Goal: Task Accomplishment & Management: Manage account settings

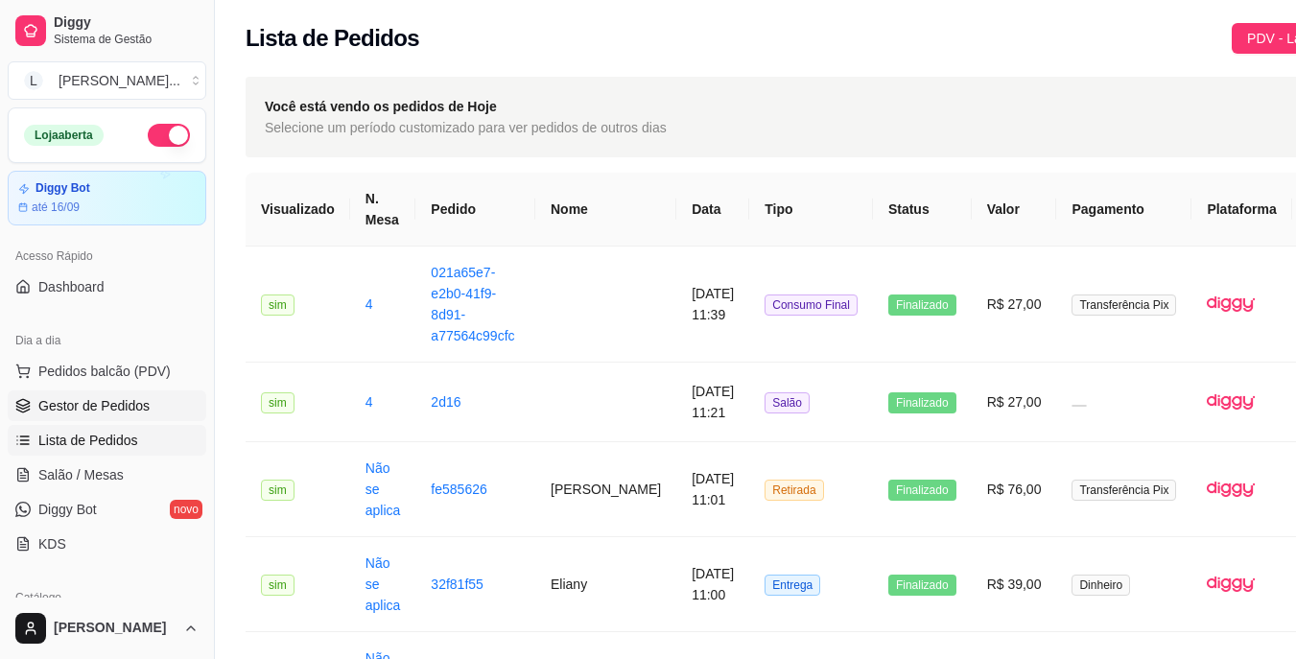
click at [107, 405] on span "Gestor de Pedidos" at bounding box center [93, 405] width 111 height 19
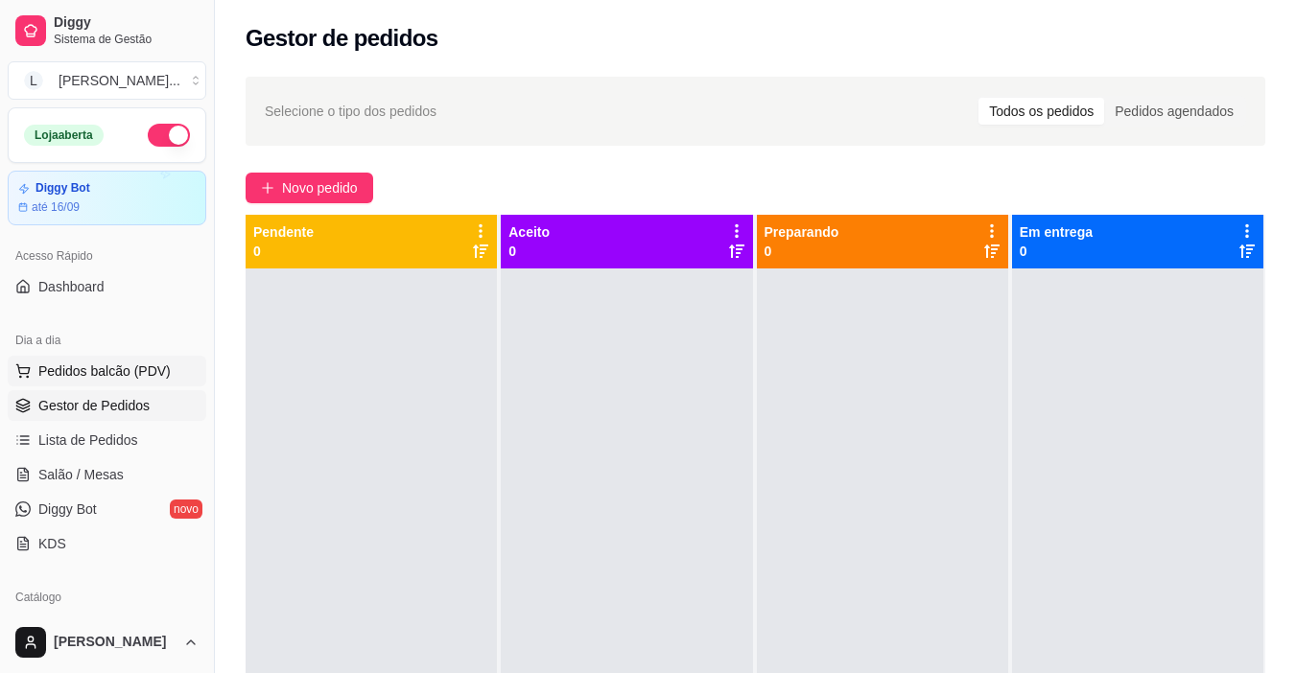
click at [118, 374] on span "Pedidos balcão (PDV)" at bounding box center [104, 371] width 132 height 19
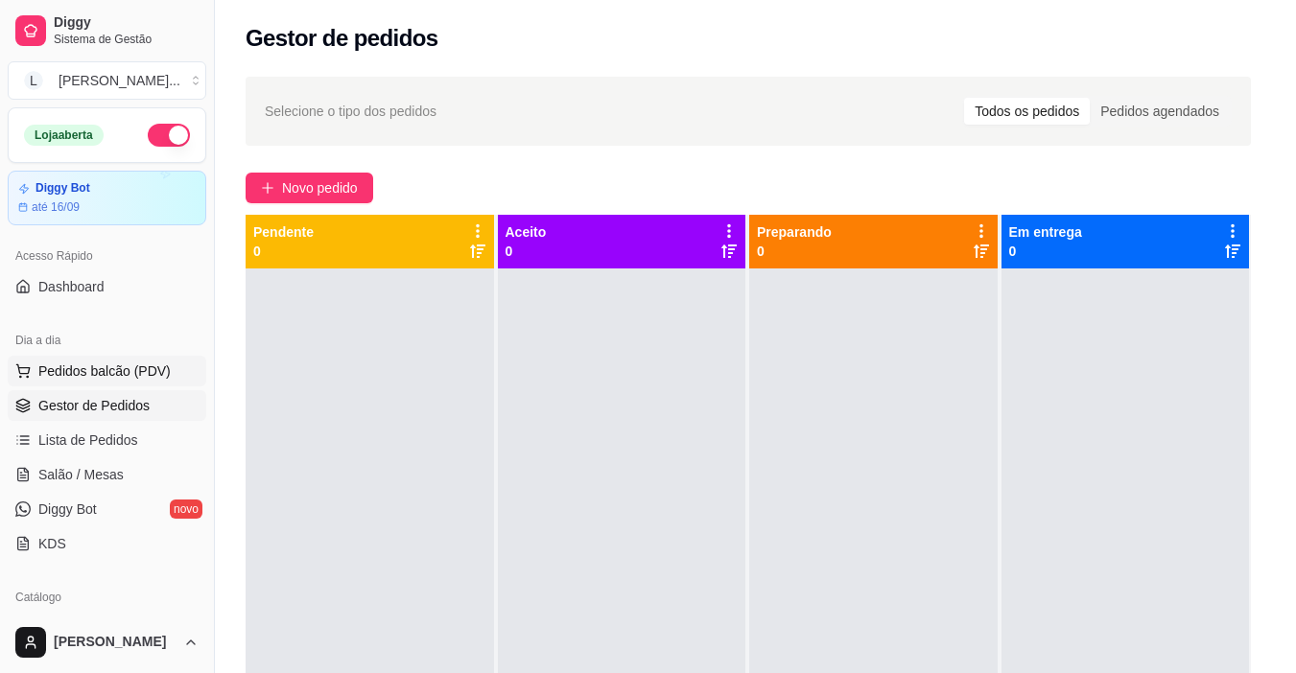
click at [114, 377] on img at bounding box center [136, 360] width 176 height 120
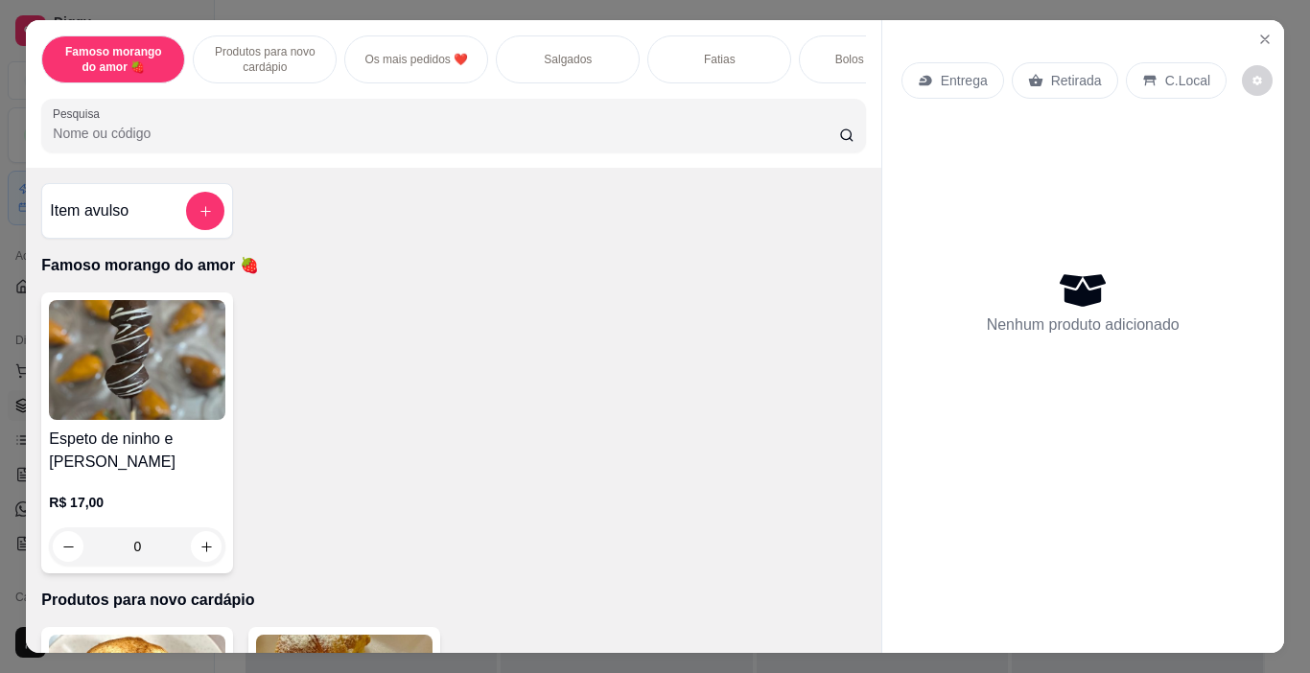
scroll to position [48, 0]
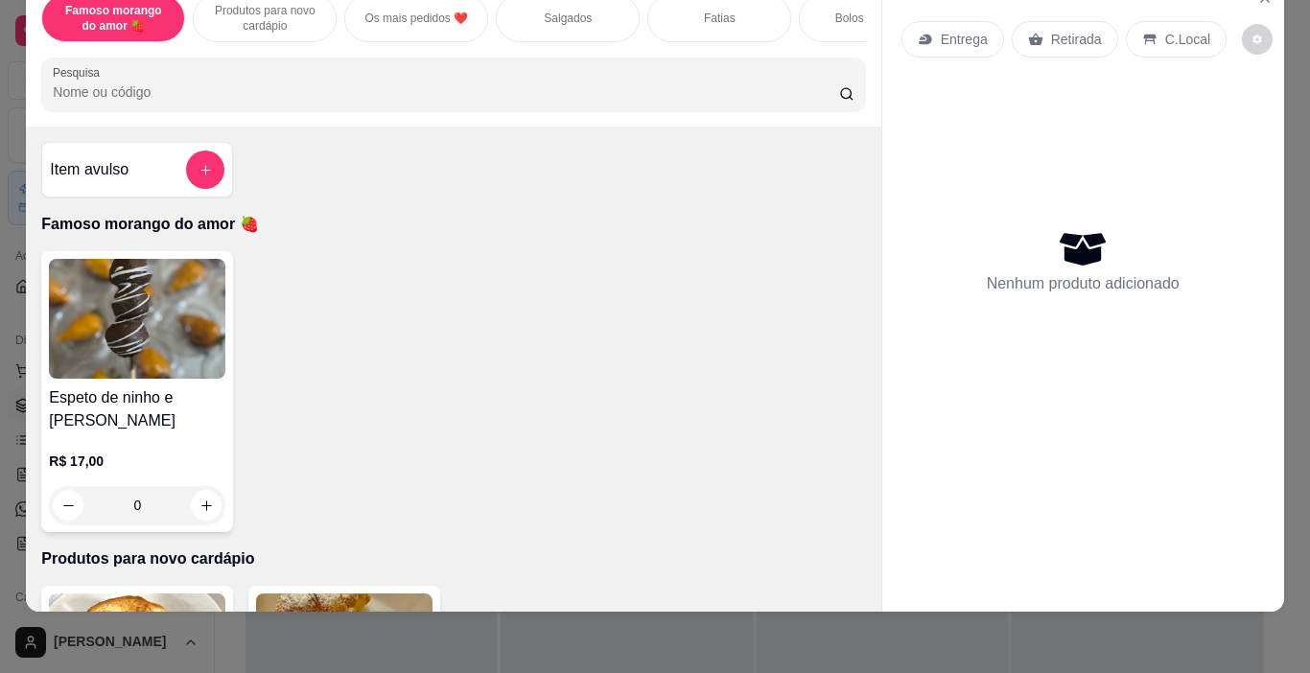
click at [544, 11] on p "Salgados" at bounding box center [568, 18] width 48 height 15
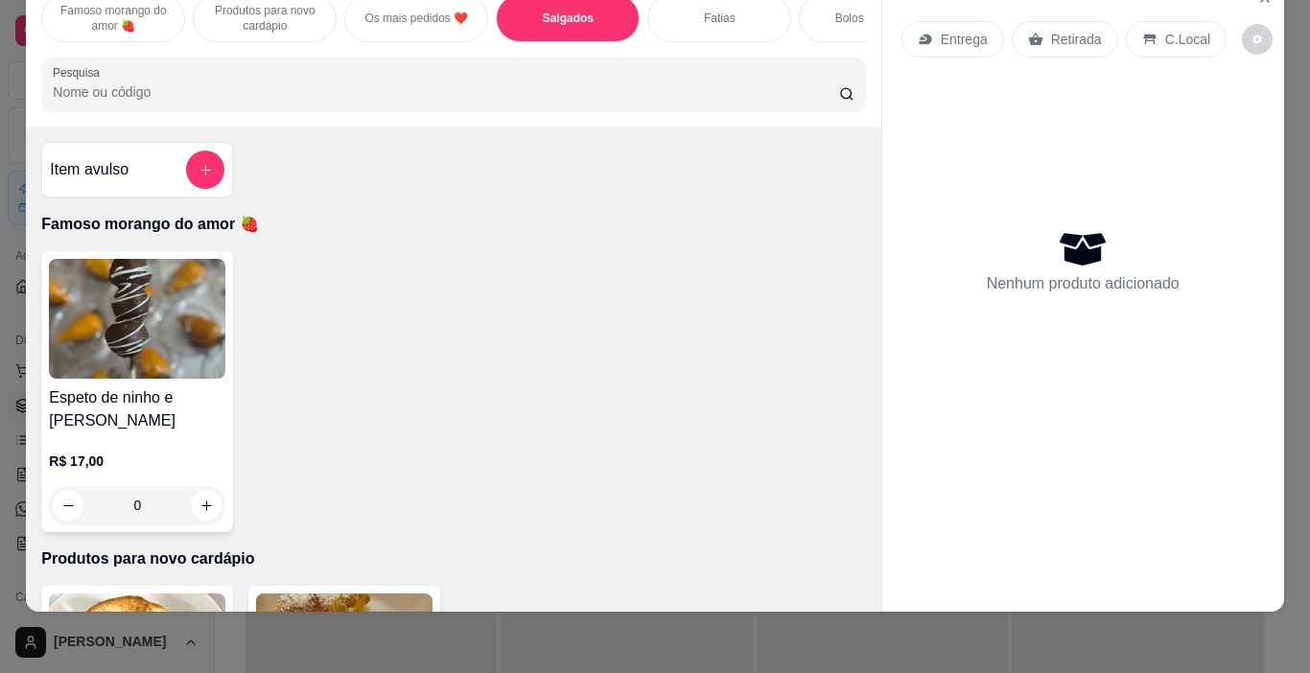
scroll to position [1044, 0]
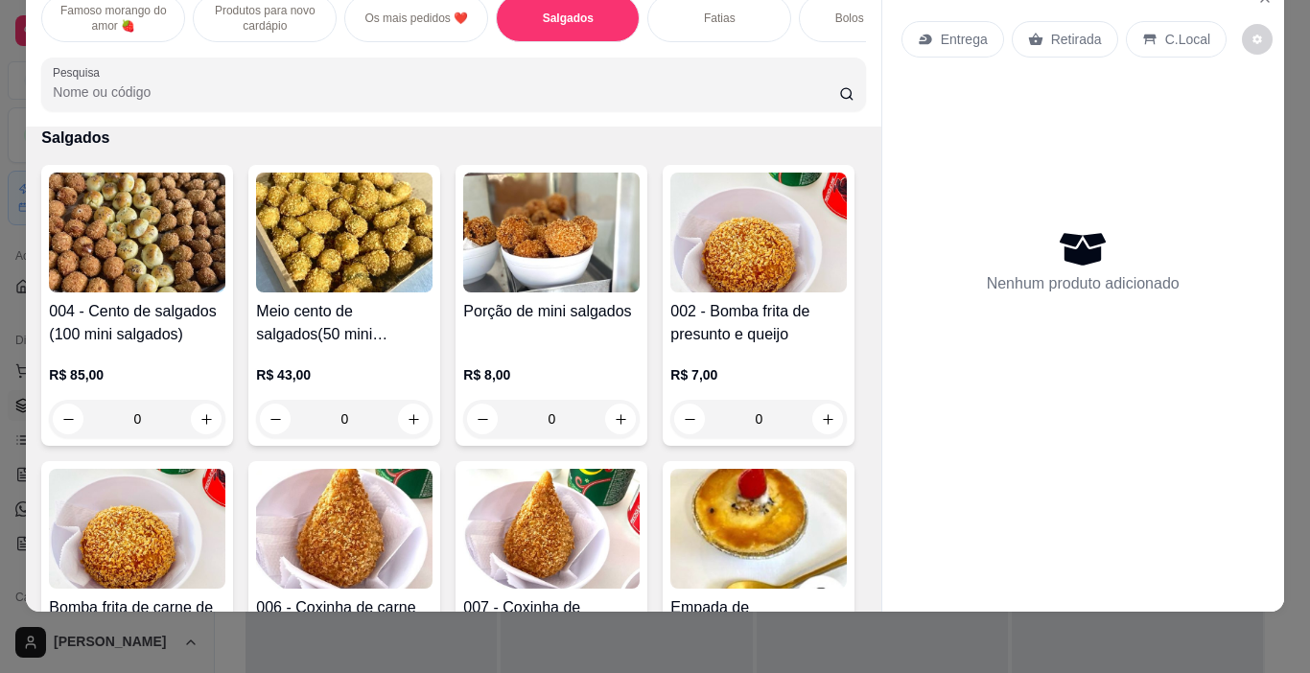
click at [137, 10] on p "Famoso morango do amor 🍓" at bounding box center [113, 18] width 111 height 31
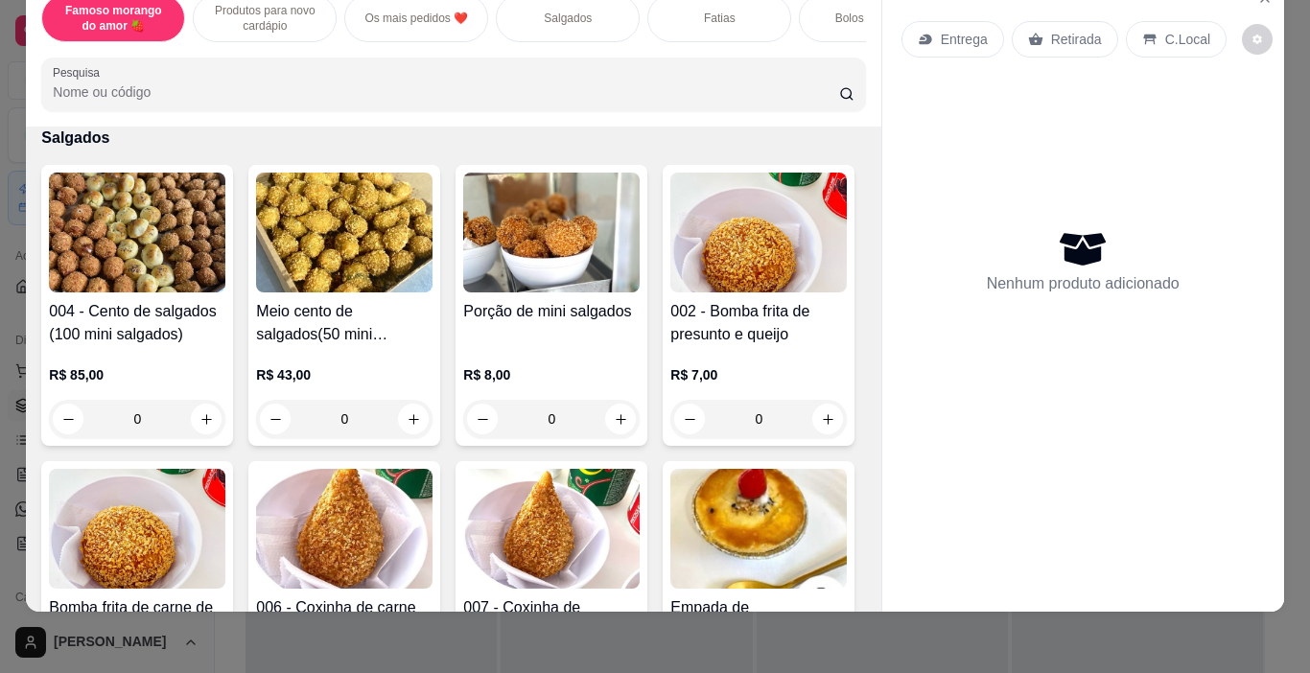
scroll to position [86, 0]
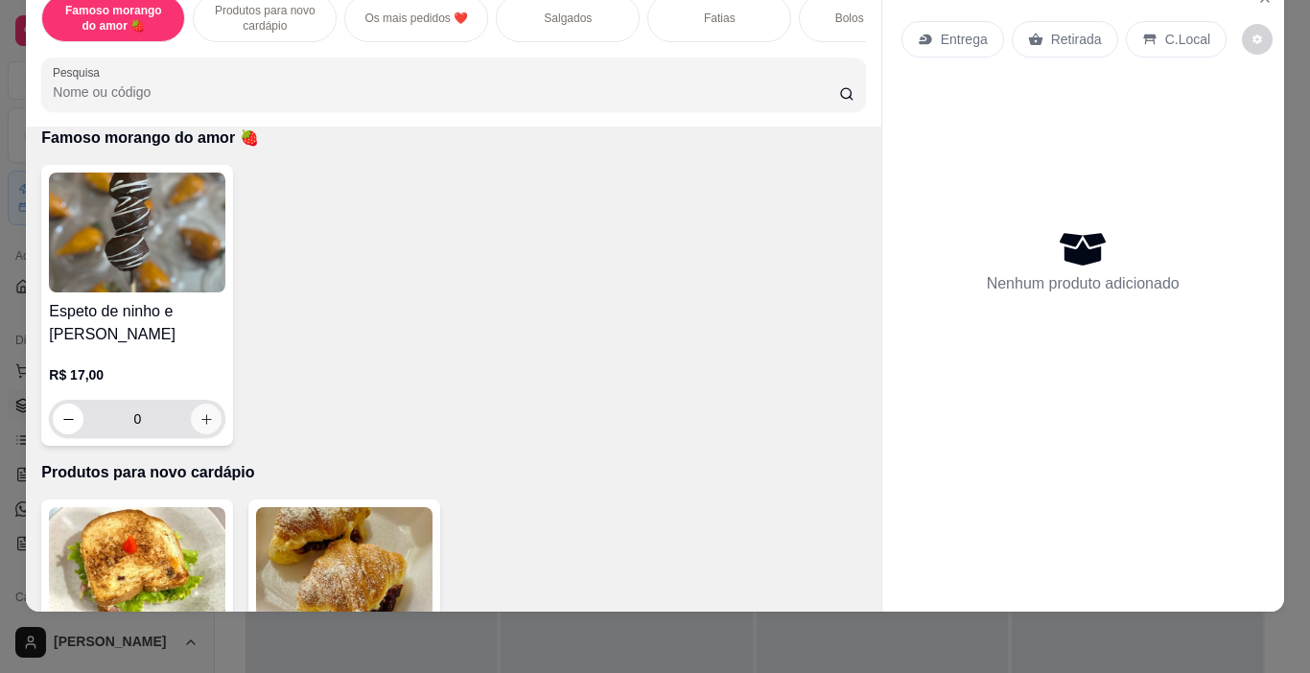
click at [199, 425] on icon "increase-product-quantity" at bounding box center [206, 419] width 14 height 14
type input "1"
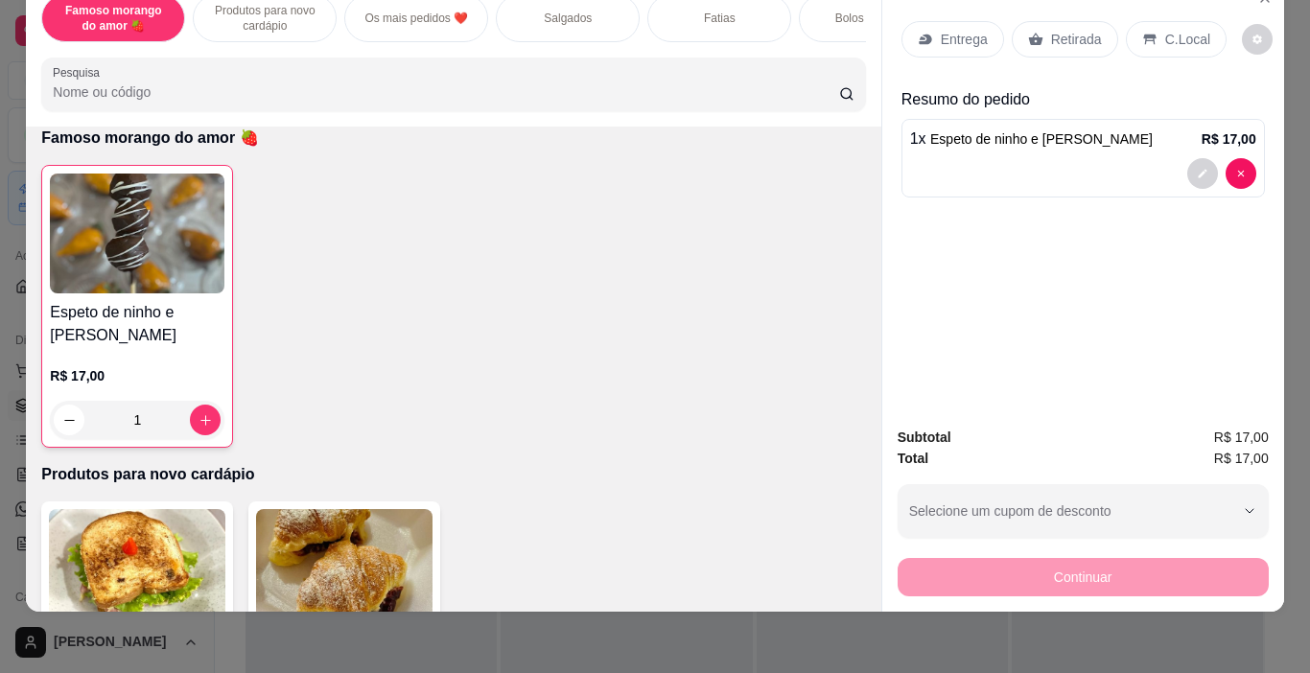
click at [558, 11] on p "Salgados" at bounding box center [568, 18] width 48 height 15
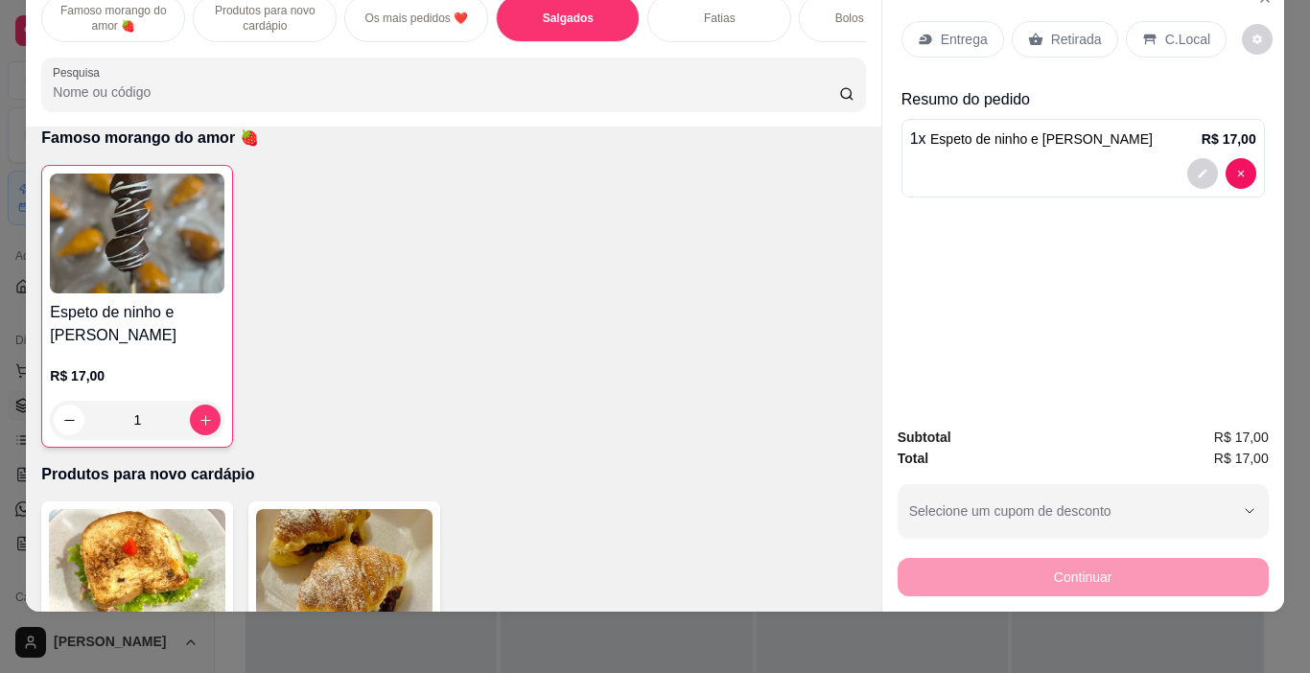
scroll to position [1046, 0]
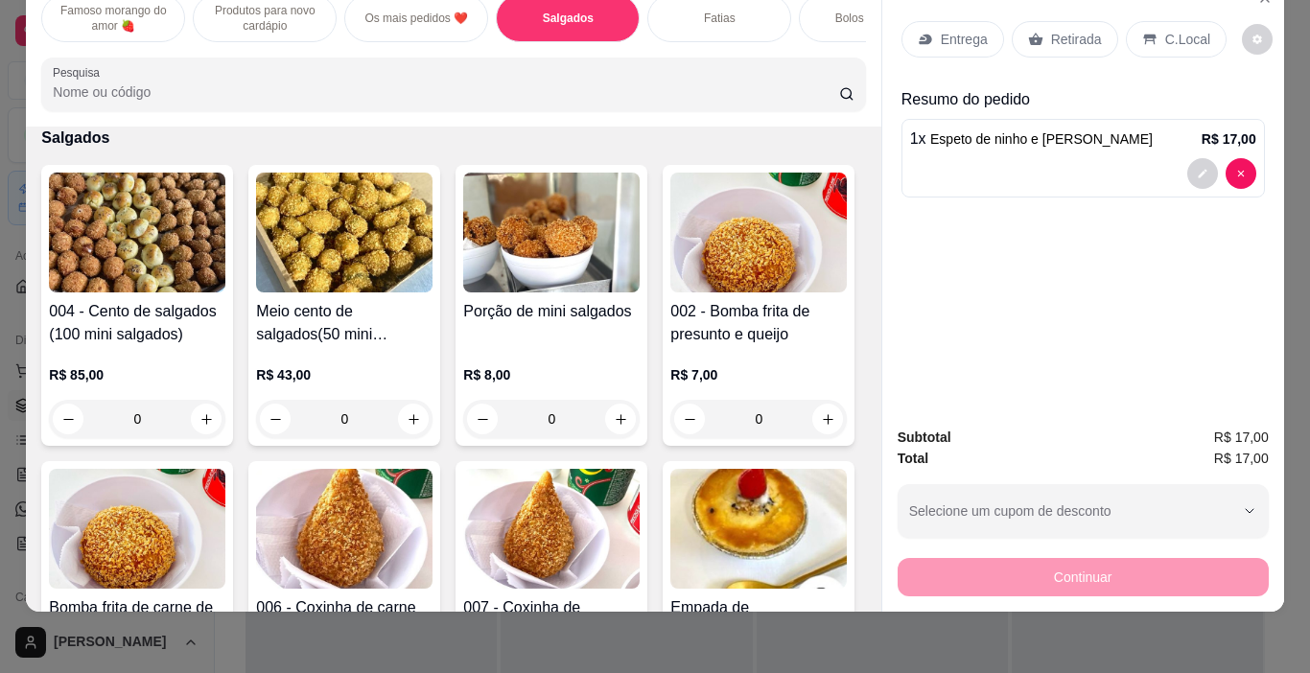
click at [199, 420] on div "0" at bounding box center [137, 419] width 176 height 38
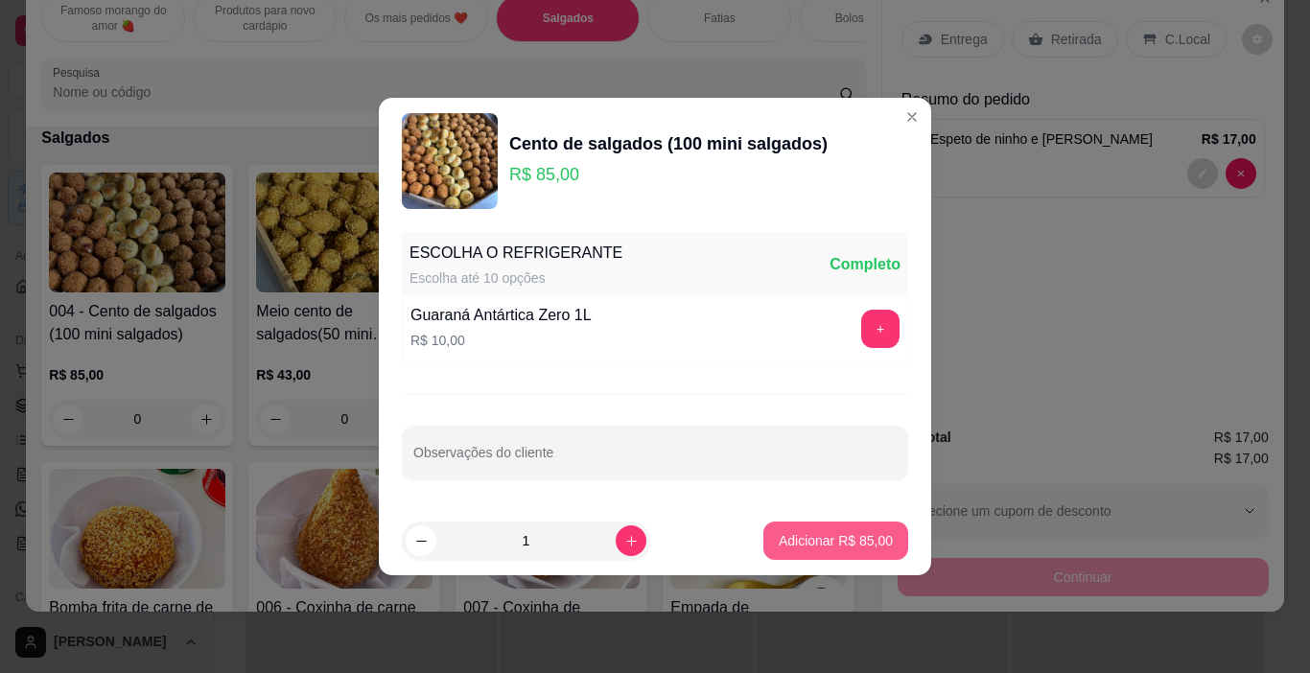
click at [821, 538] on p "Adicionar R$ 85,00" at bounding box center [836, 540] width 114 height 19
type input "1"
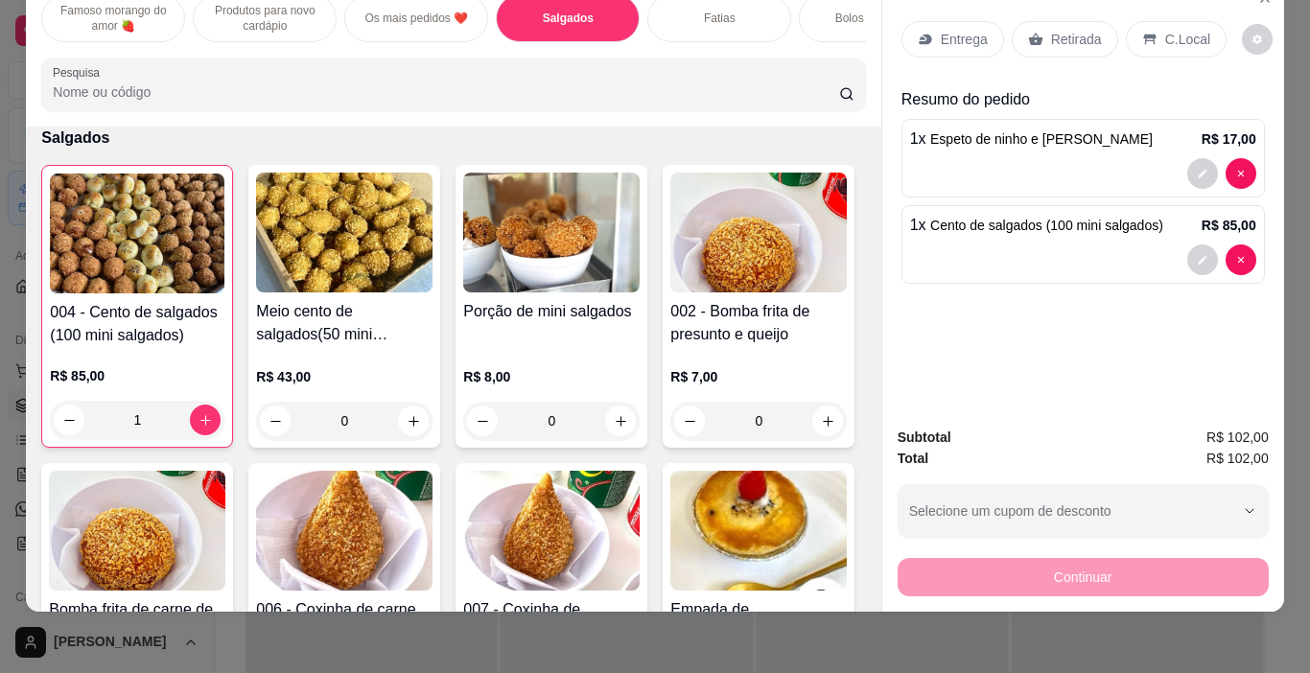
click at [1051, 30] on p "Retirada" at bounding box center [1076, 39] width 51 height 19
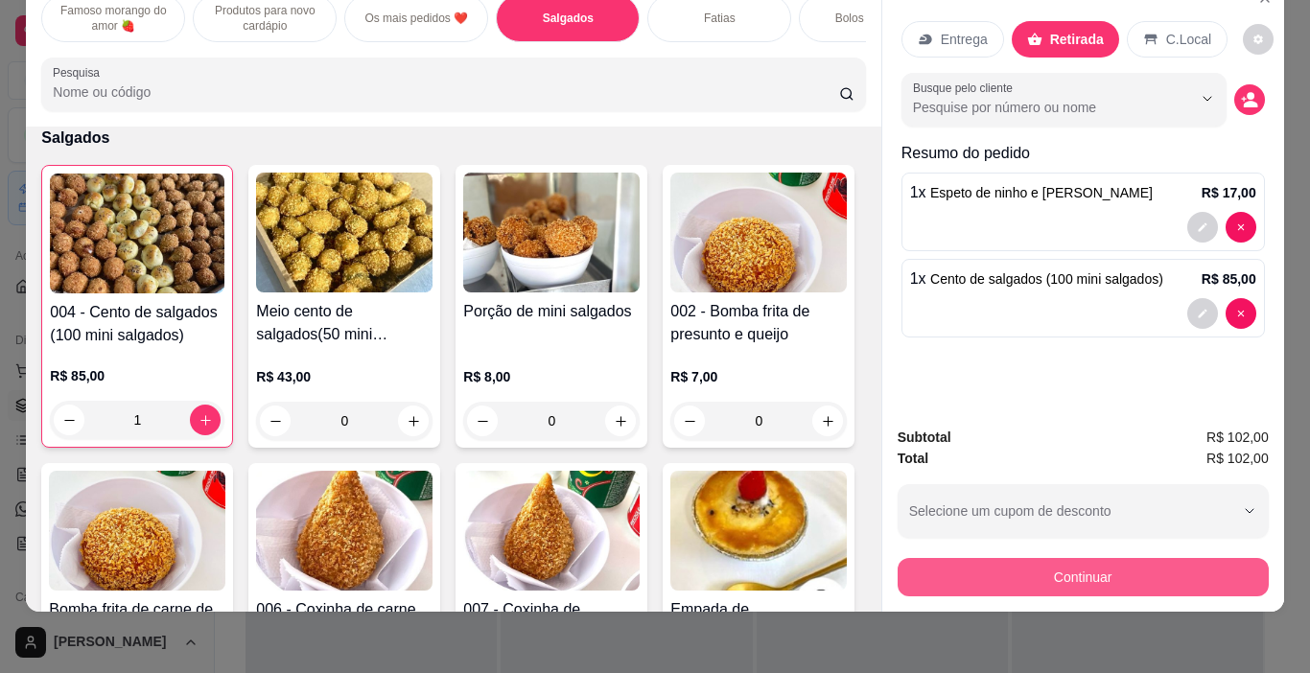
click at [1072, 569] on button "Continuar" at bounding box center [1083, 577] width 371 height 38
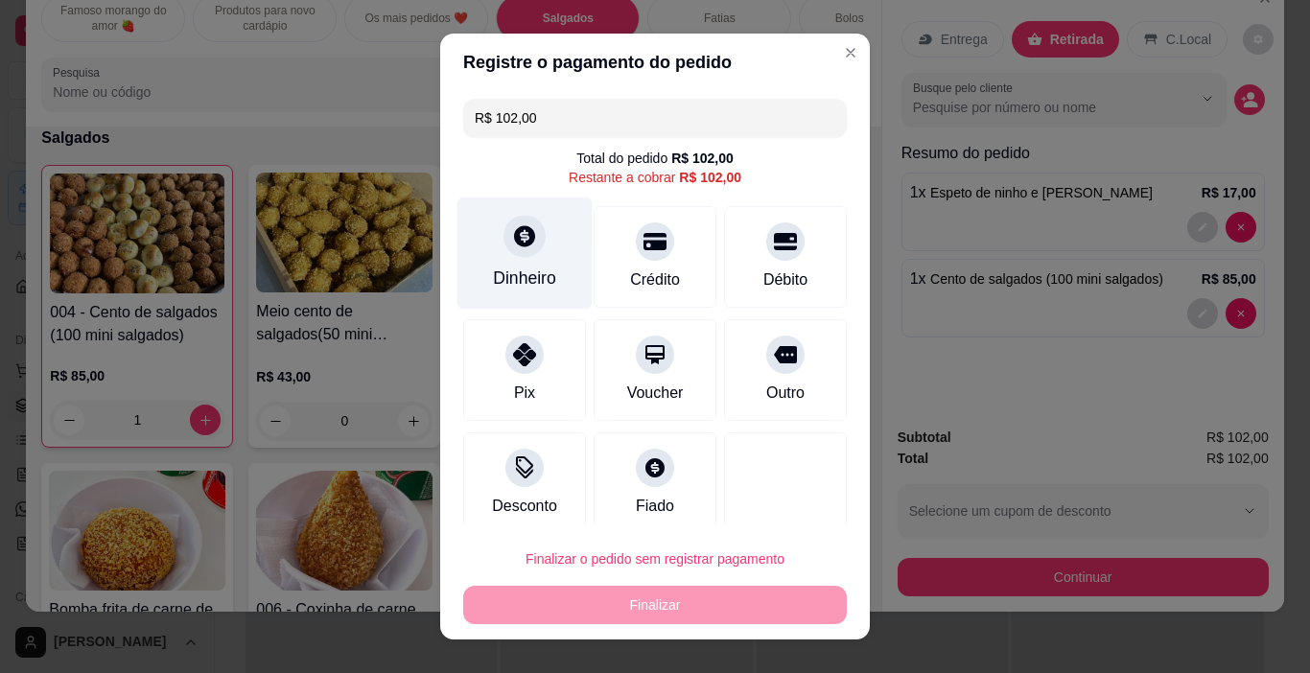
click at [517, 257] on div at bounding box center [525, 237] width 42 height 42
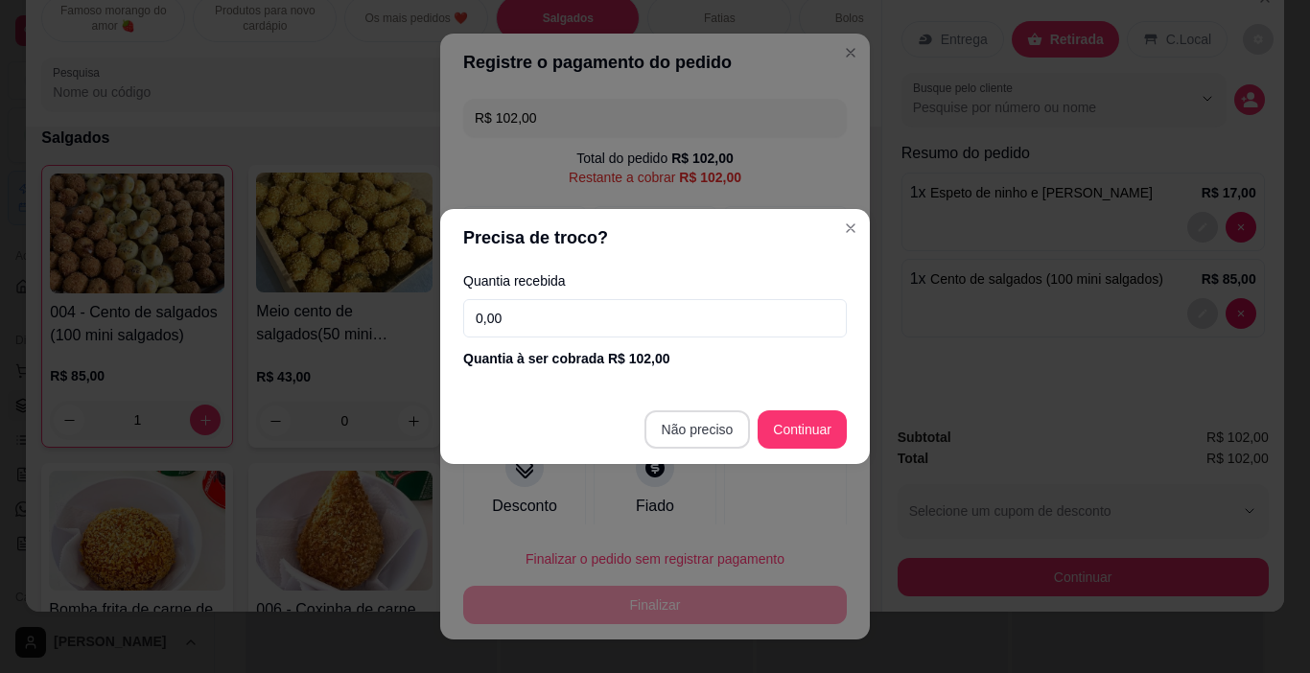
type input "R$ 0,00"
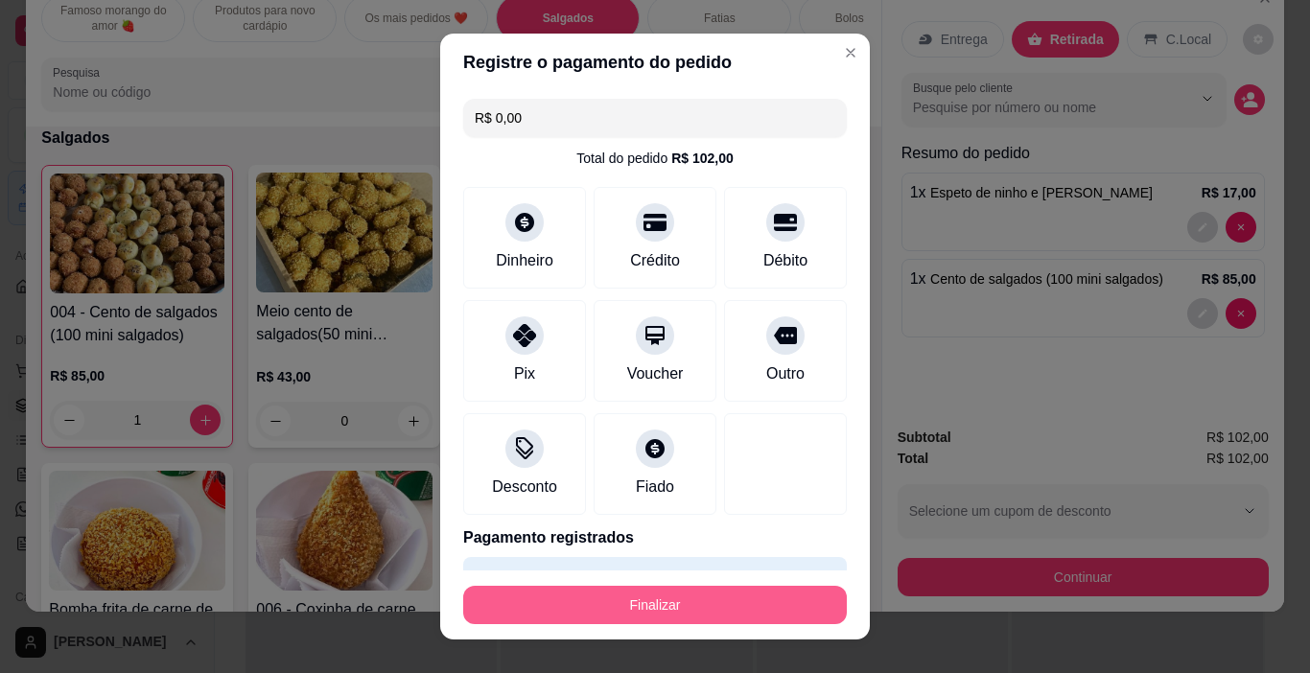
click at [691, 597] on button "Finalizar" at bounding box center [655, 605] width 384 height 38
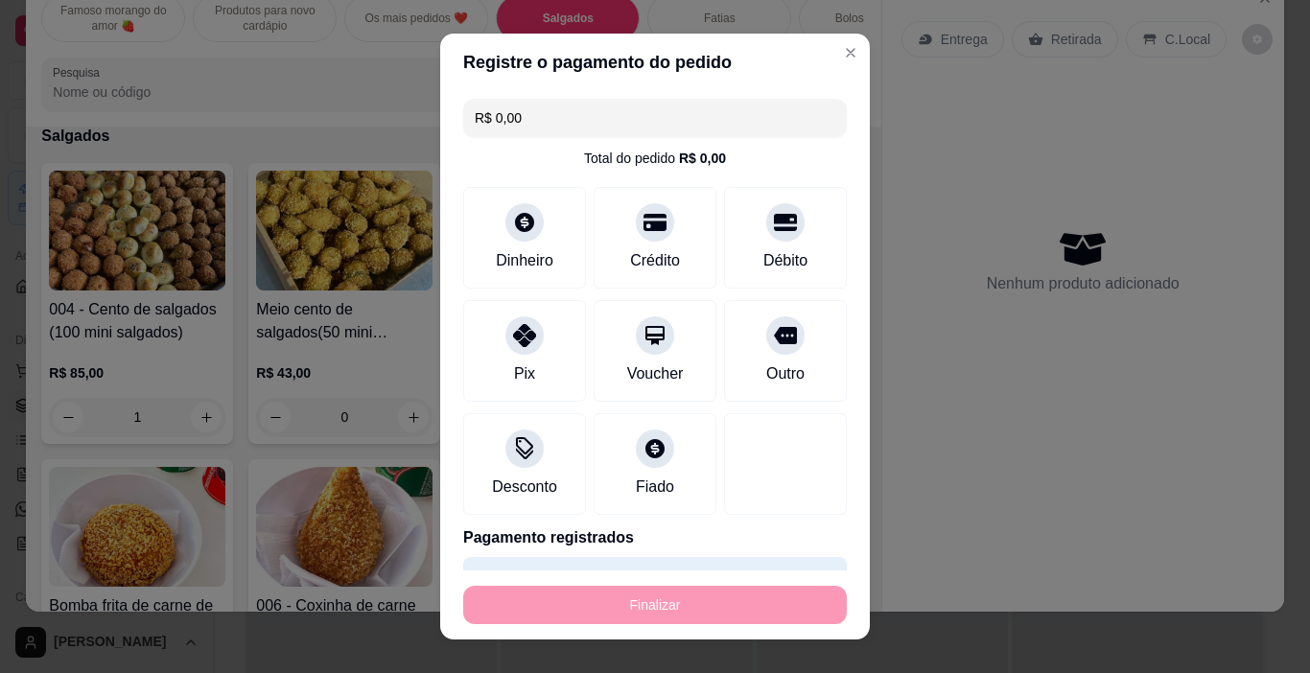
type input "0"
type input "-R$ 102,00"
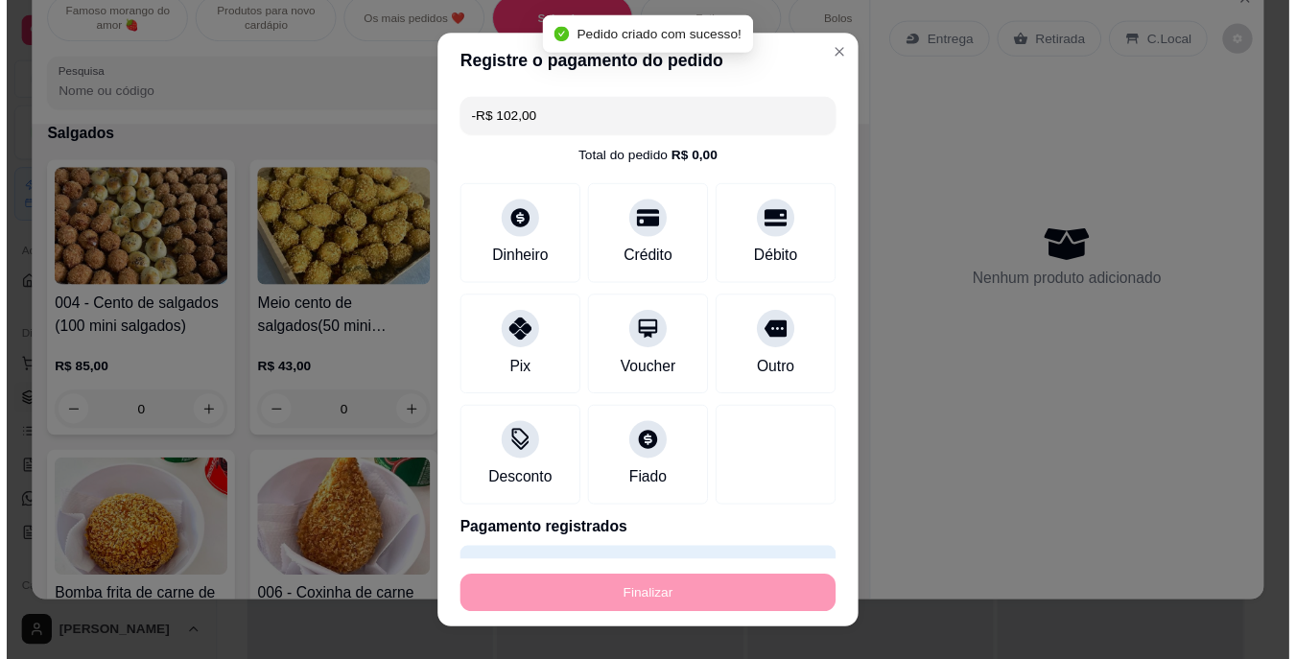
scroll to position [1044, 0]
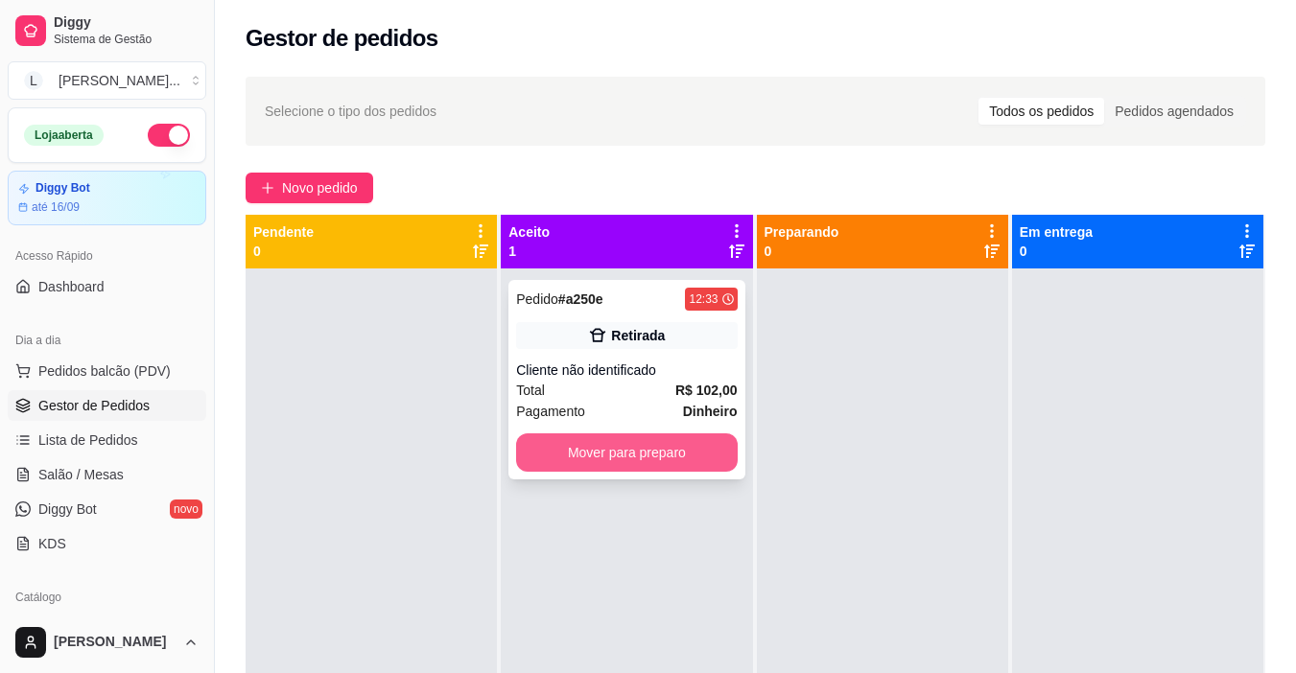
click at [603, 450] on button "Mover para preparo" at bounding box center [626, 452] width 221 height 38
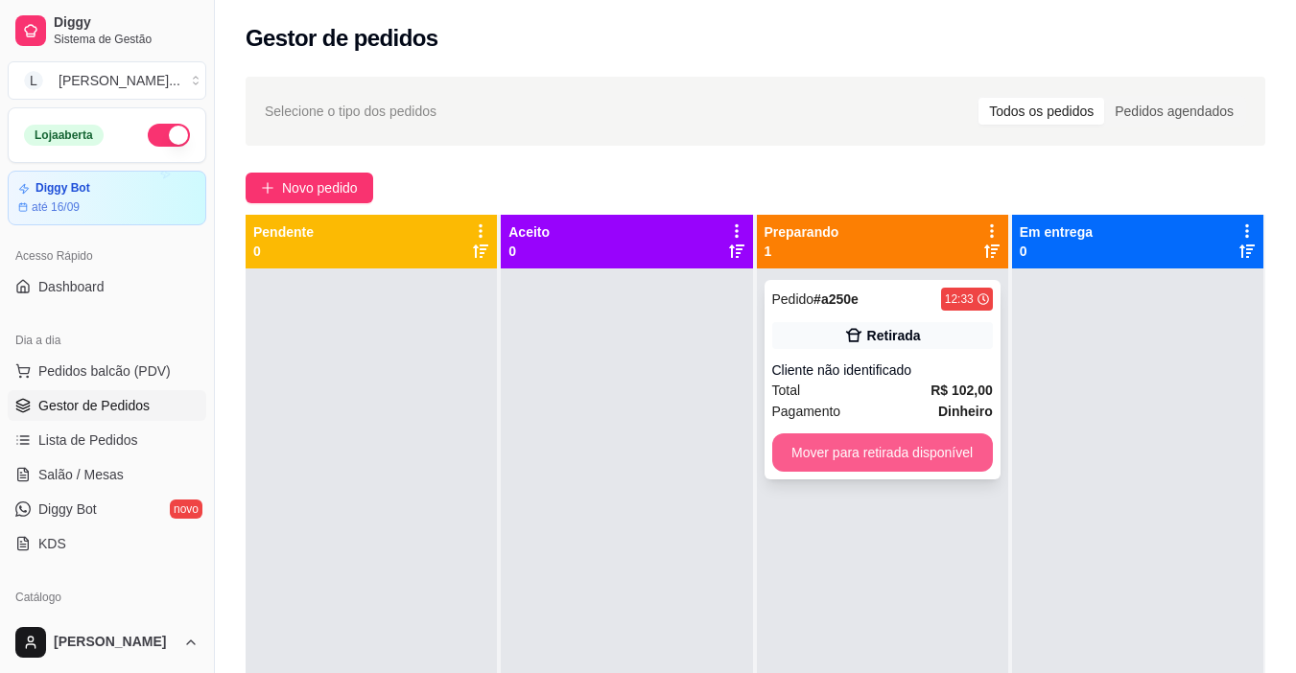
click at [870, 457] on button "Mover para retirada disponível" at bounding box center [882, 452] width 221 height 38
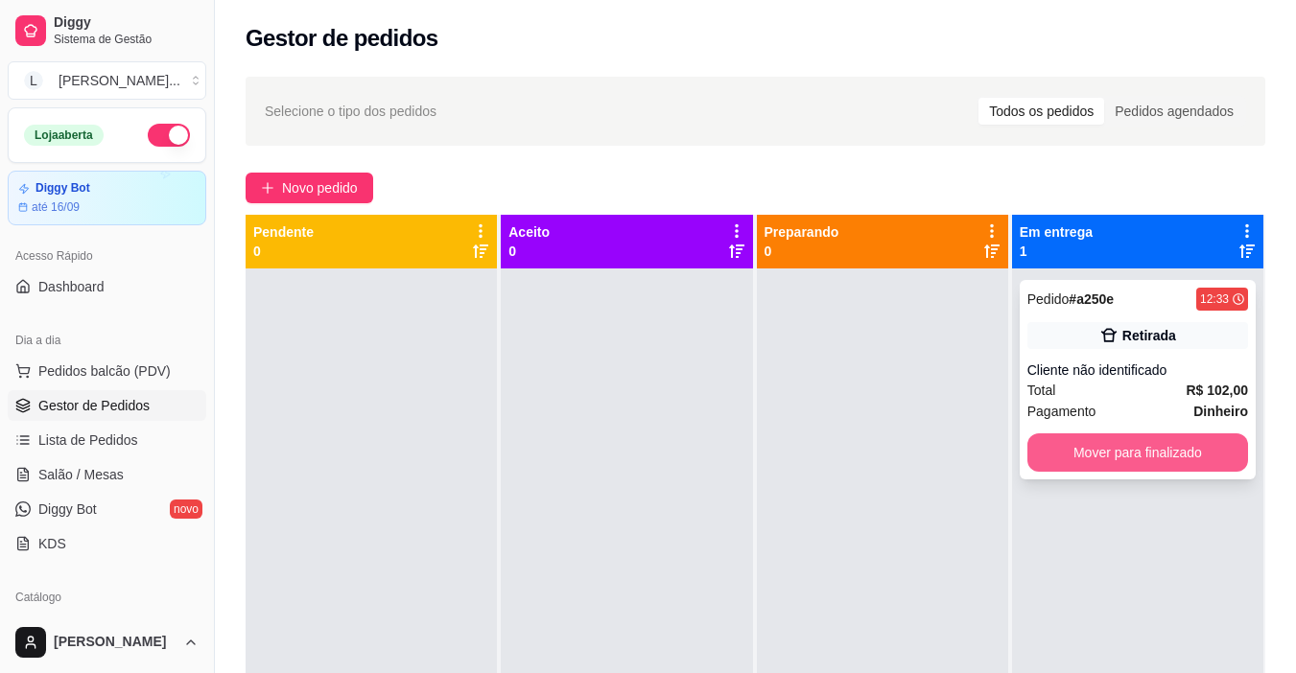
click at [1106, 461] on button "Mover para finalizado" at bounding box center [1137, 452] width 221 height 38
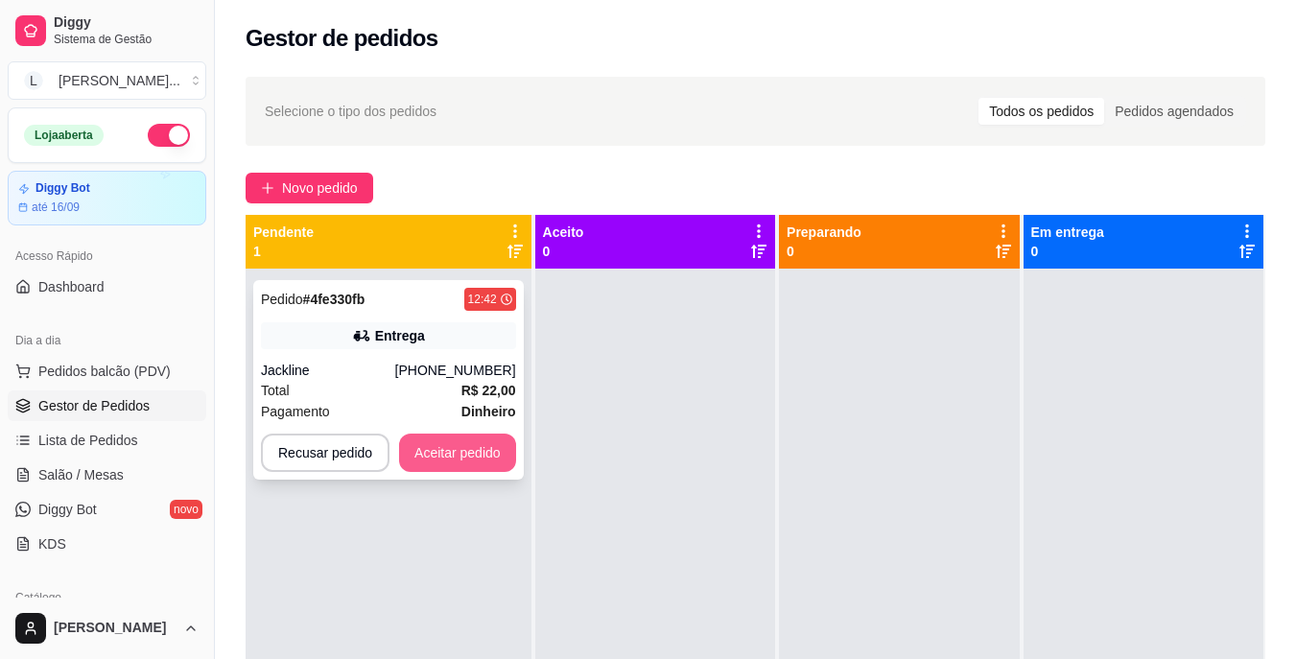
click at [454, 456] on button "Aceitar pedido" at bounding box center [457, 452] width 117 height 38
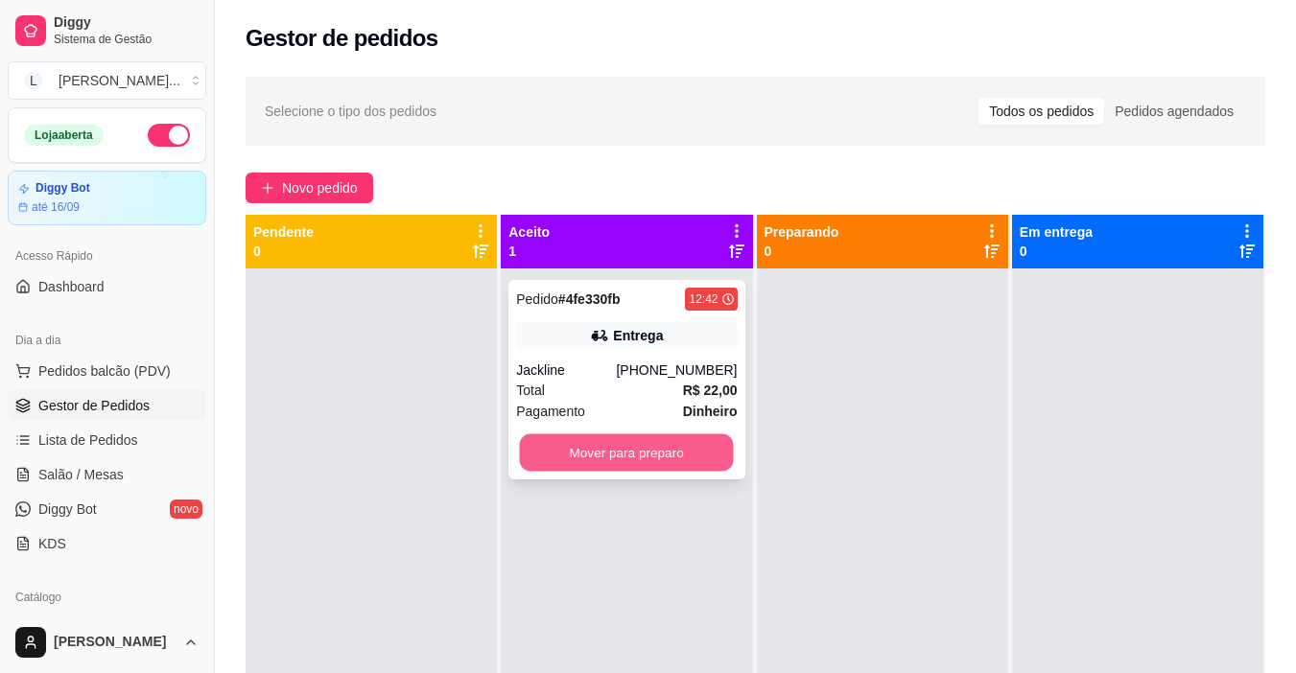
click at [611, 460] on button "Mover para preparo" at bounding box center [627, 452] width 214 height 37
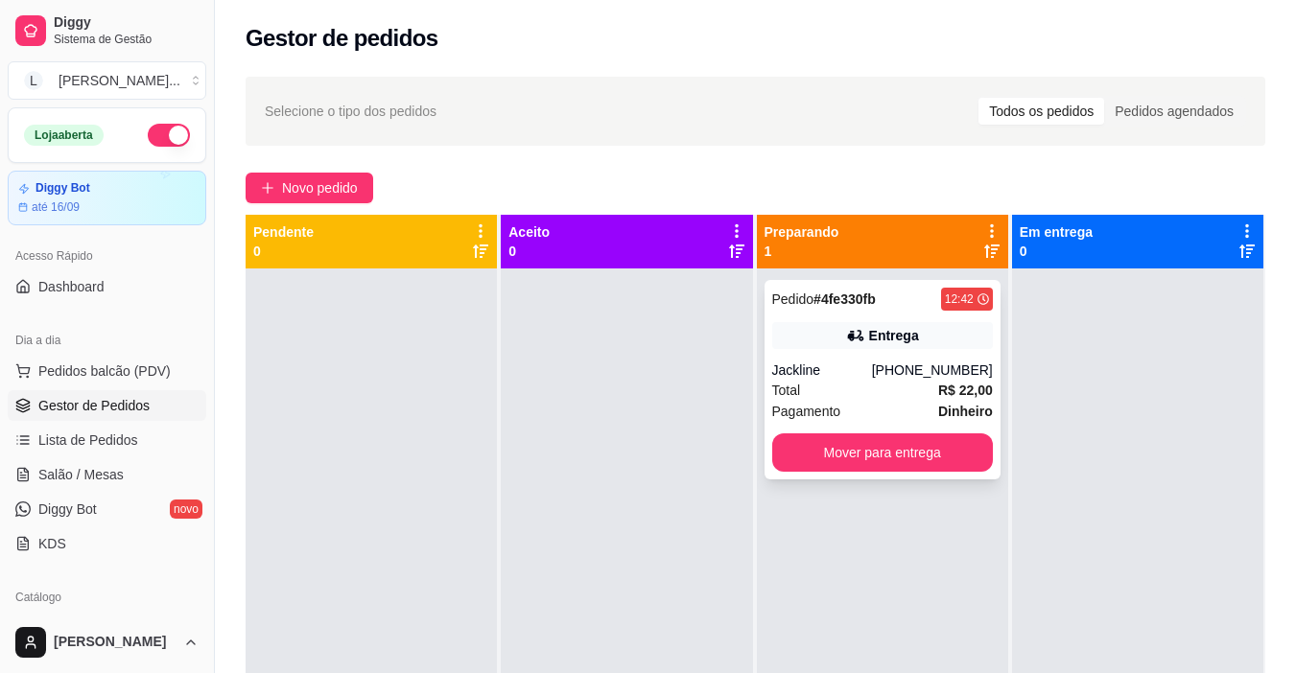
click at [814, 333] on div "Entrega" at bounding box center [882, 335] width 221 height 27
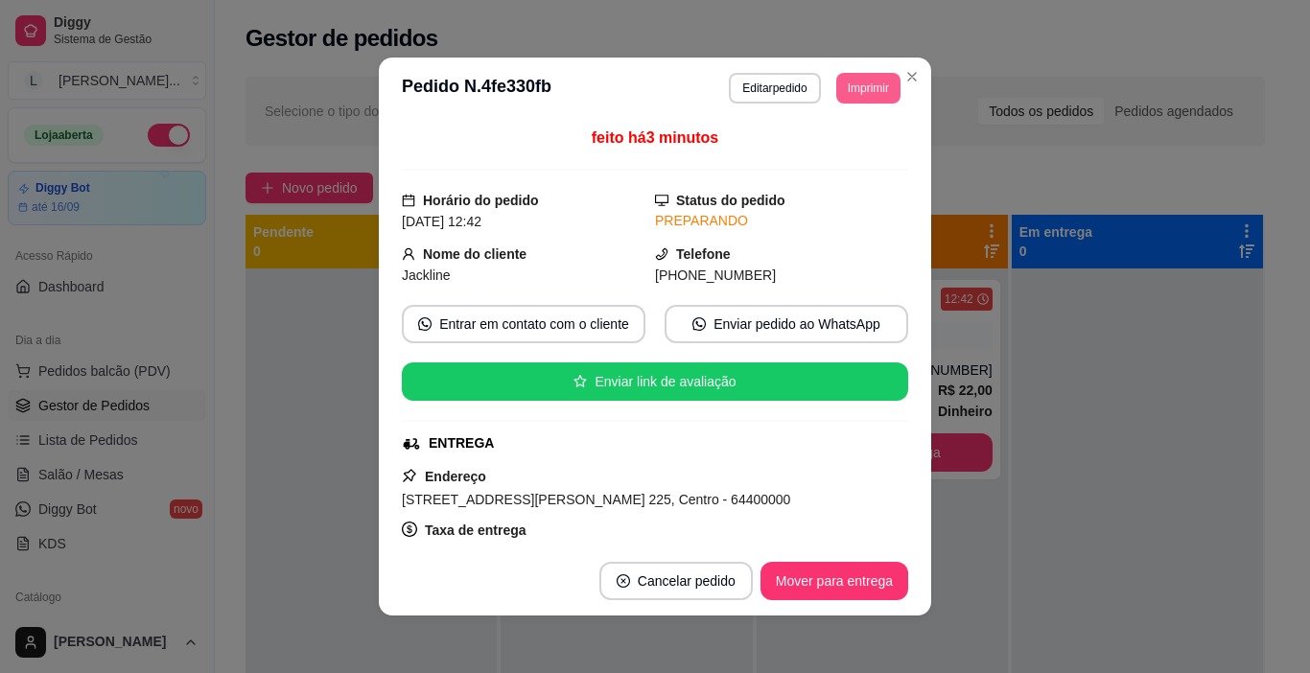
click at [846, 98] on button "Imprimir" at bounding box center [868, 88] width 64 height 31
click at [826, 156] on button "IMPRESSORA" at bounding box center [826, 155] width 139 height 31
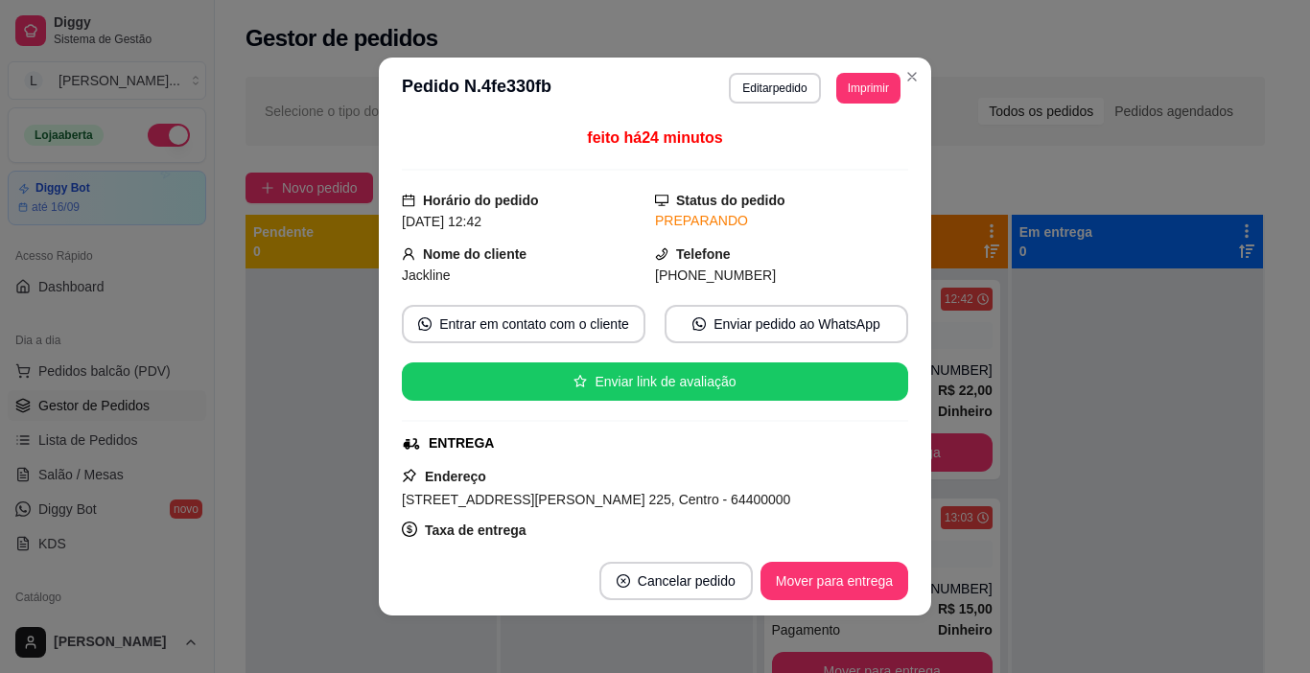
click at [822, 147] on div "feito há 24 minutos" at bounding box center [655, 149] width 506 height 44
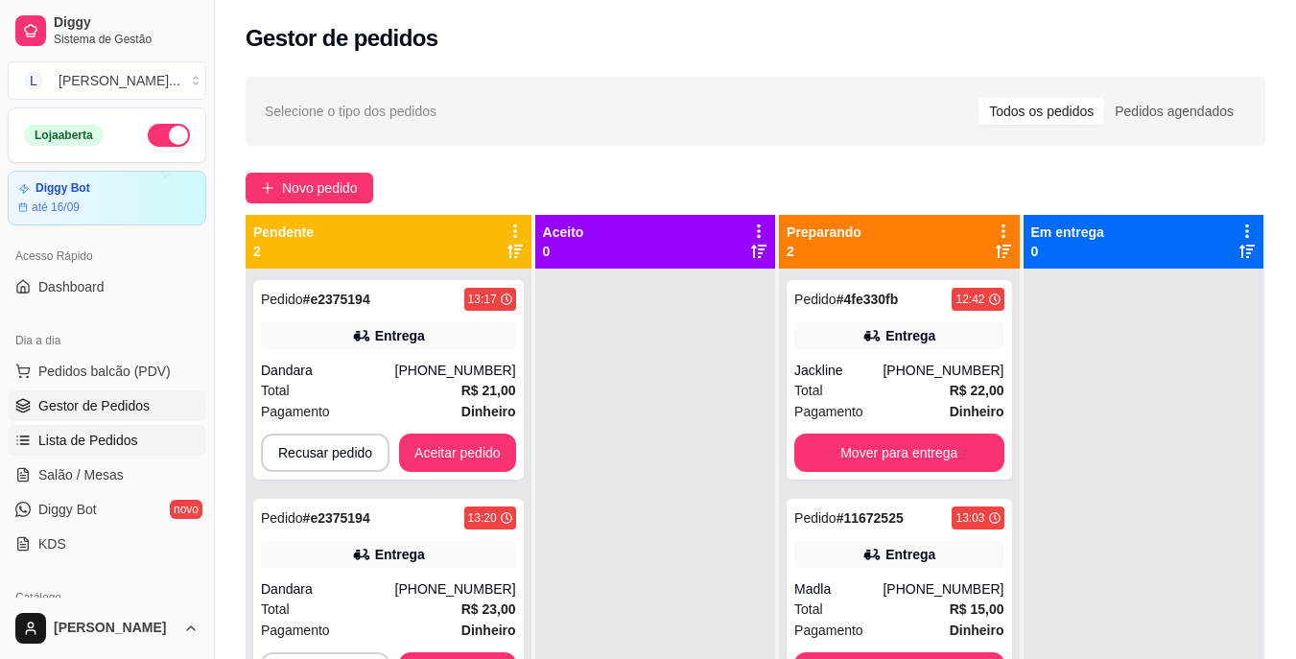
click at [98, 447] on span "Lista de Pedidos" at bounding box center [88, 440] width 100 height 19
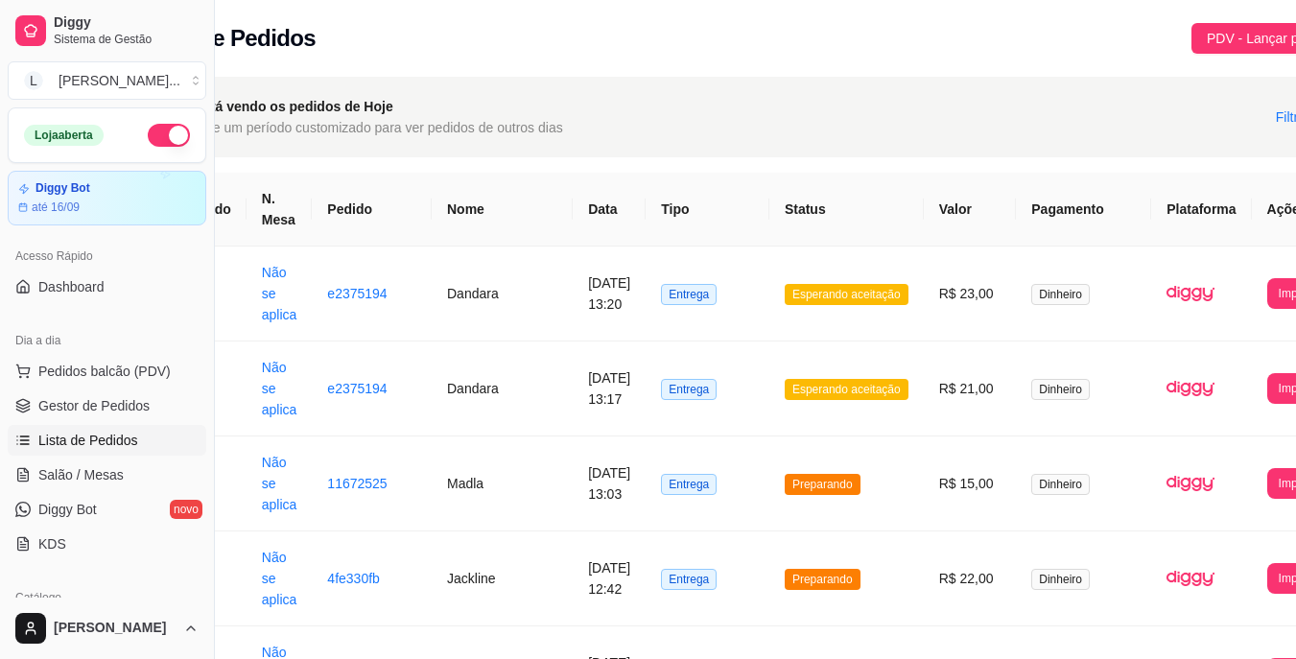
scroll to position [0, 127]
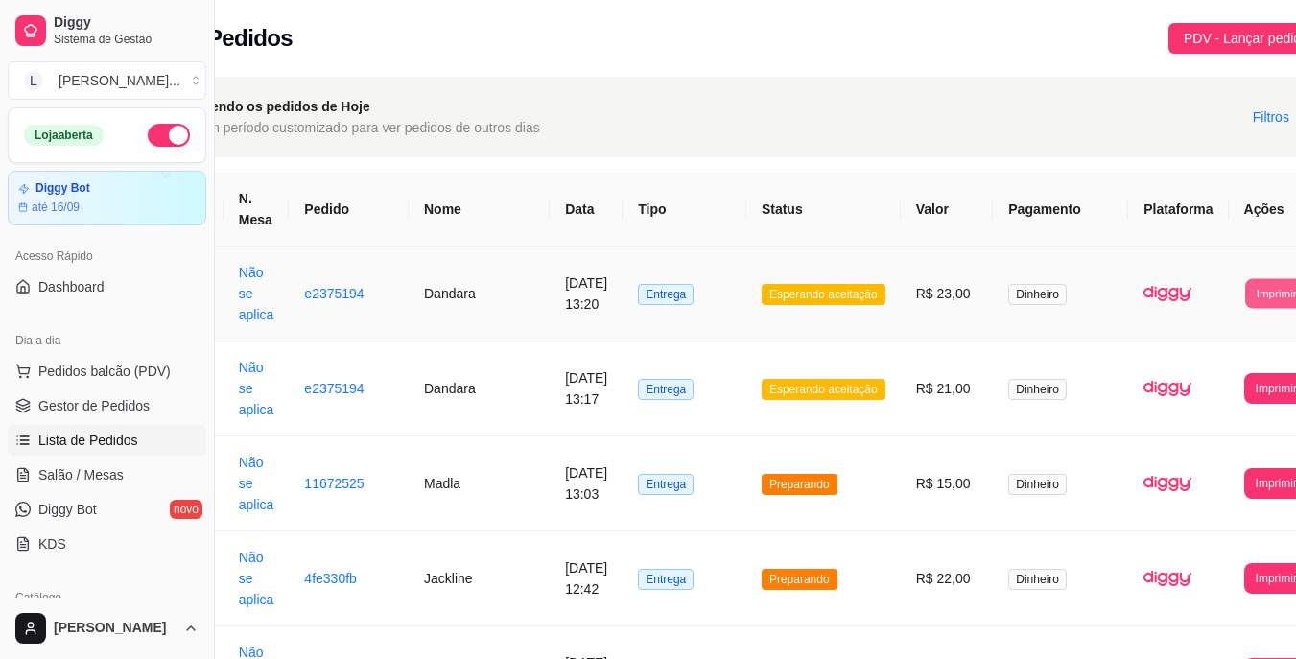
click at [1245, 281] on button "Imprimir" at bounding box center [1276, 293] width 62 height 30
click at [1201, 384] on button "IMPRESSORA" at bounding box center [1196, 379] width 104 height 31
click at [911, 317] on td "R$ 23,00" at bounding box center [947, 293] width 93 height 95
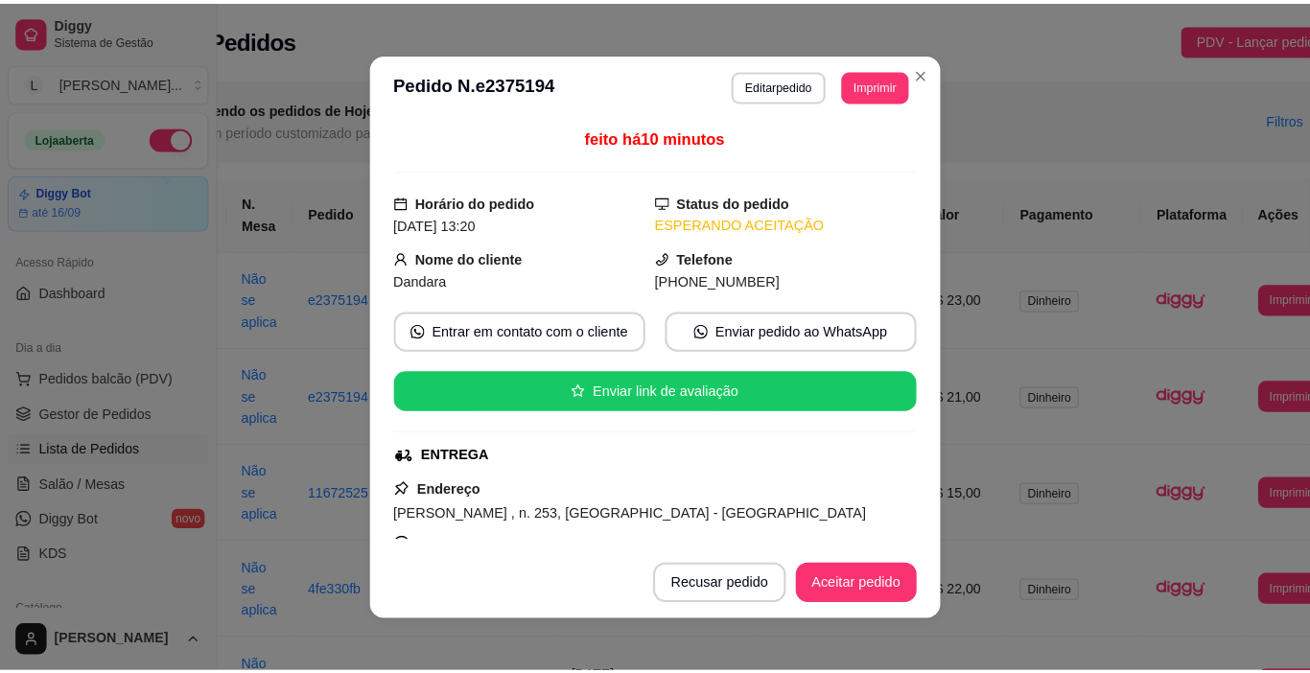
scroll to position [0, 112]
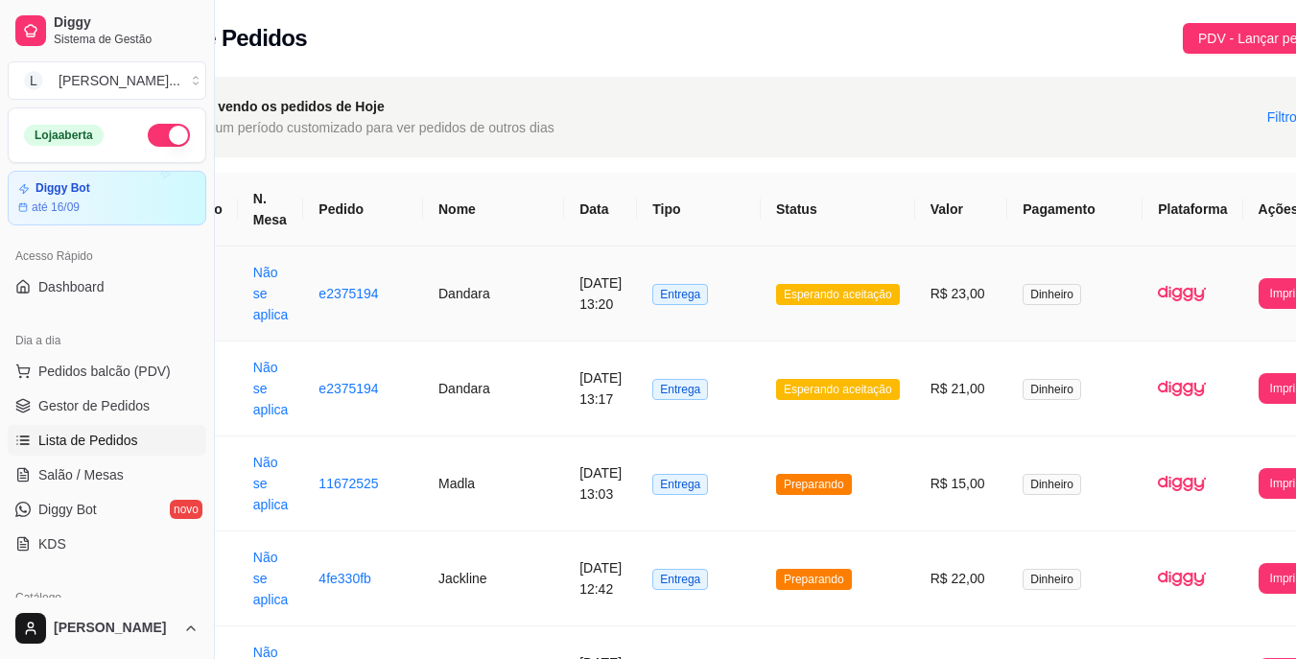
click at [564, 306] on td "[DATE] 13:20" at bounding box center [600, 293] width 73 height 95
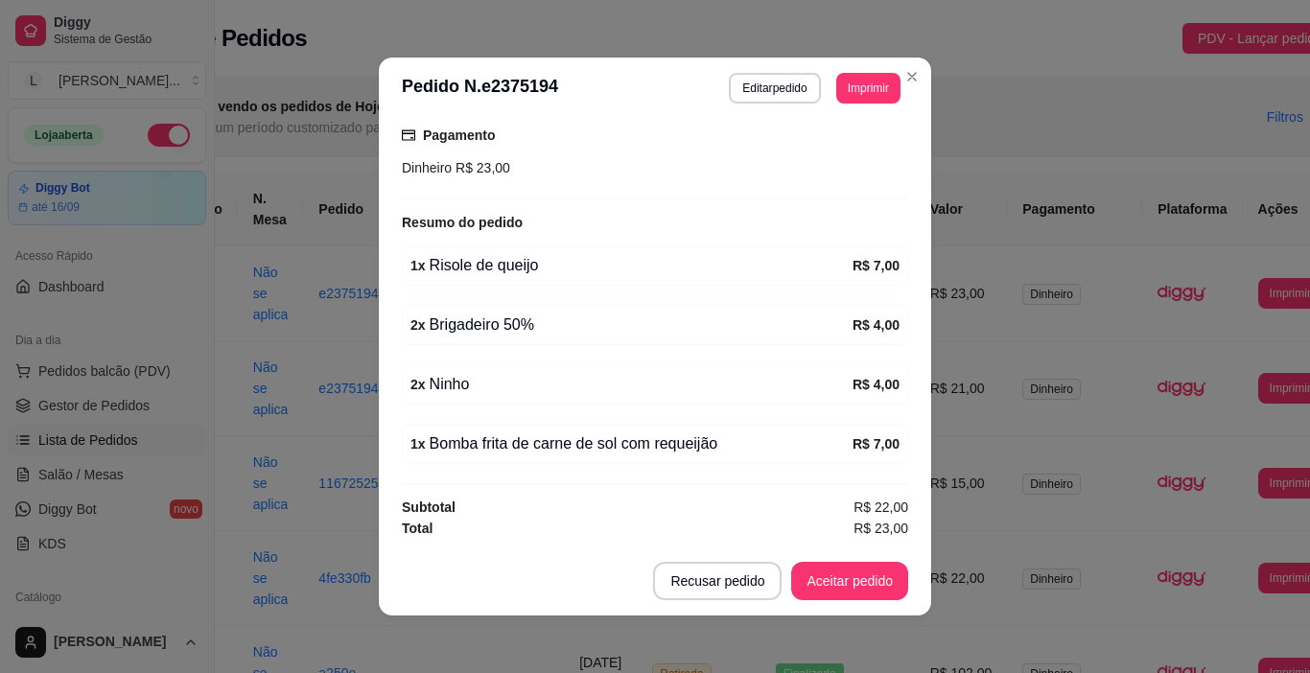
scroll to position [4, 0]
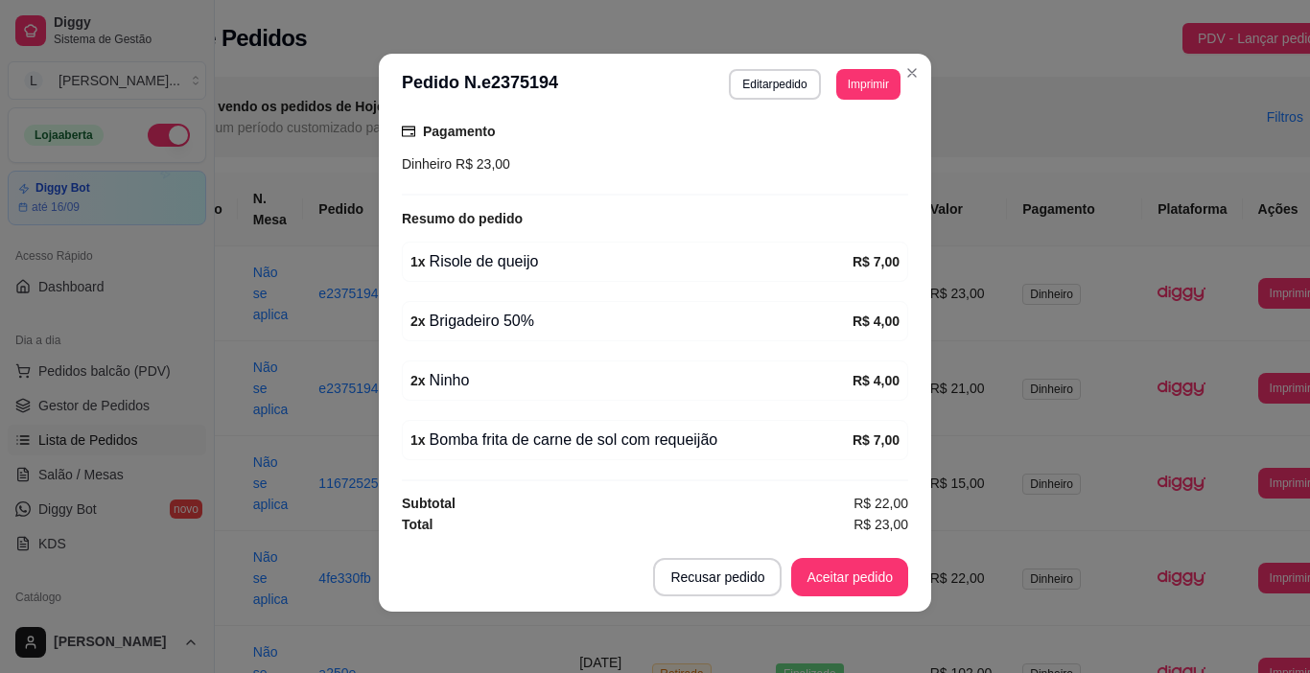
click at [1007, 399] on td "Dinheiro" at bounding box center [1074, 388] width 135 height 95
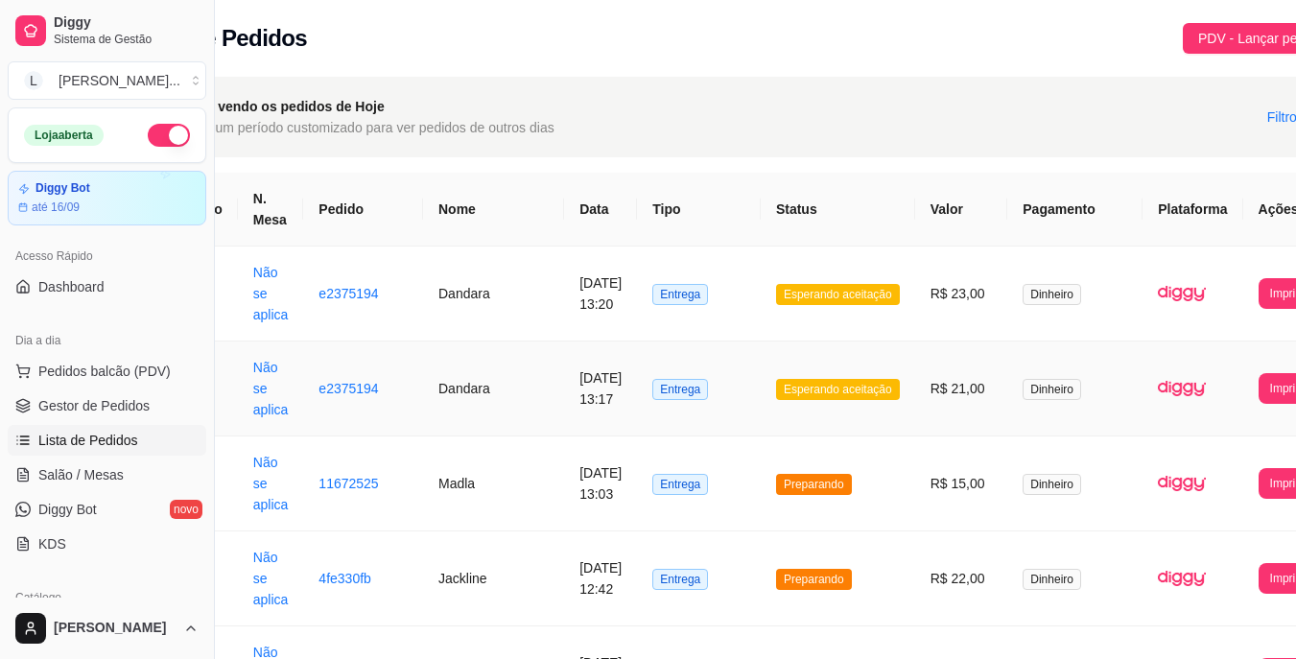
click at [637, 400] on td "Entrega" at bounding box center [699, 388] width 124 height 95
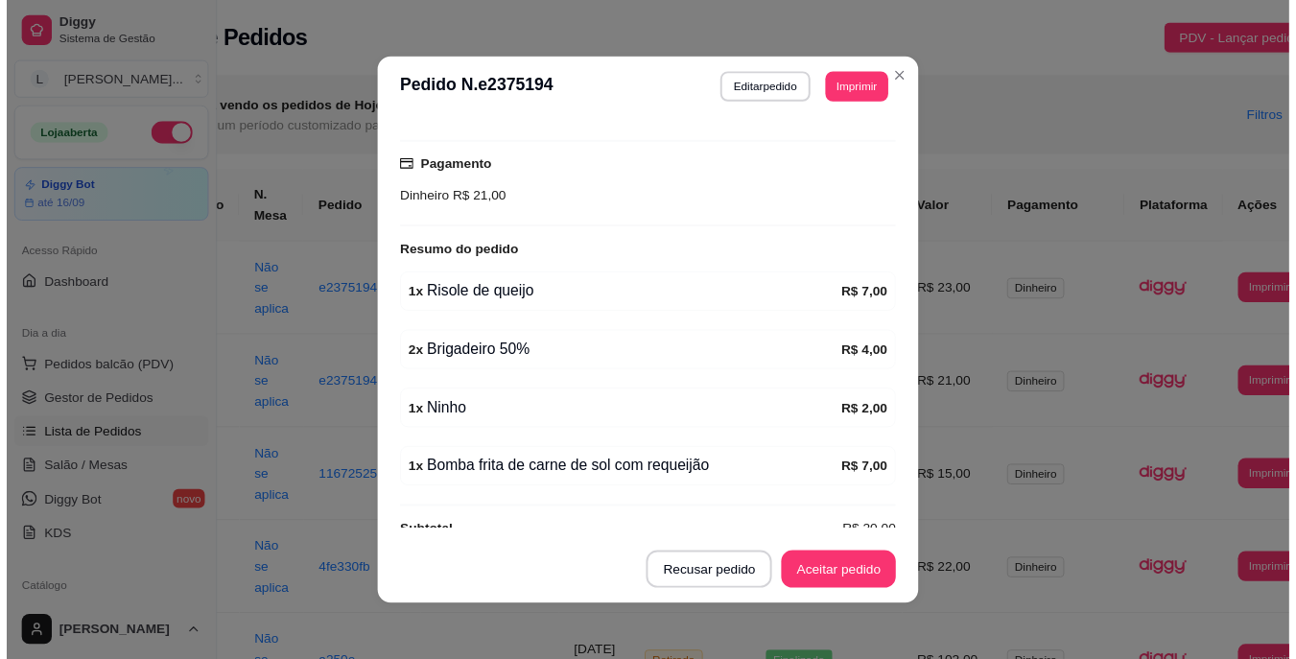
scroll to position [511, 0]
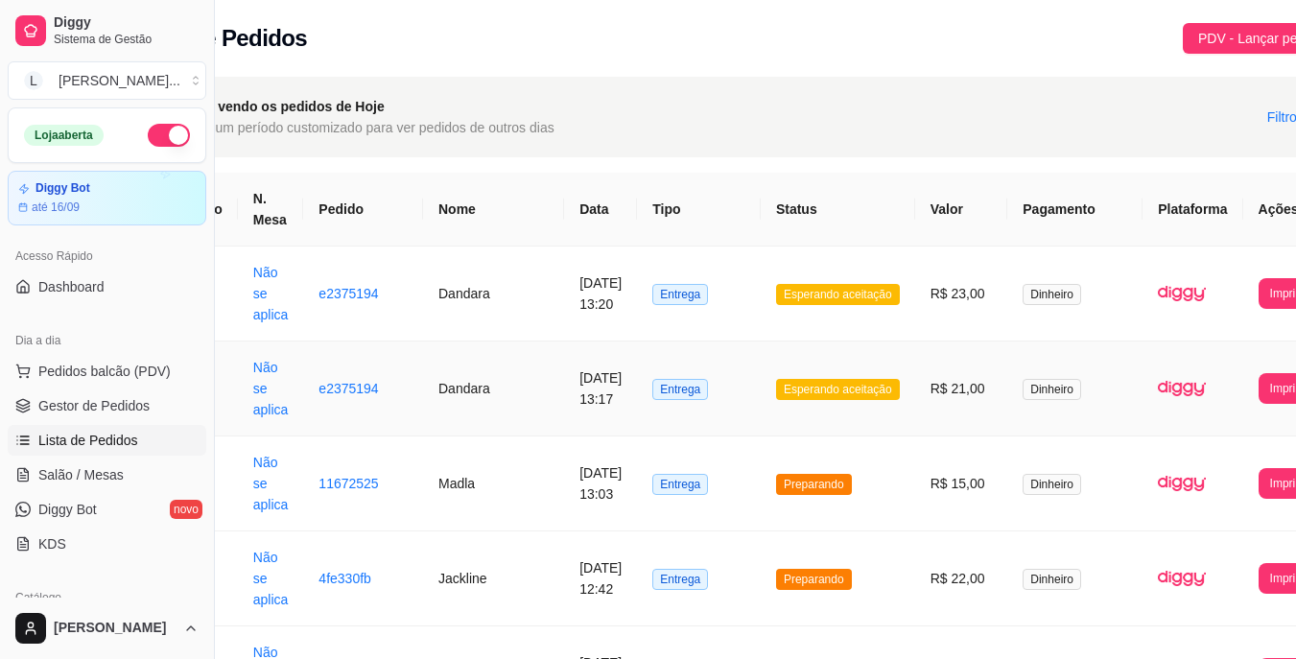
click at [587, 393] on td "[DATE] 13:17" at bounding box center [600, 388] width 73 height 95
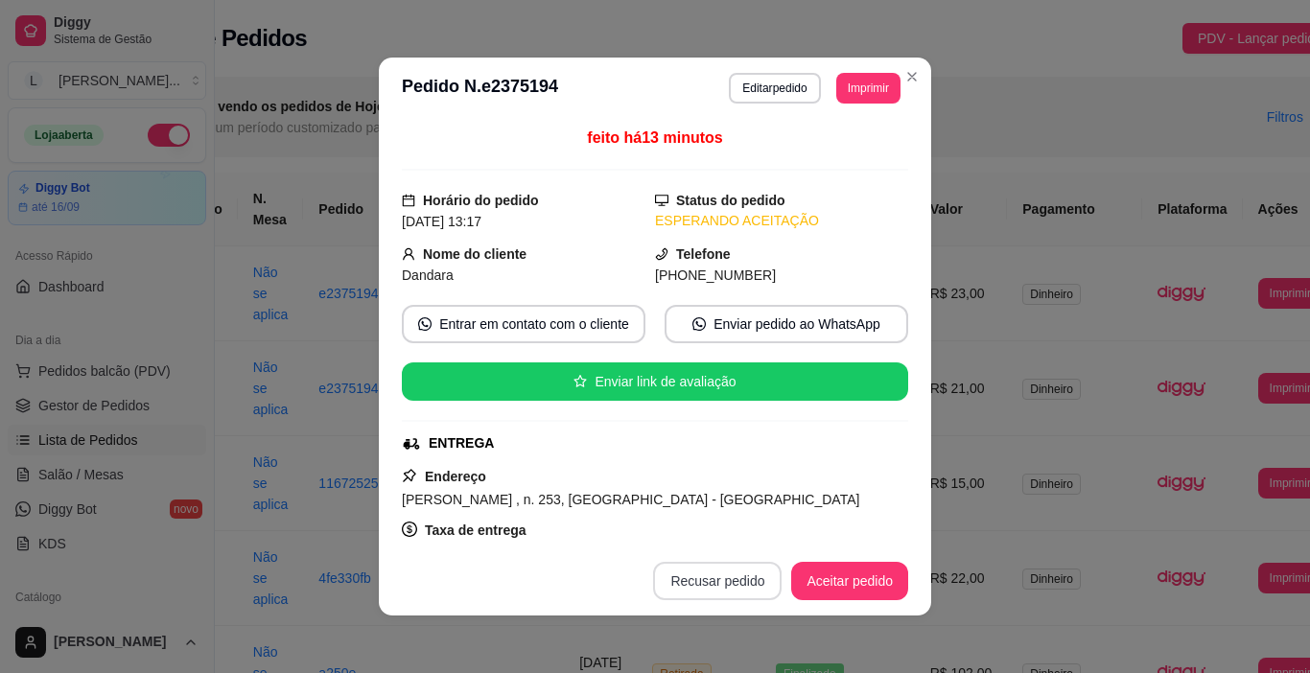
click at [737, 585] on button "Recusar pedido" at bounding box center [717, 581] width 129 height 38
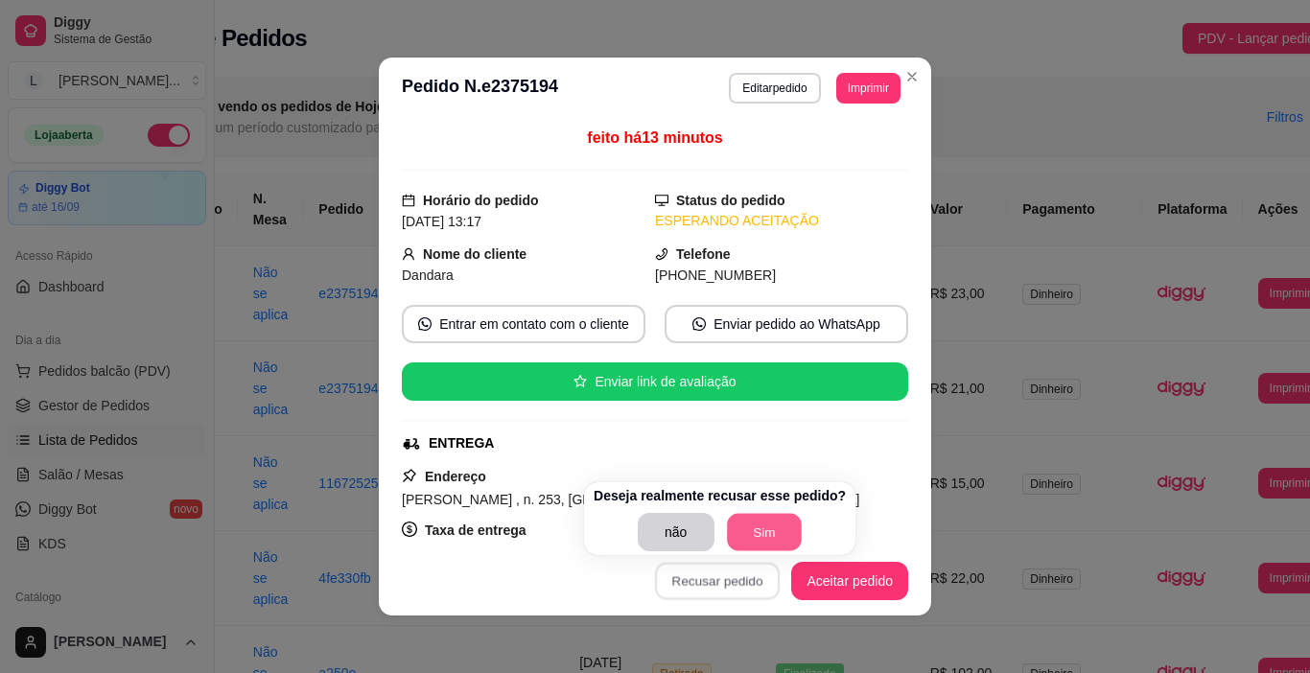
click at [758, 533] on button "Sim" at bounding box center [764, 532] width 75 height 37
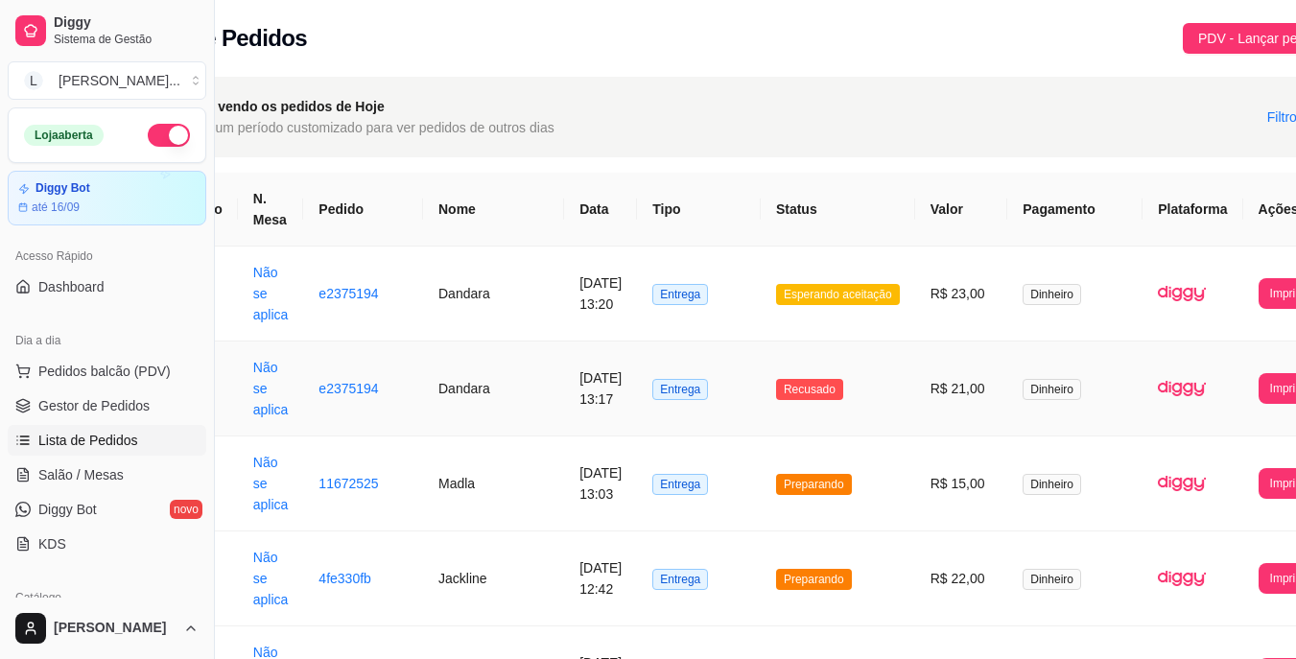
drag, startPoint x: 924, startPoint y: 341, endPoint x: 699, endPoint y: 48, distance: 369.4
click at [699, 48] on div "Lista de Pedidos PDV - Lançar pedido" at bounding box center [735, 38] width 1205 height 31
click at [85, 467] on span "Salão / Mesas" at bounding box center [80, 474] width 85 height 19
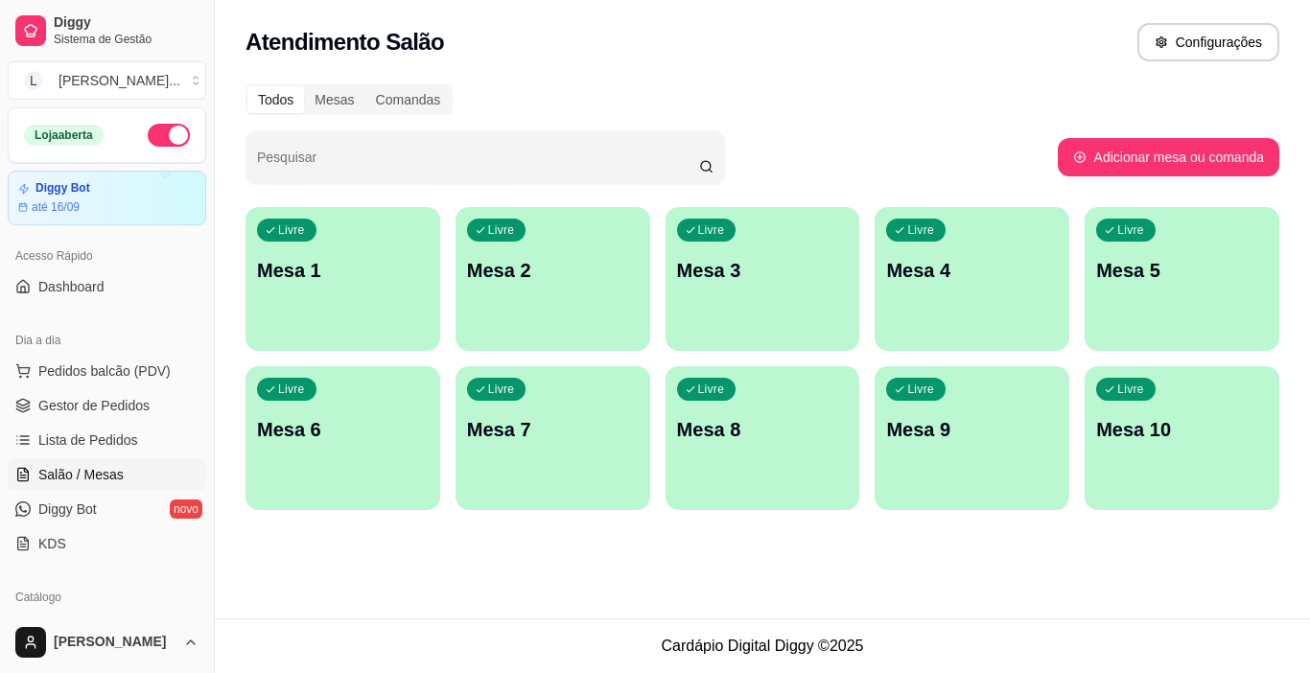
click at [351, 284] on div "Livre Mesa 1" at bounding box center [343, 267] width 195 height 121
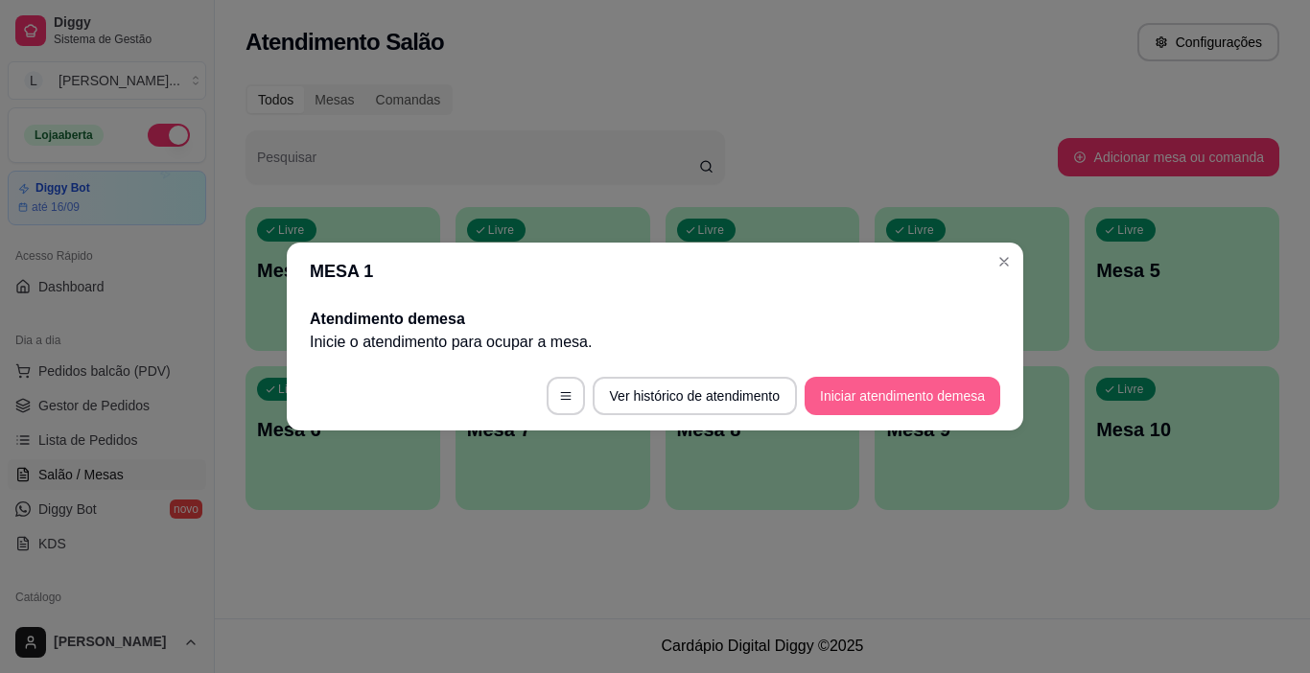
click at [865, 384] on button "Iniciar atendimento de mesa" at bounding box center [903, 396] width 196 height 38
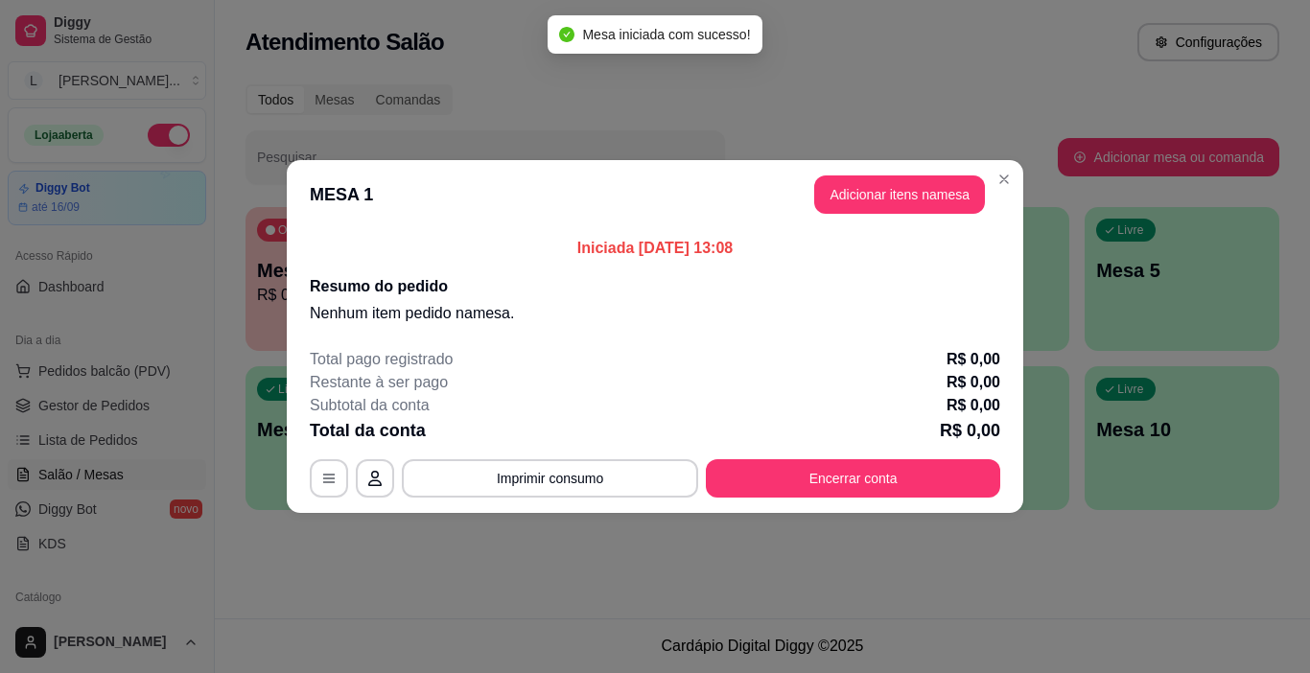
click at [859, 217] on header "MESA 1 Adicionar itens na mesa" at bounding box center [655, 194] width 737 height 69
click at [863, 204] on button "Adicionar itens na mesa" at bounding box center [899, 194] width 165 height 37
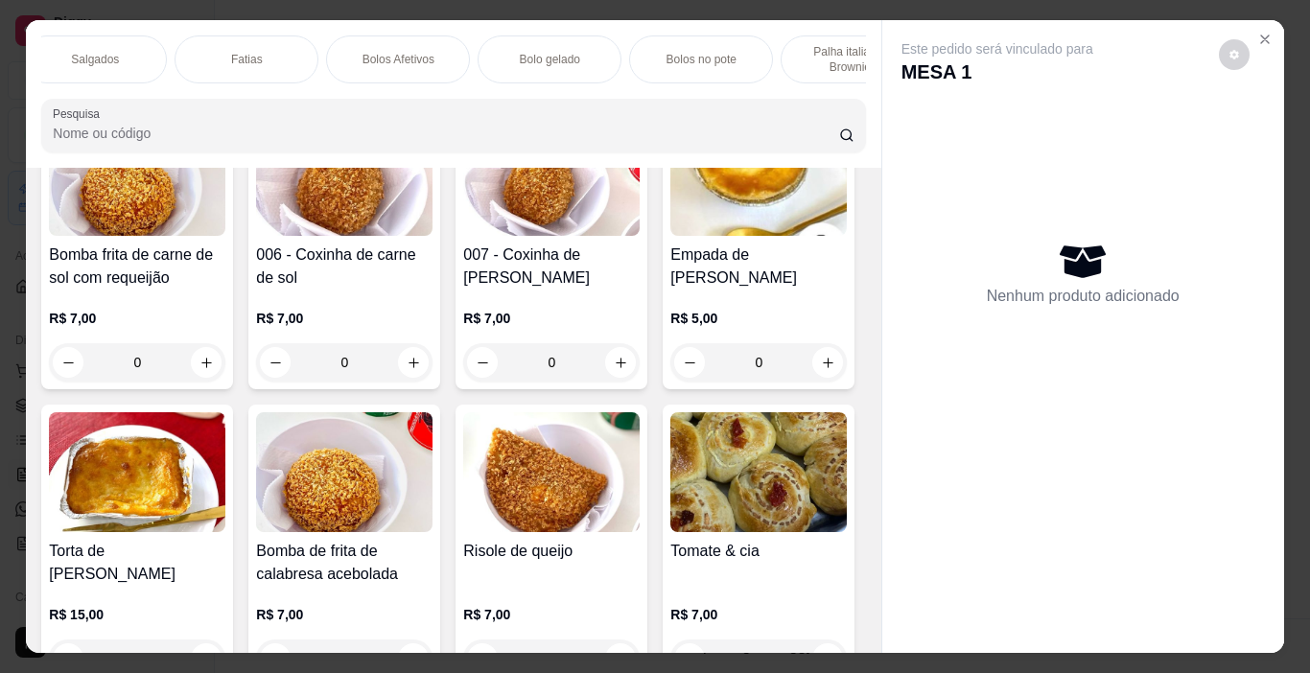
scroll to position [0, 490]
click at [256, 66] on div "Fatias" at bounding box center [229, 59] width 144 height 48
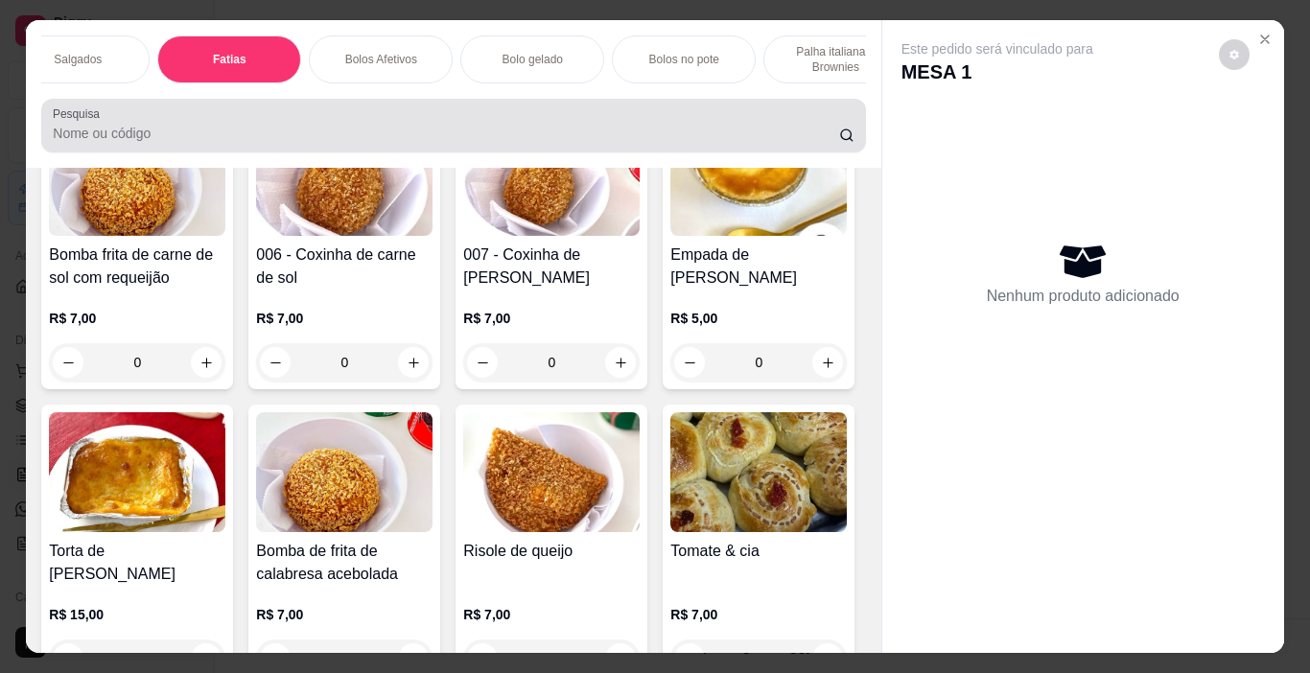
scroll to position [48, 0]
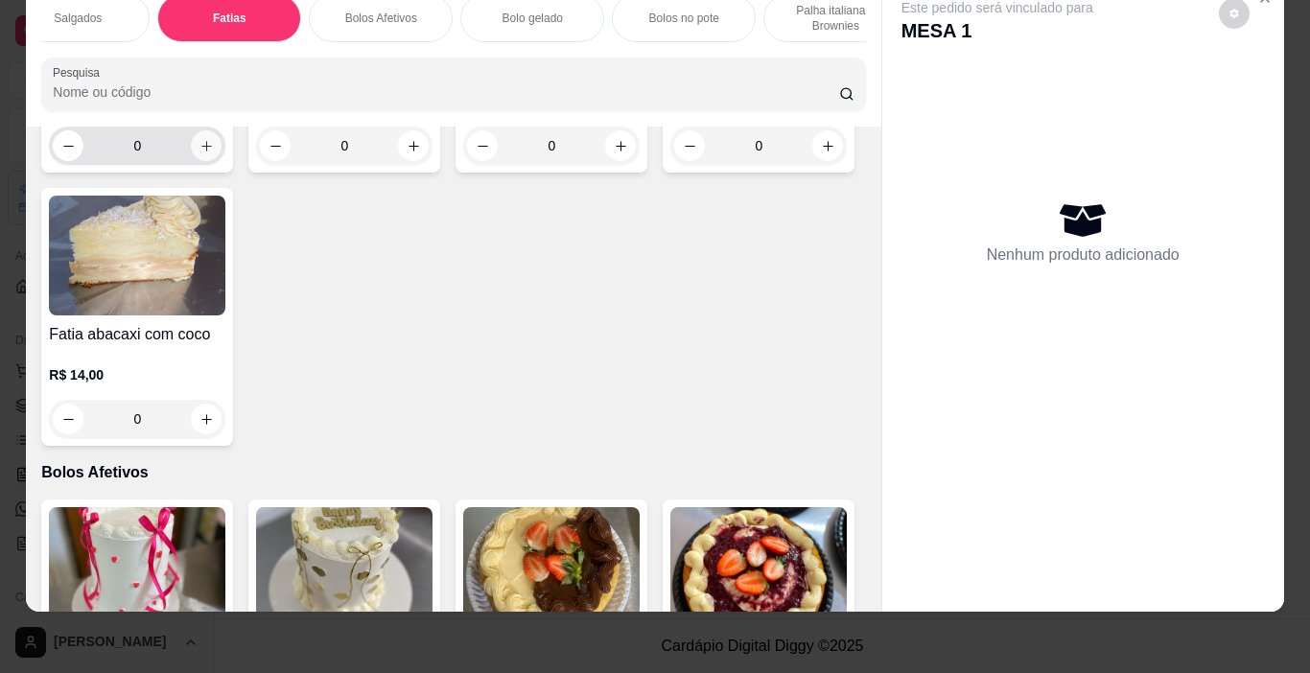
click at [199, 153] on icon "increase-product-quantity" at bounding box center [206, 146] width 14 height 14
type input "1"
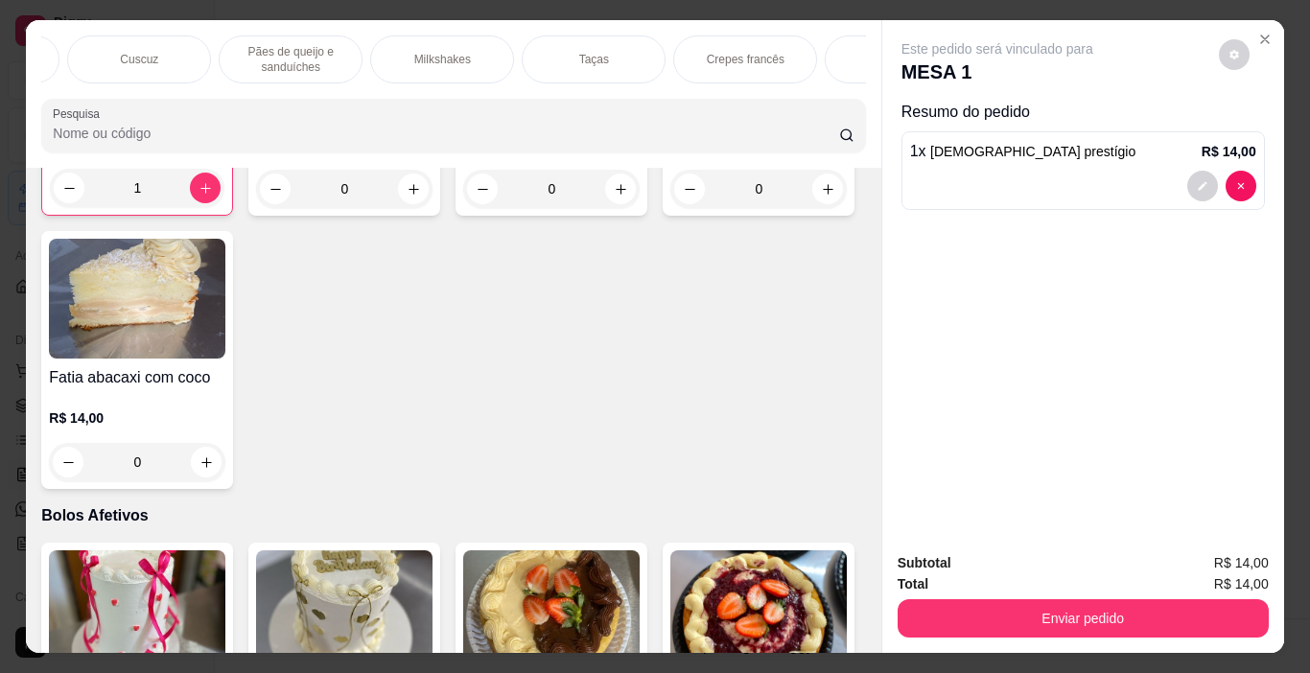
scroll to position [0, 2100]
click at [574, 54] on p "Taças" at bounding box center [589, 59] width 30 height 15
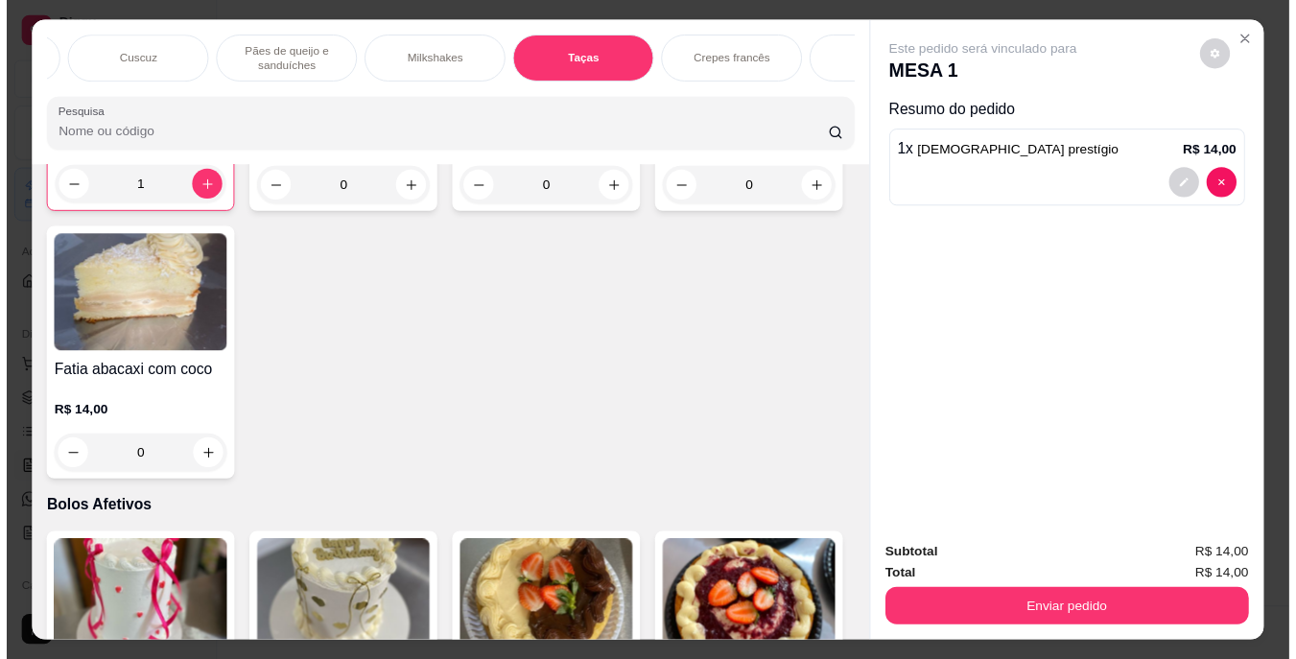
scroll to position [48, 0]
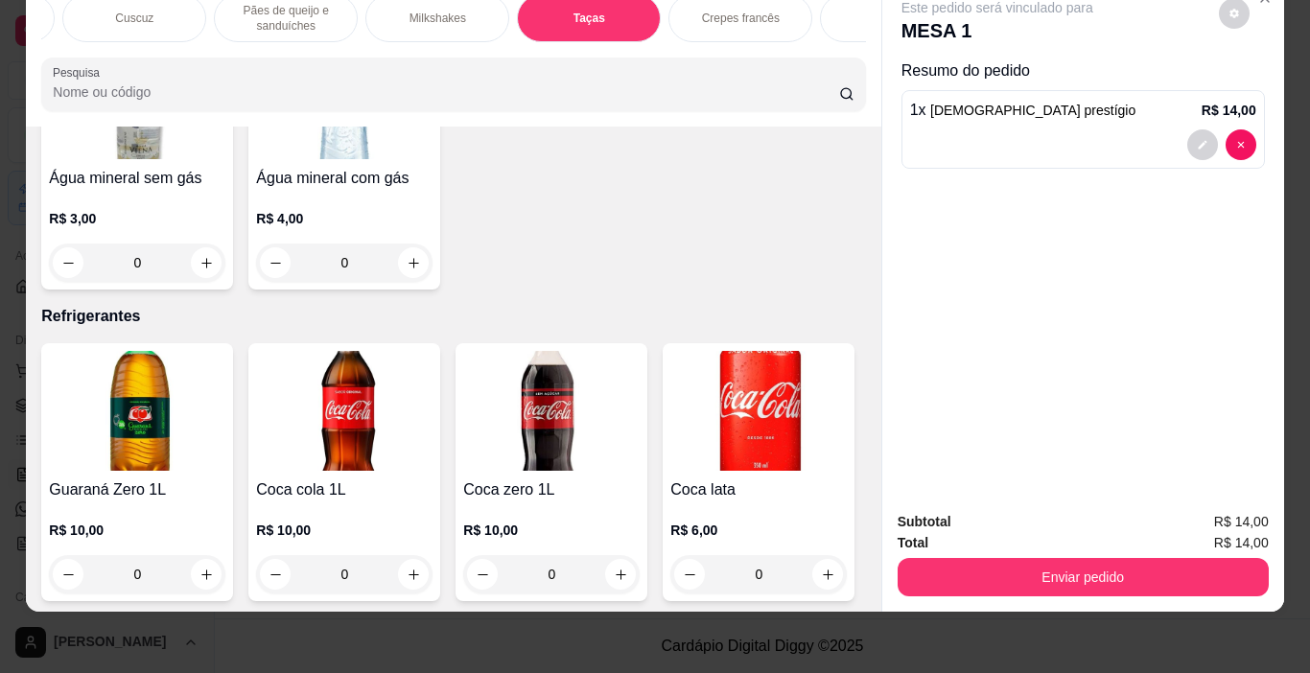
type input "1"
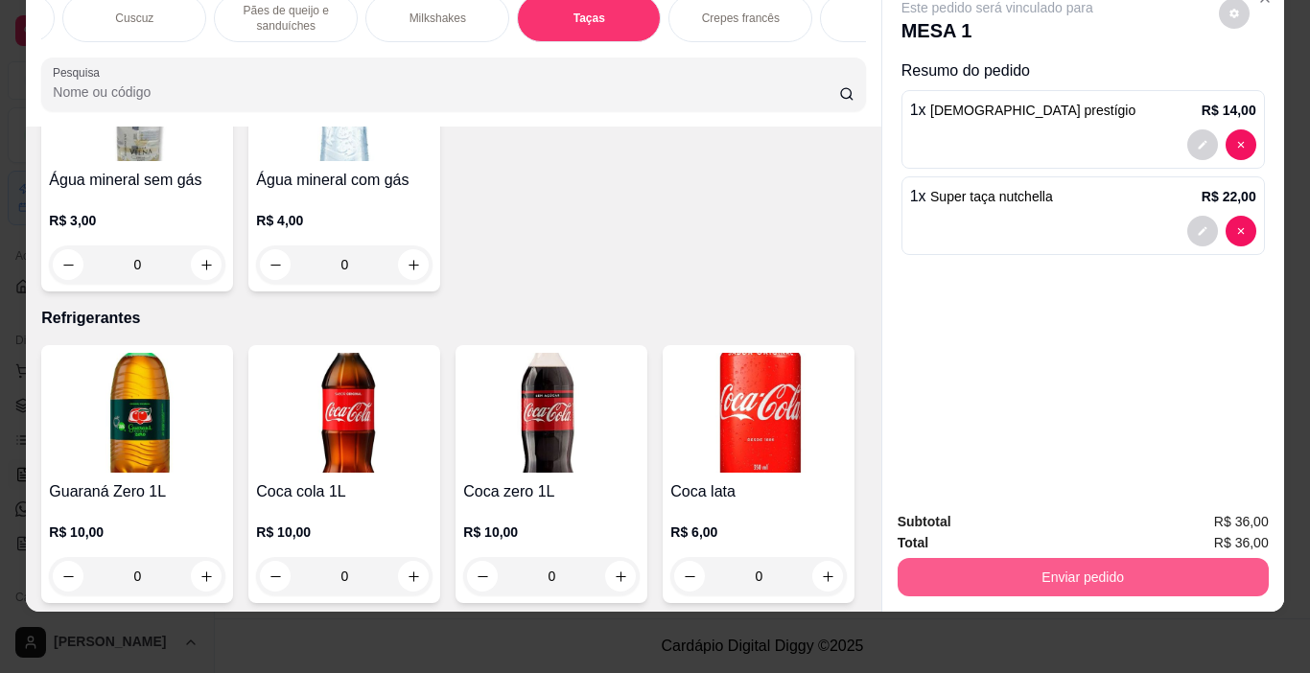
click at [1122, 565] on button "Enviar pedido" at bounding box center [1083, 577] width 371 height 38
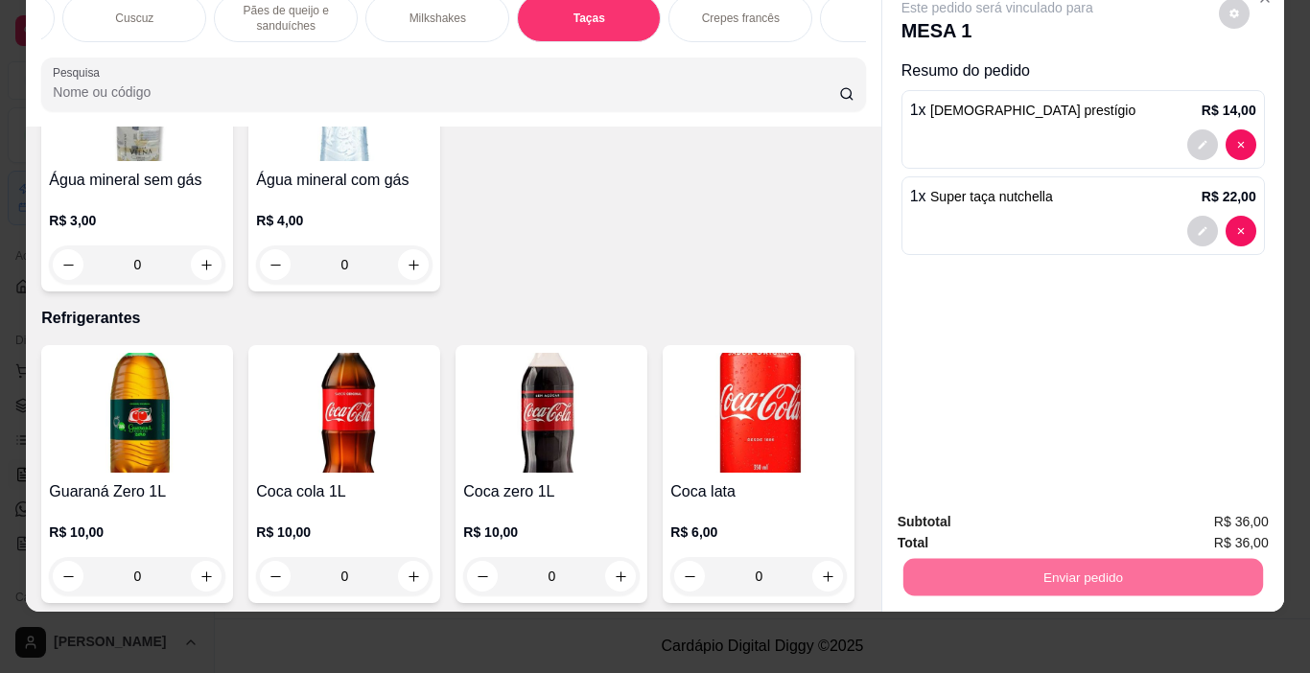
click at [1095, 520] on button "Não registrar e enviar pedido" at bounding box center [1019, 516] width 199 height 36
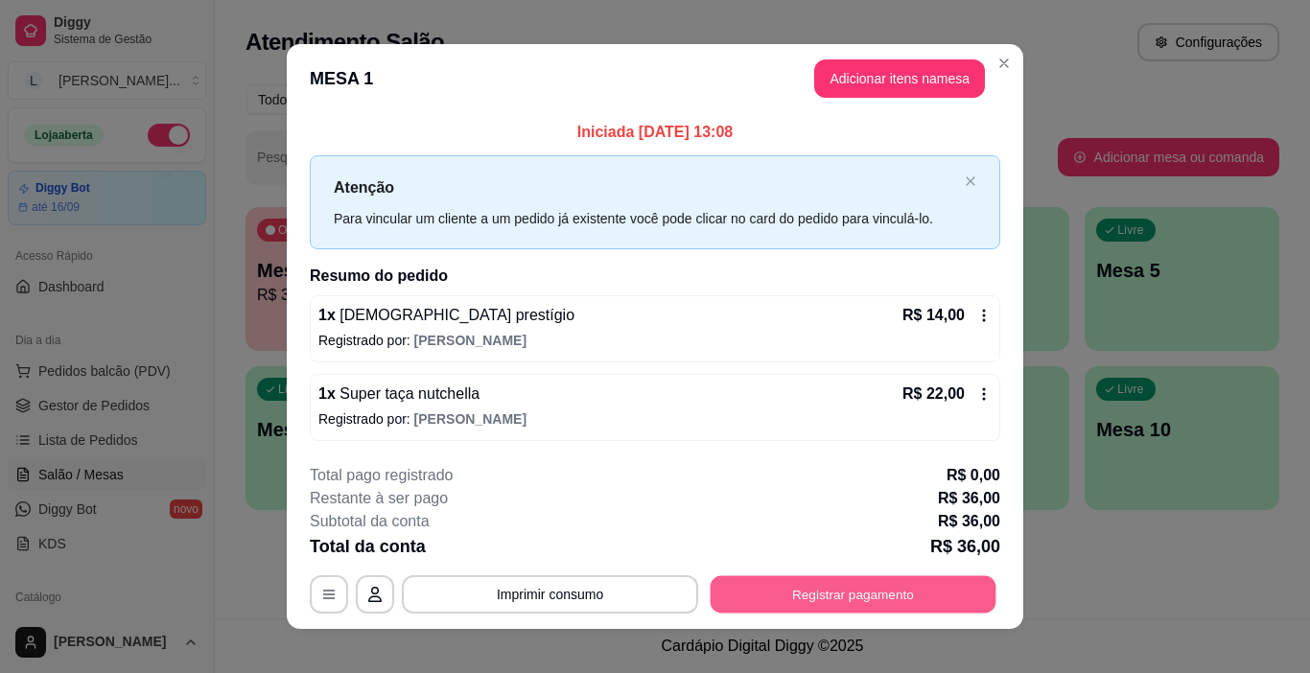
click at [840, 595] on button "Registrar pagamento" at bounding box center [854, 593] width 286 height 37
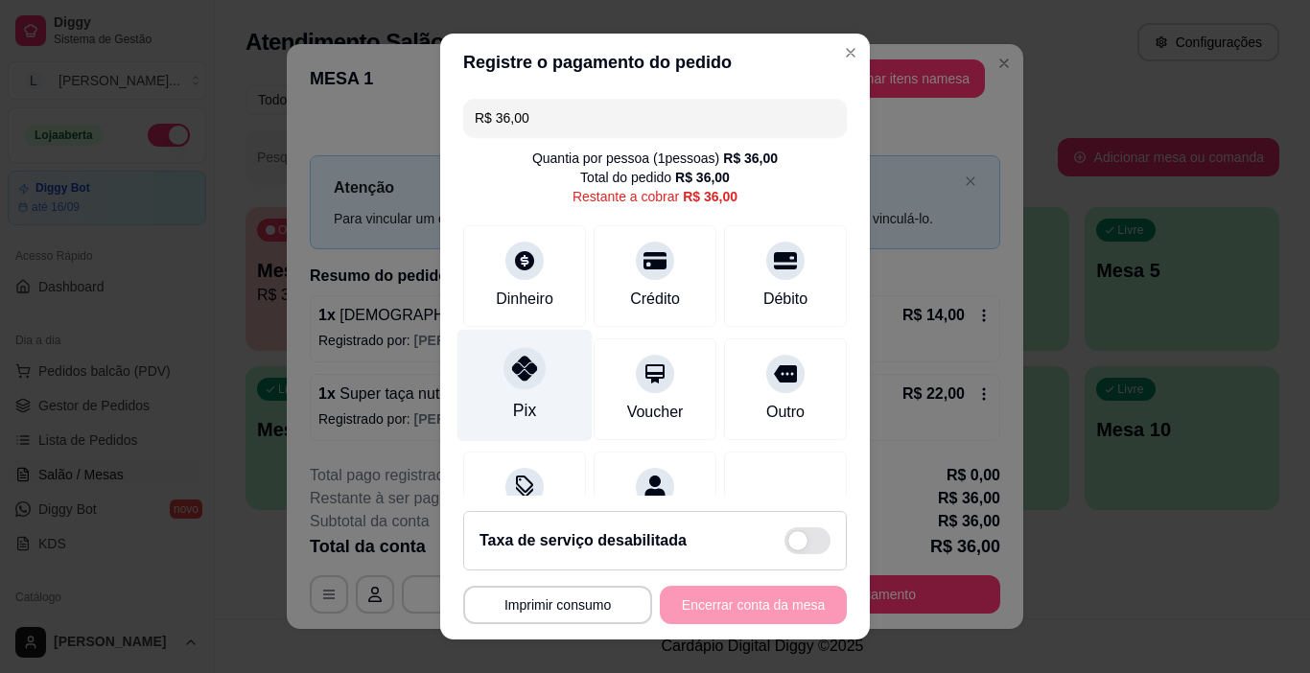
click at [512, 364] on icon at bounding box center [524, 368] width 25 height 25
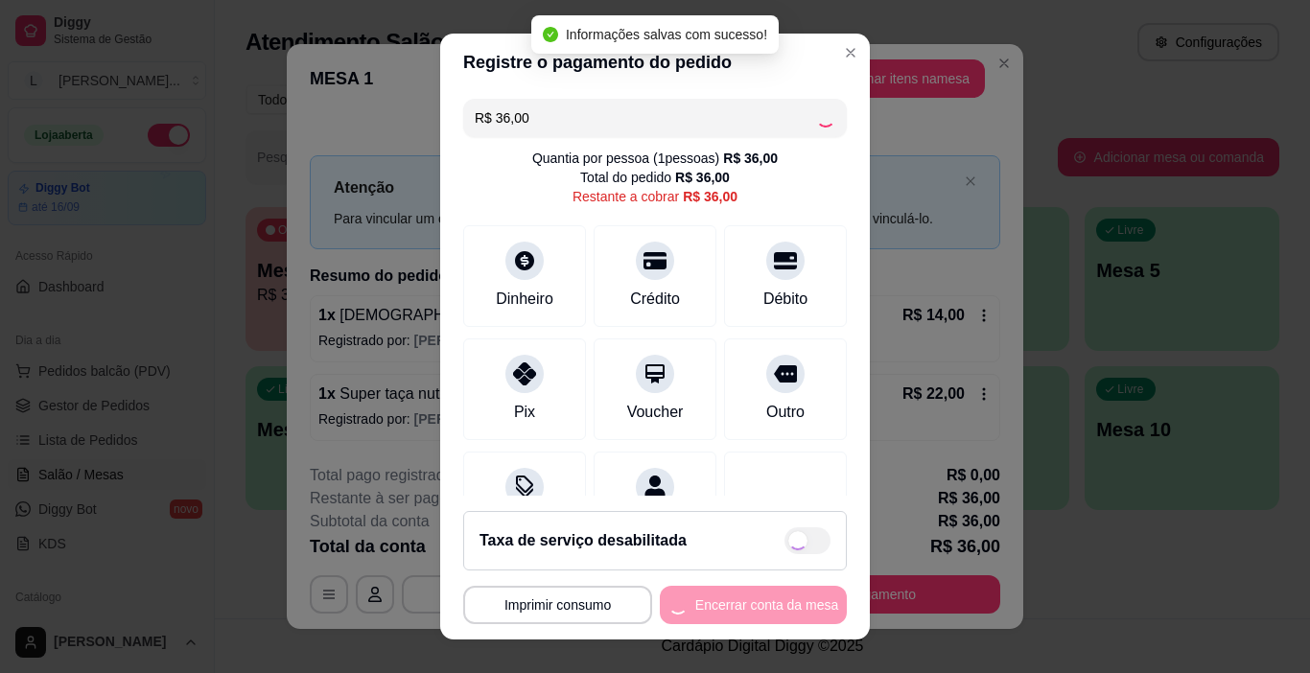
type input "R$ 0,00"
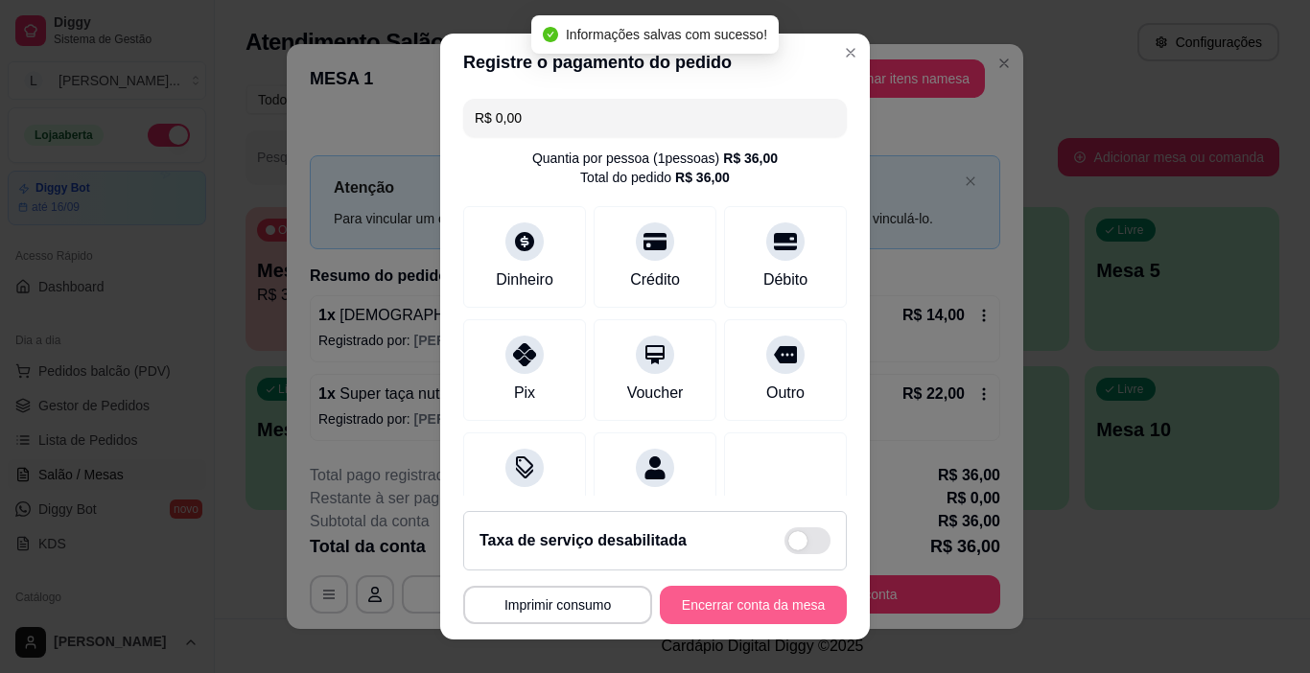
click at [746, 598] on button "Encerrar conta da mesa" at bounding box center [753, 605] width 187 height 38
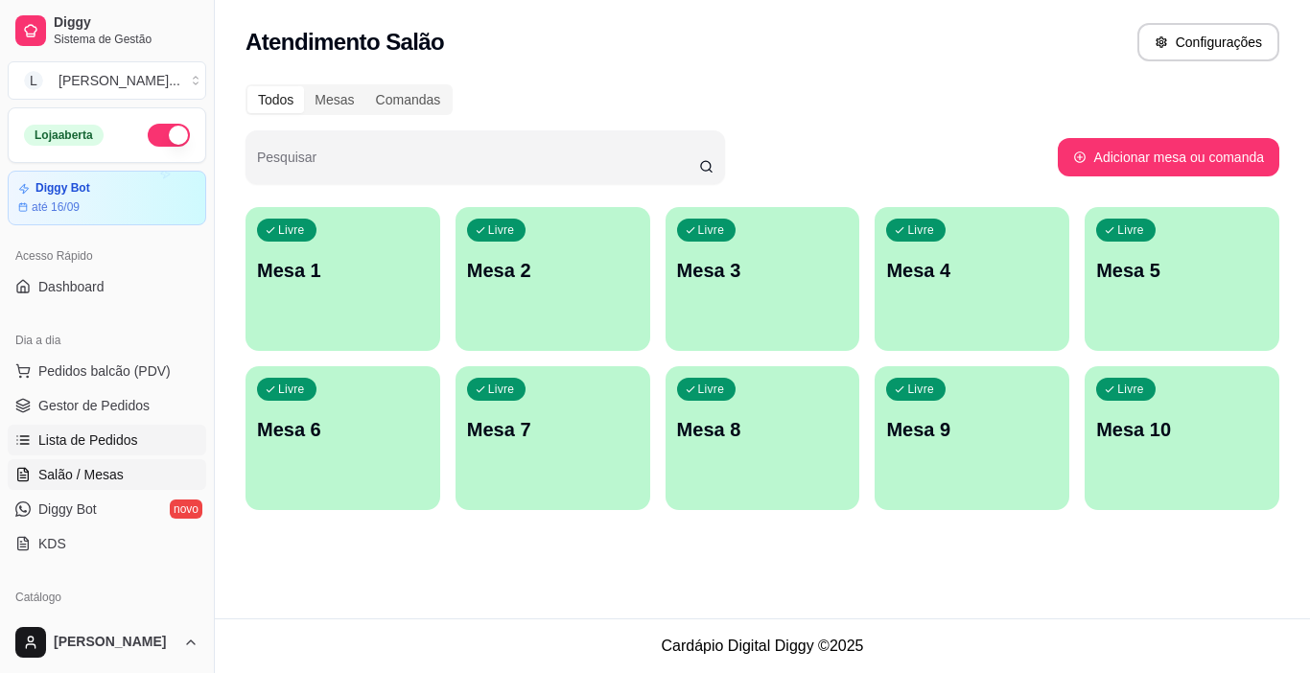
click at [126, 444] on span "Lista de Pedidos" at bounding box center [88, 440] width 100 height 19
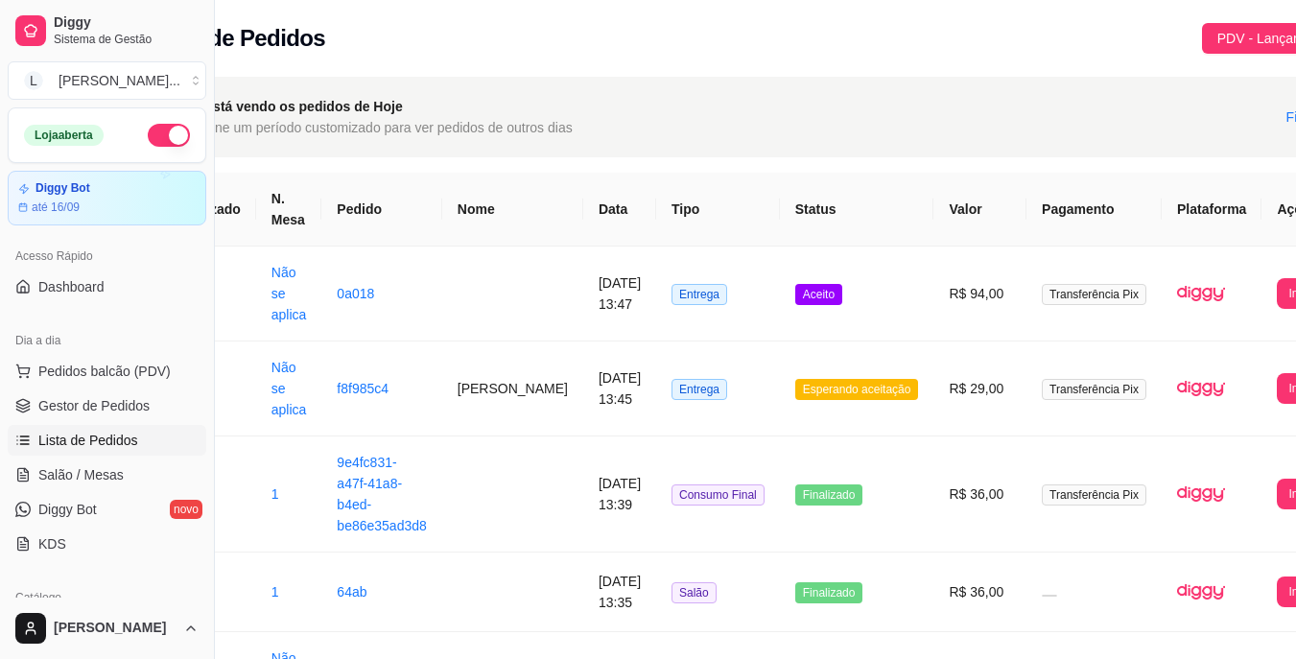
scroll to position [0, 129]
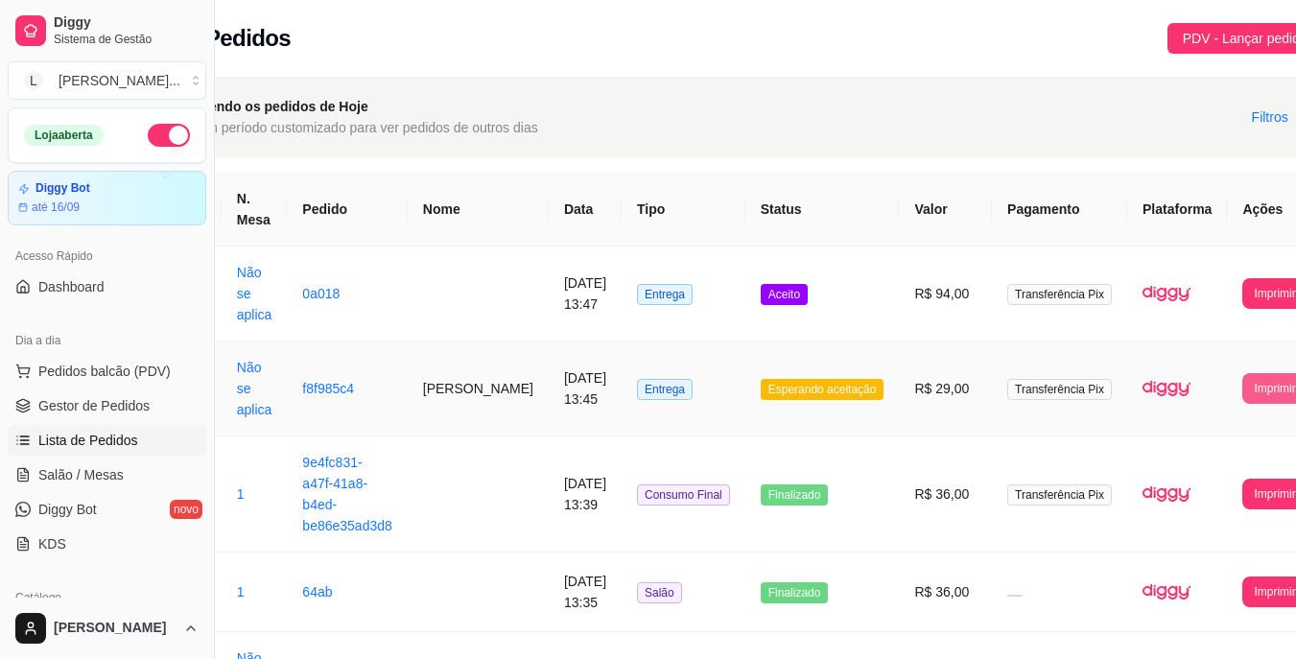
click at [1242, 390] on button "Imprimir" at bounding box center [1274, 388] width 64 height 31
click at [1207, 485] on button "IMPRESSORA" at bounding box center [1197, 475] width 104 height 31
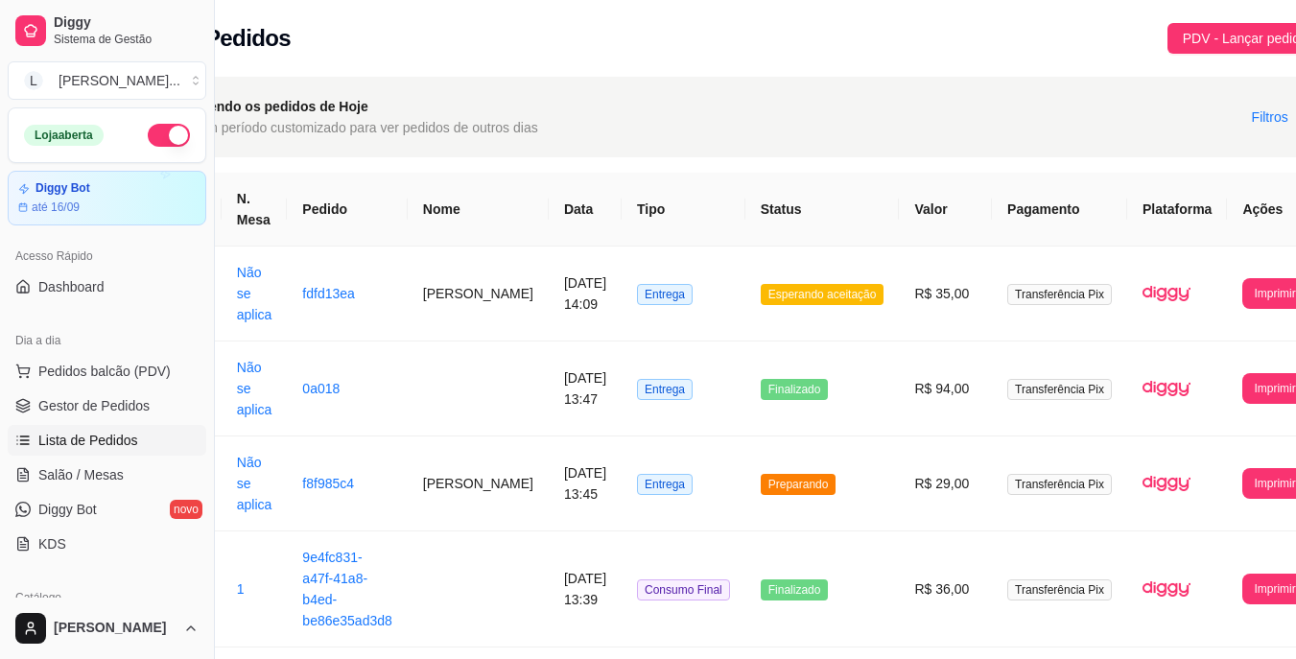
click at [899, 302] on td "R$ 35,00" at bounding box center [945, 293] width 93 height 95
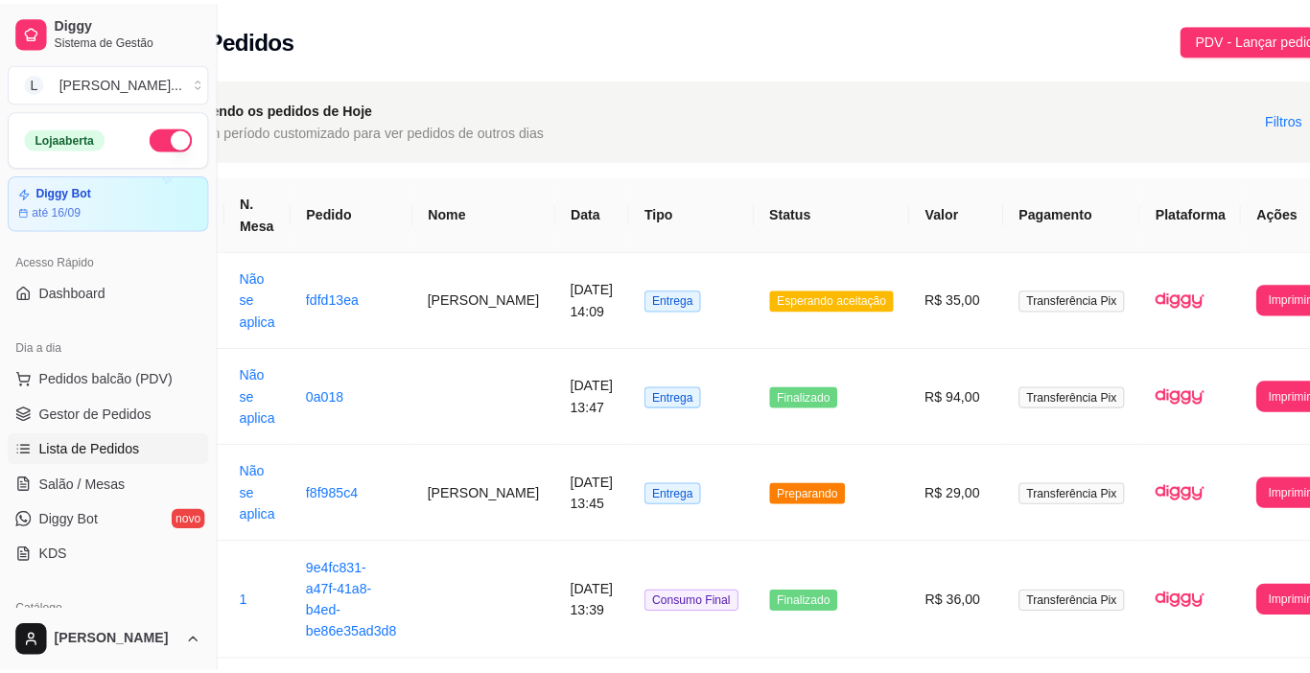
scroll to position [0, 114]
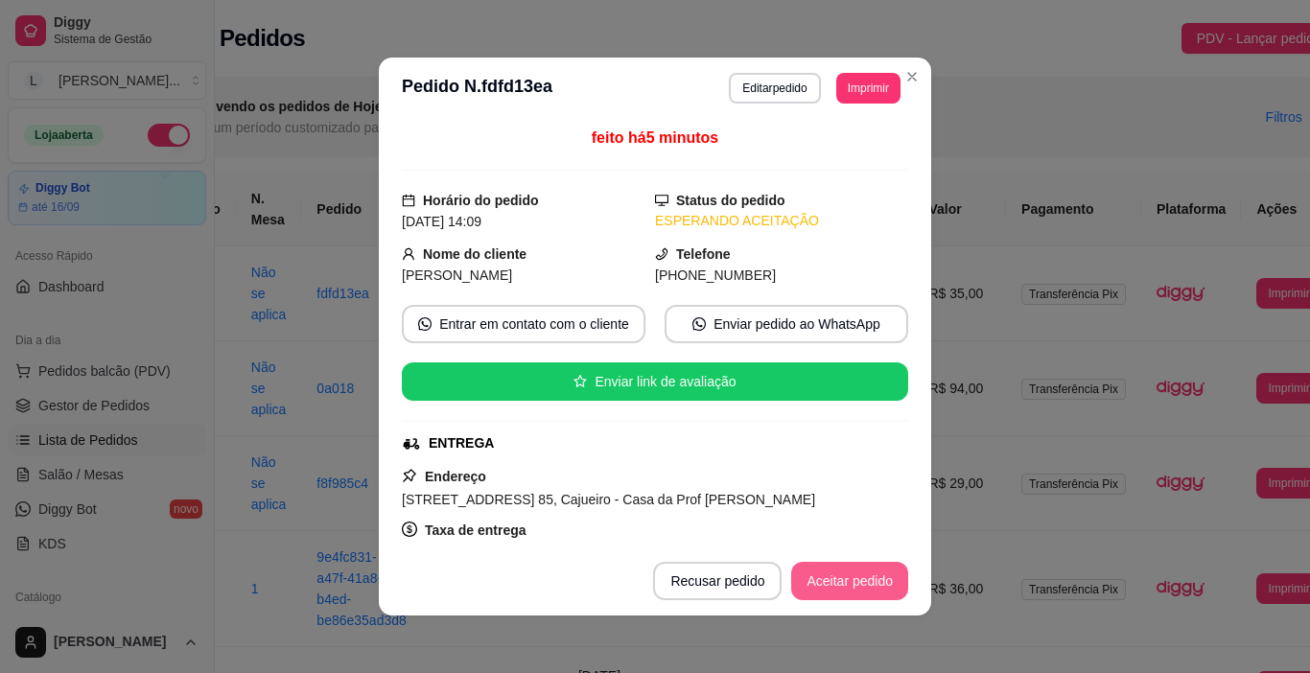
click at [848, 578] on button "Aceitar pedido" at bounding box center [849, 581] width 117 height 38
click at [849, 578] on div "Recusar pedido Aceitar pedido" at bounding box center [753, 581] width 309 height 38
click at [849, 578] on button "Mover para preparo" at bounding box center [834, 581] width 149 height 38
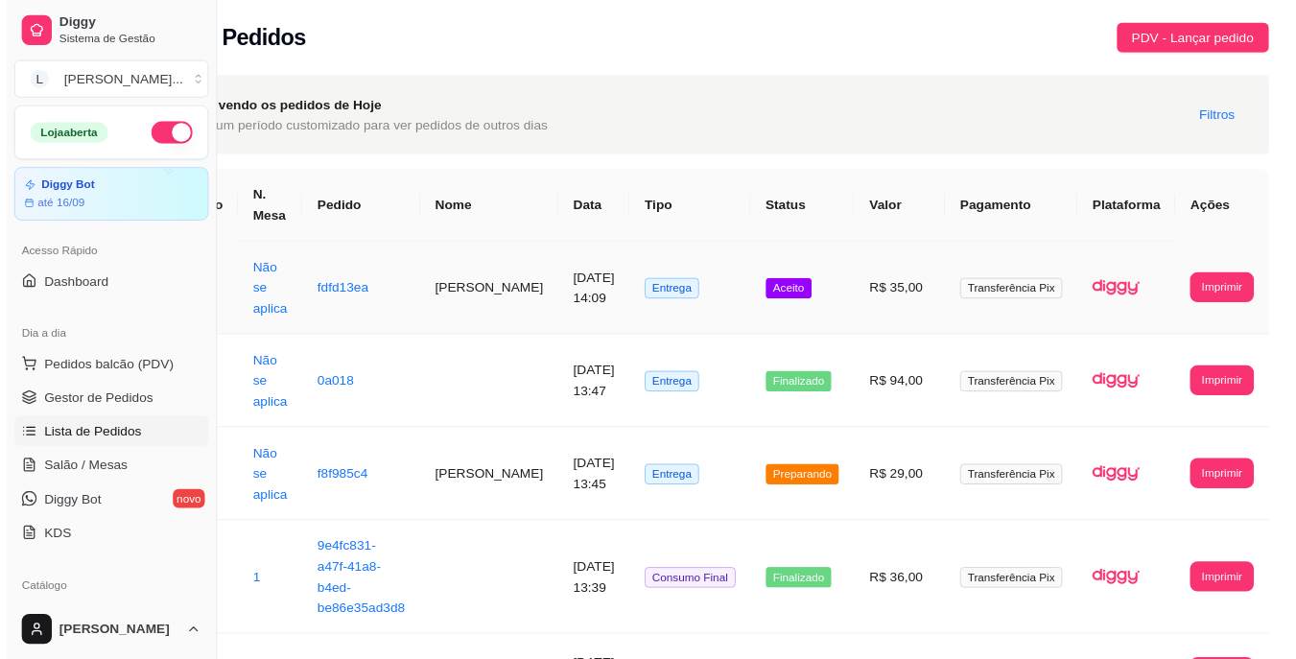
scroll to position [0, 69]
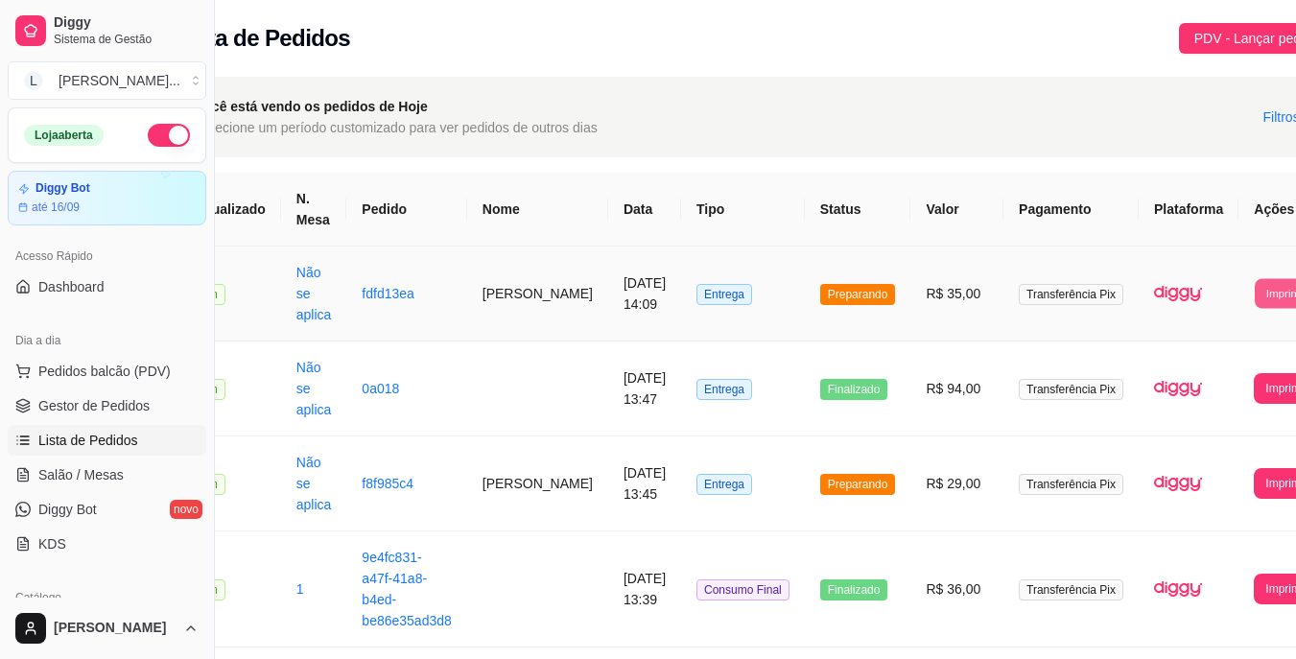
click at [1254, 285] on button "Imprimir" at bounding box center [1285, 293] width 62 height 30
click at [1225, 373] on button "IMPRESSORA" at bounding box center [1211, 379] width 104 height 31
click at [383, 298] on link "fdfd13ea" at bounding box center [388, 293] width 53 height 15
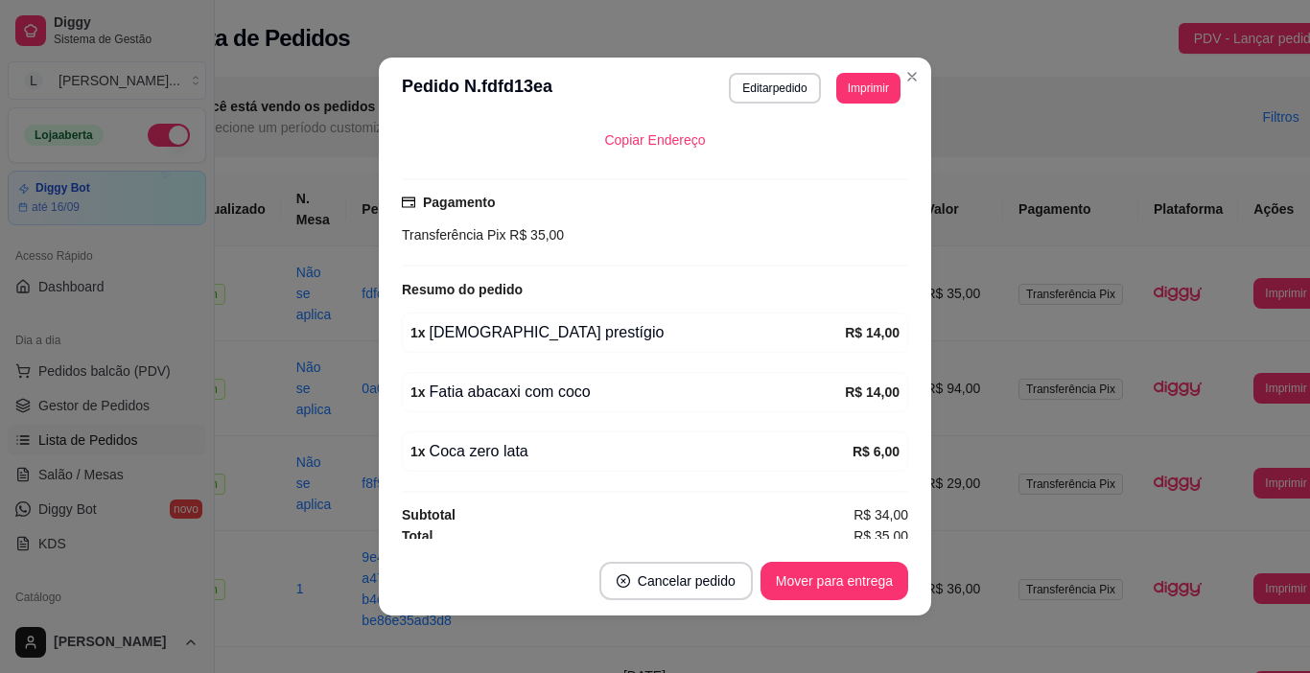
scroll to position [452, 0]
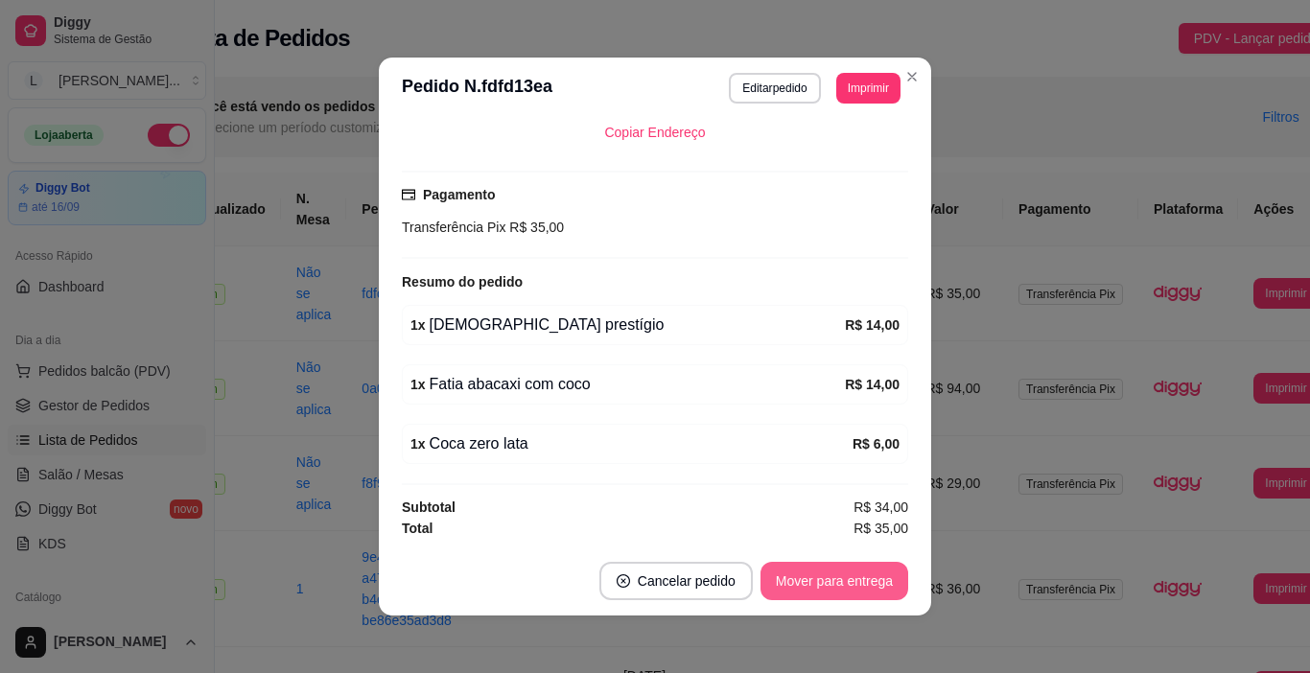
click at [794, 580] on button "Mover para entrega" at bounding box center [835, 581] width 148 height 38
click at [794, 580] on button "Mover para finalizado" at bounding box center [828, 581] width 159 height 38
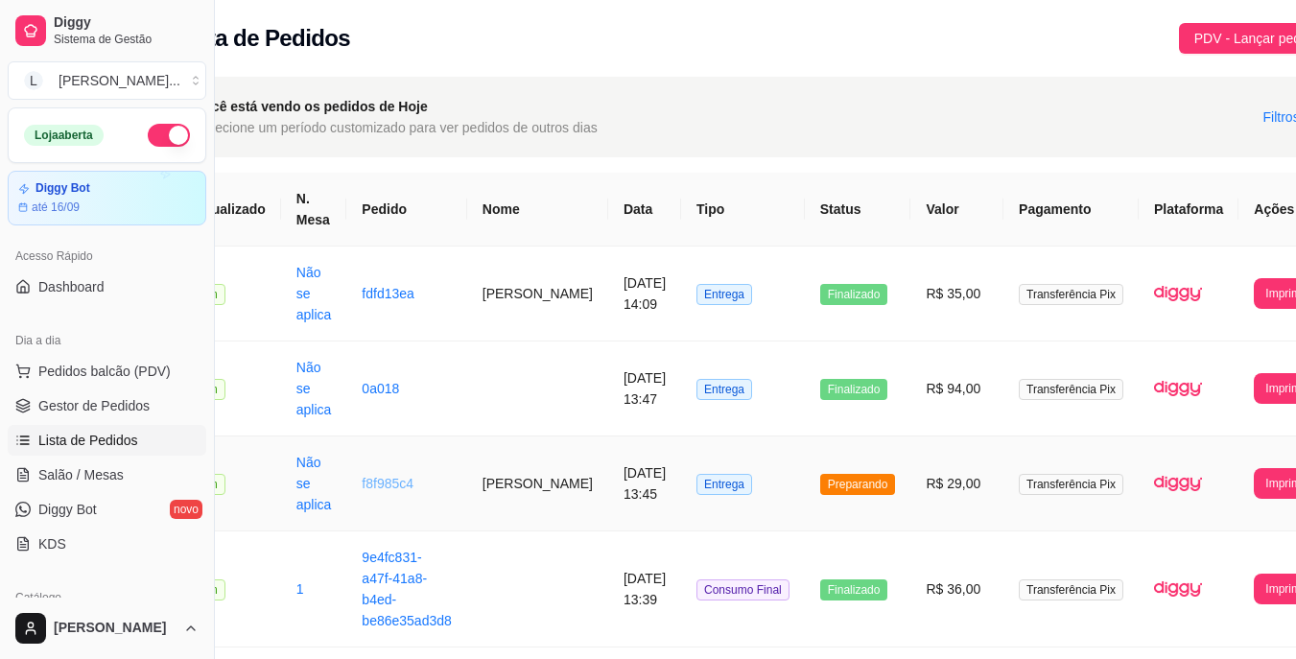
click at [394, 483] on link "f8f985c4" at bounding box center [388, 483] width 52 height 15
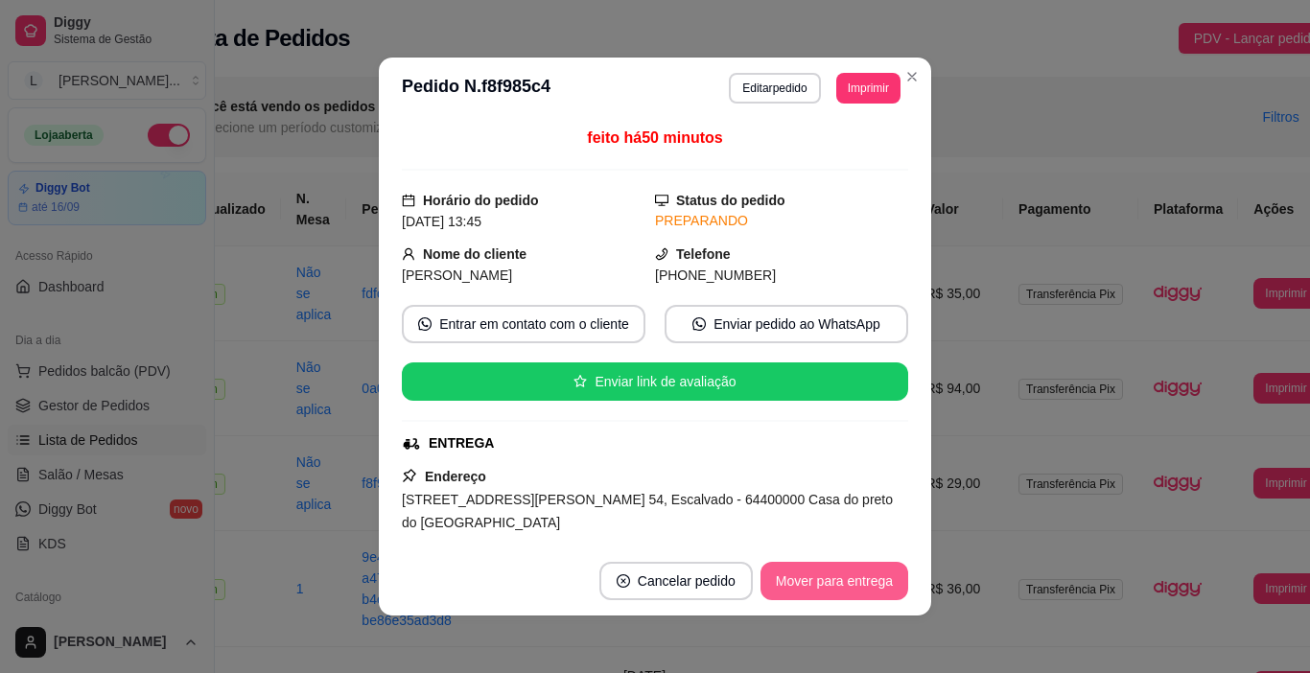
click at [853, 597] on button "Mover para entrega" at bounding box center [835, 581] width 148 height 38
click at [853, 586] on button "Mover para finalizado" at bounding box center [828, 581] width 159 height 38
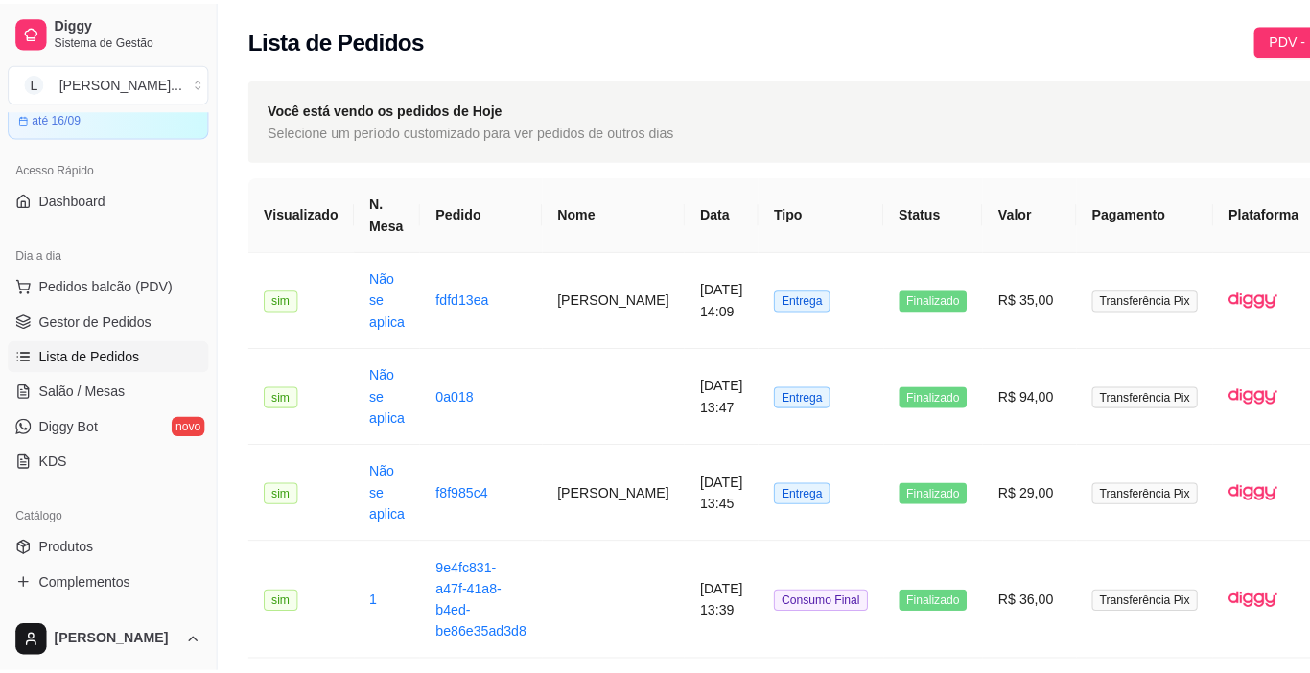
scroll to position [0, 0]
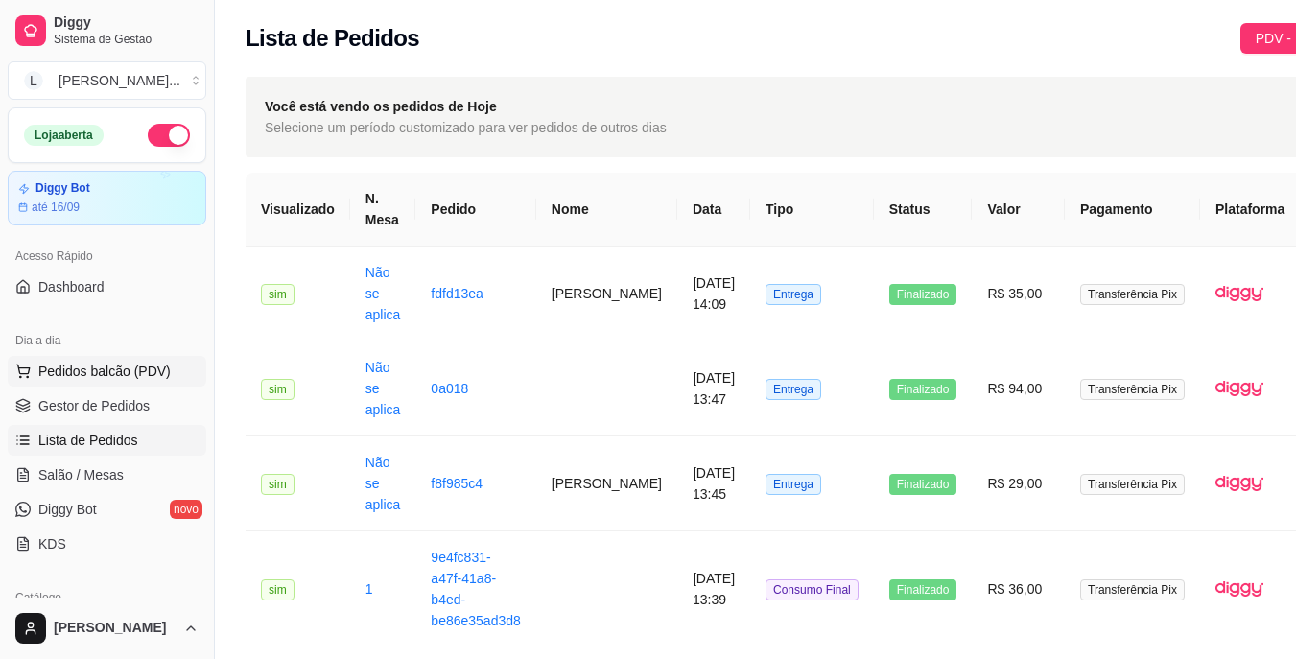
click at [119, 381] on button "Pedidos balcão (PDV)" at bounding box center [107, 371] width 199 height 31
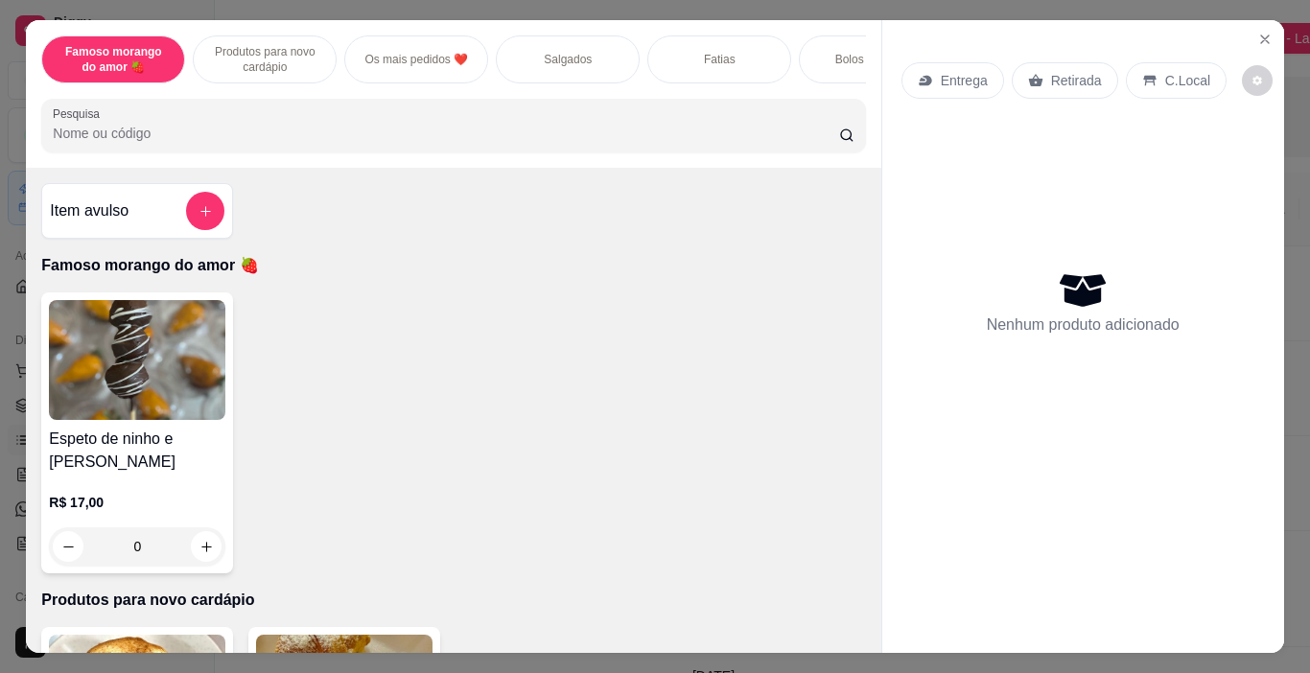
click at [565, 55] on p "Salgados" at bounding box center [568, 59] width 48 height 15
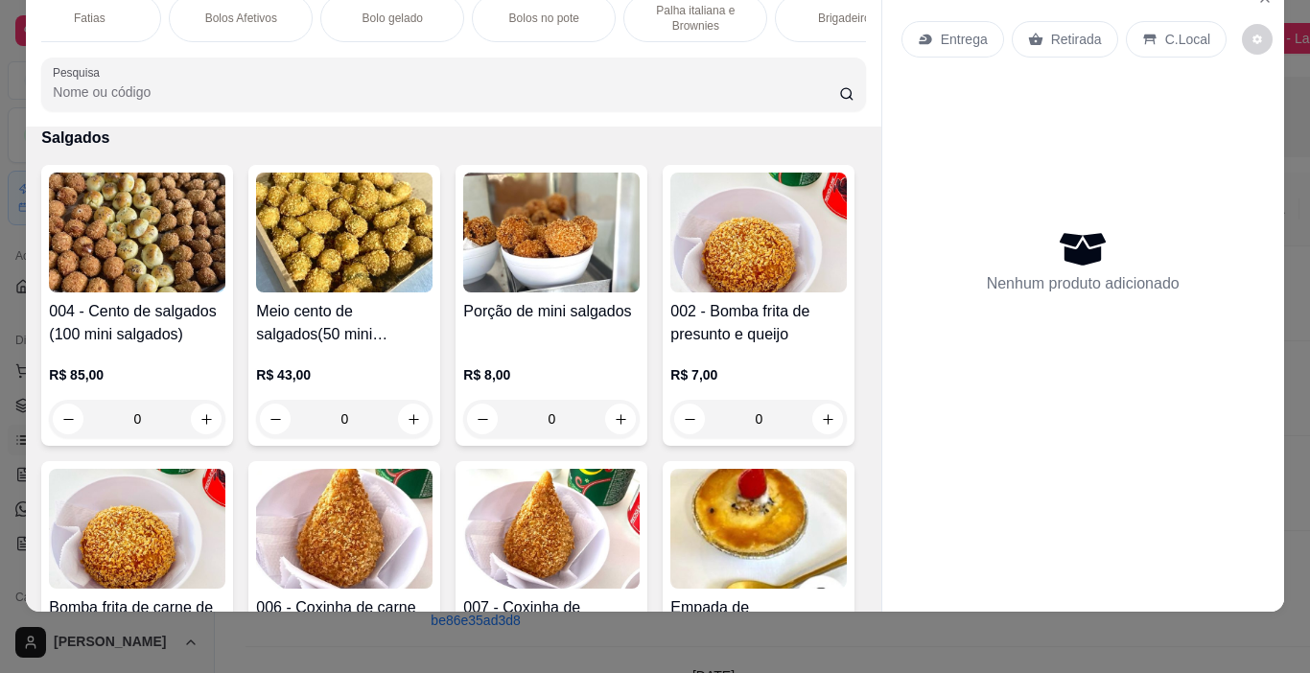
scroll to position [0, 639]
click at [830, 16] on div "Brigadeiros" at bounding box center [838, 18] width 144 height 48
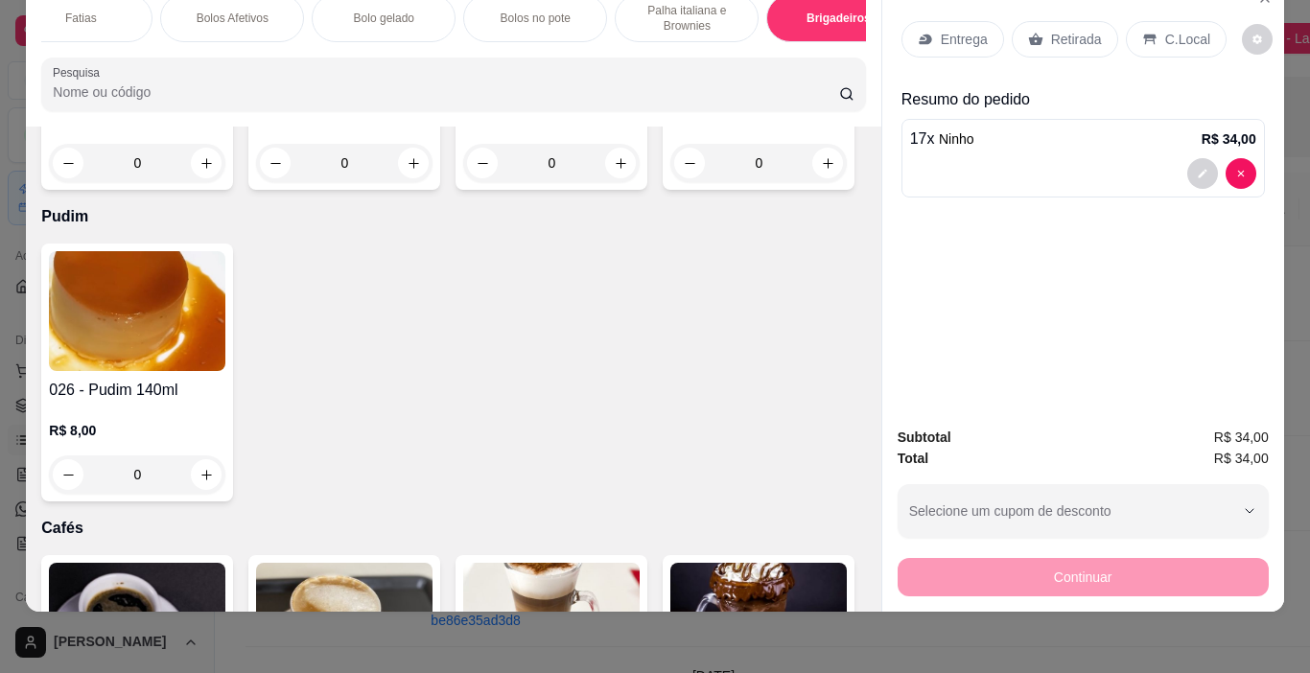
type input "17"
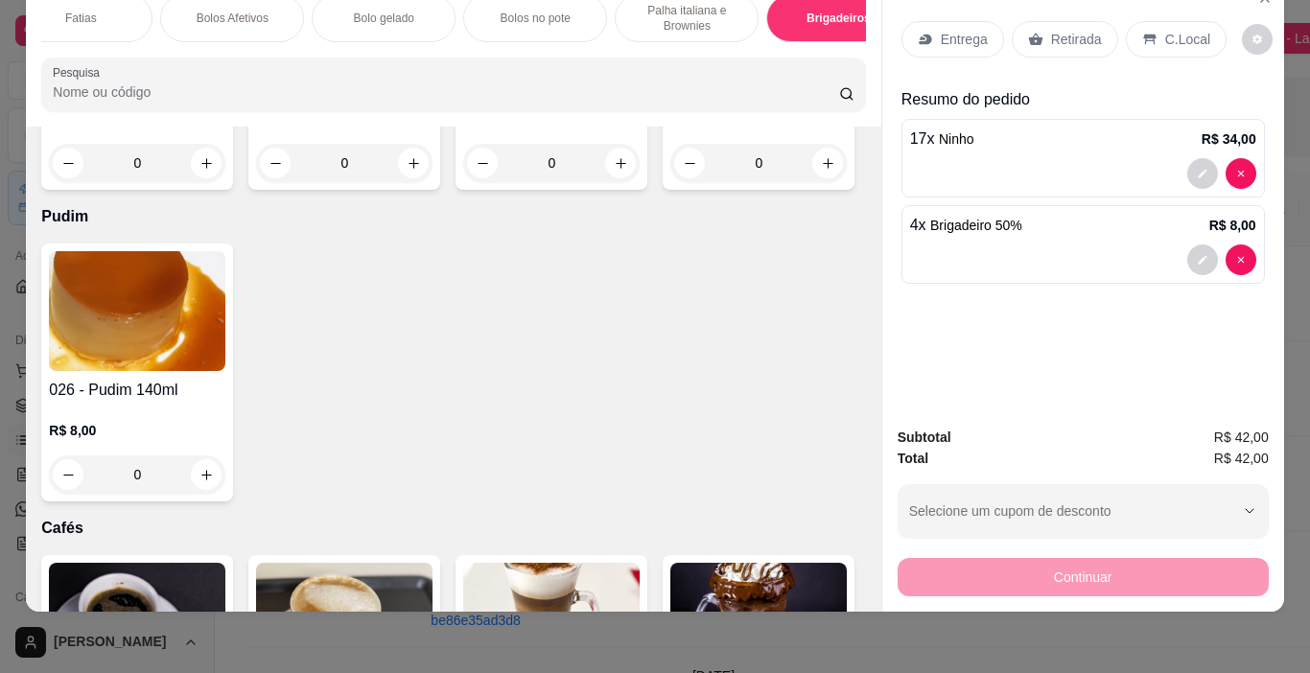
type input "5"
click at [1059, 30] on p "Retirada" at bounding box center [1076, 39] width 51 height 19
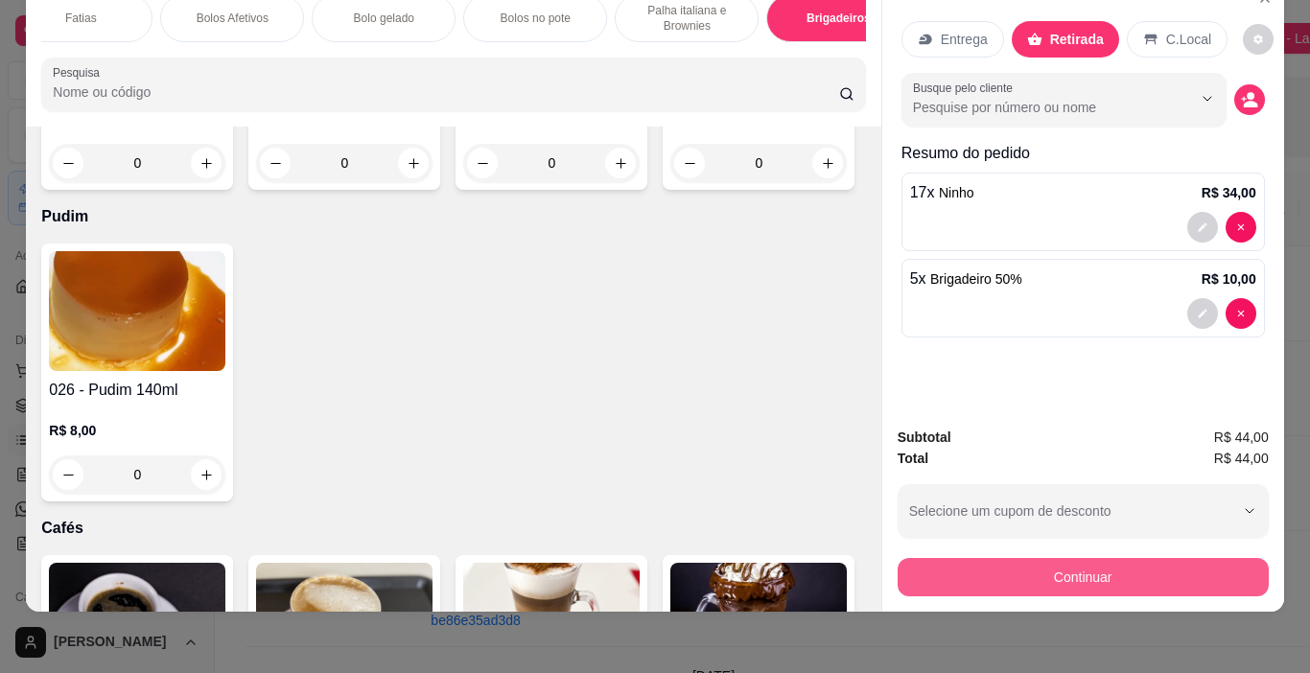
click at [1056, 558] on button "Continuar" at bounding box center [1083, 577] width 371 height 38
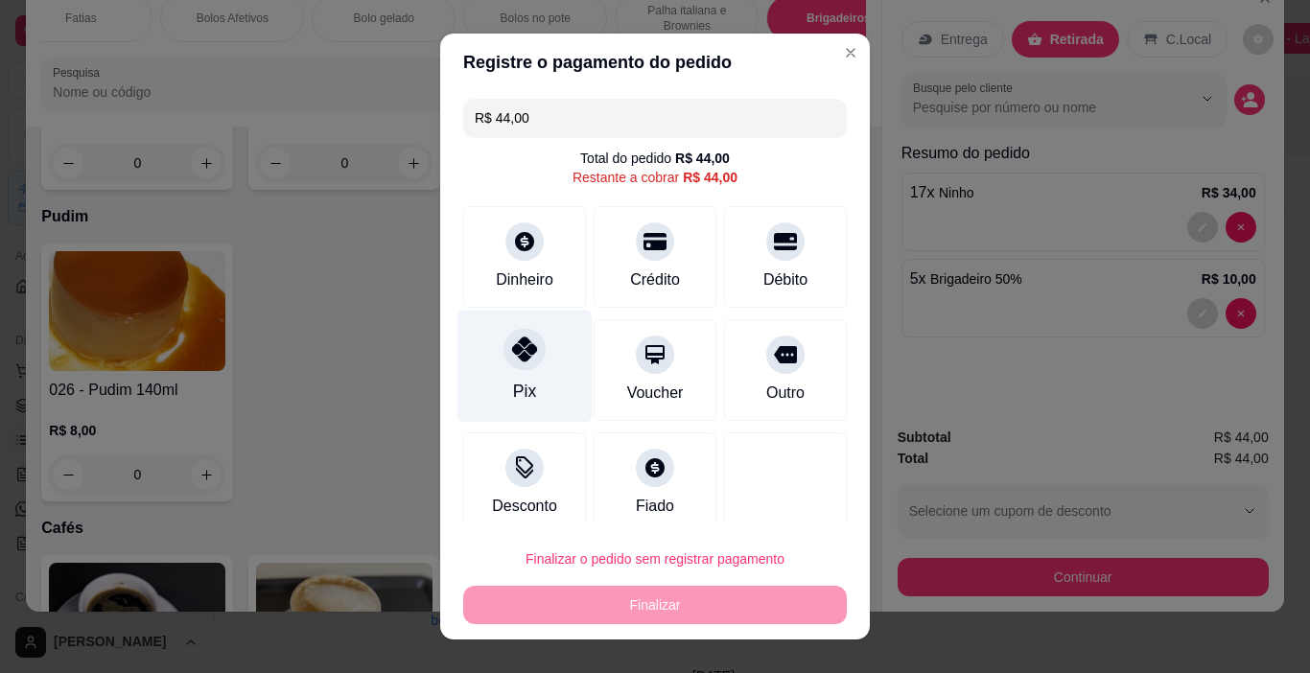
click at [519, 373] on div "Pix" at bounding box center [524, 367] width 135 height 112
type input "R$ 0,00"
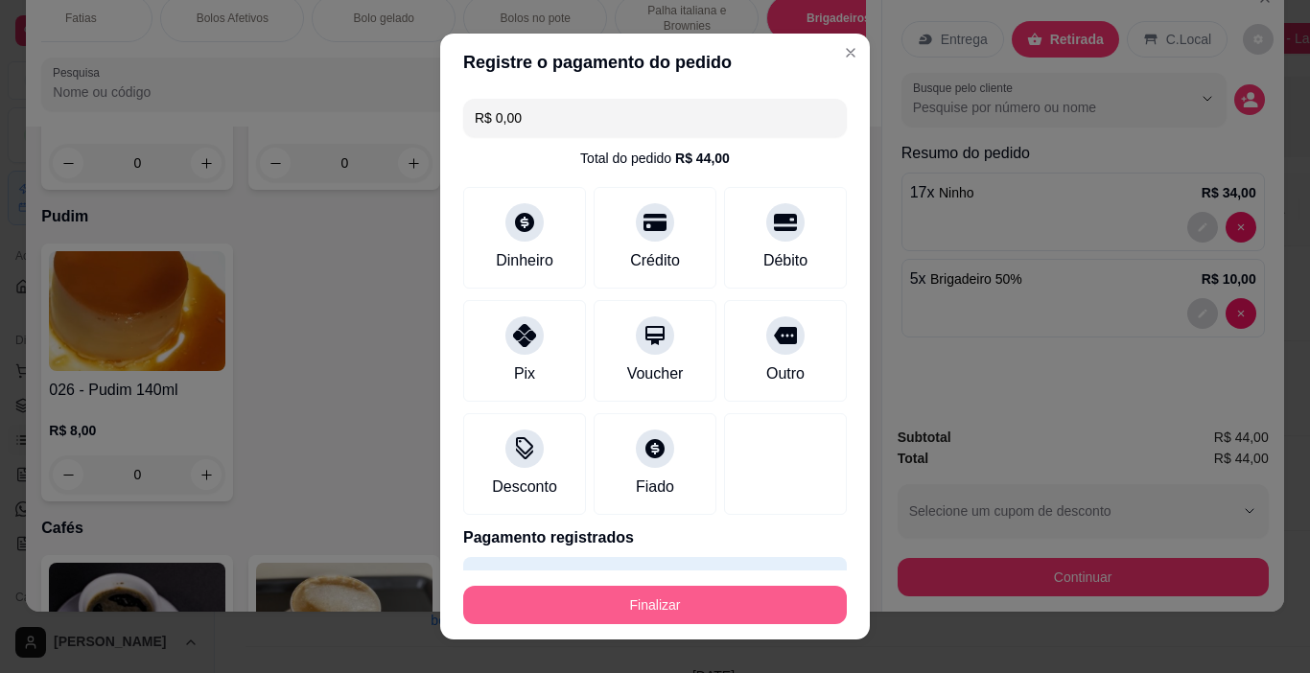
click at [660, 599] on button "Finalizar" at bounding box center [655, 605] width 384 height 38
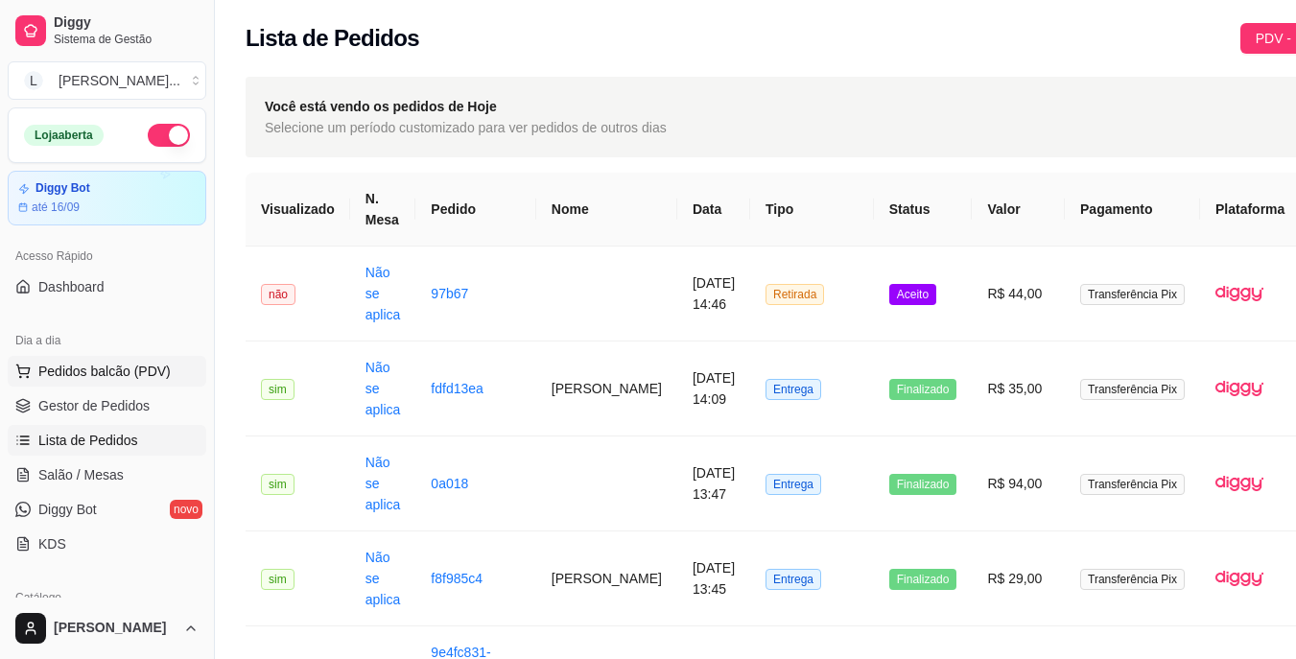
click at [111, 371] on span "Pedidos balcão (PDV)" at bounding box center [104, 371] width 132 height 19
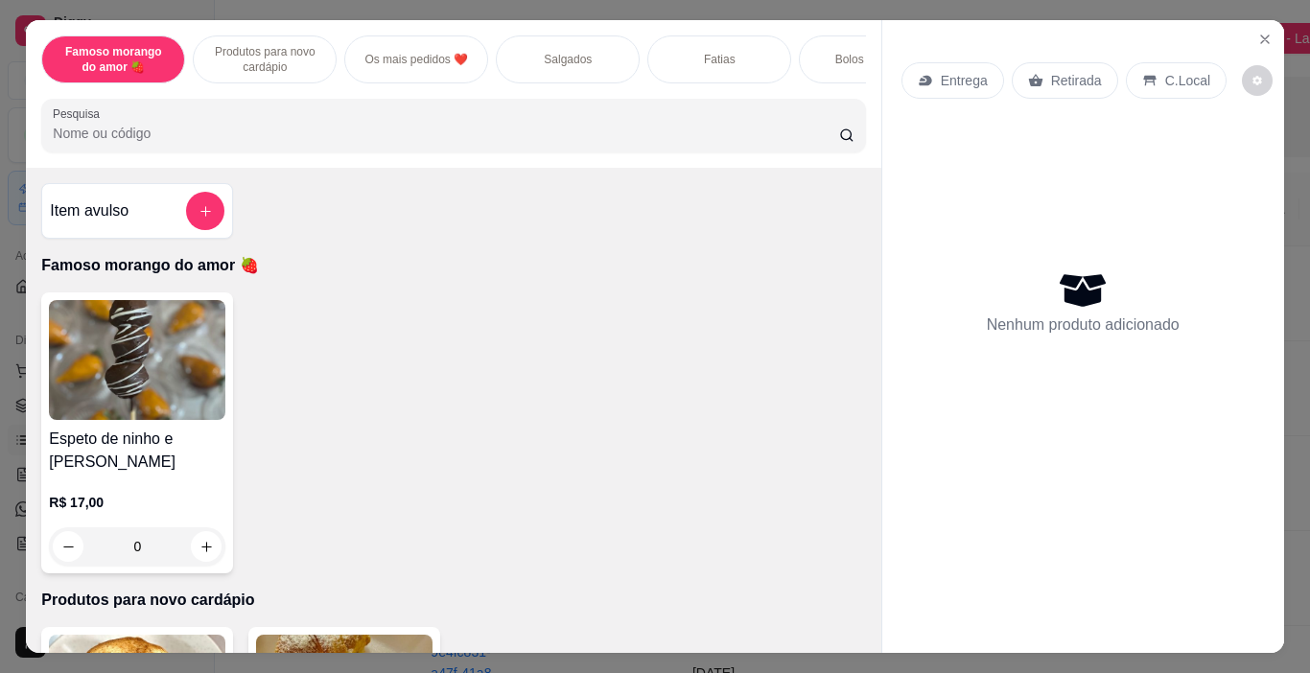
click at [835, 58] on p "Bolos Afetivos" at bounding box center [871, 59] width 72 height 15
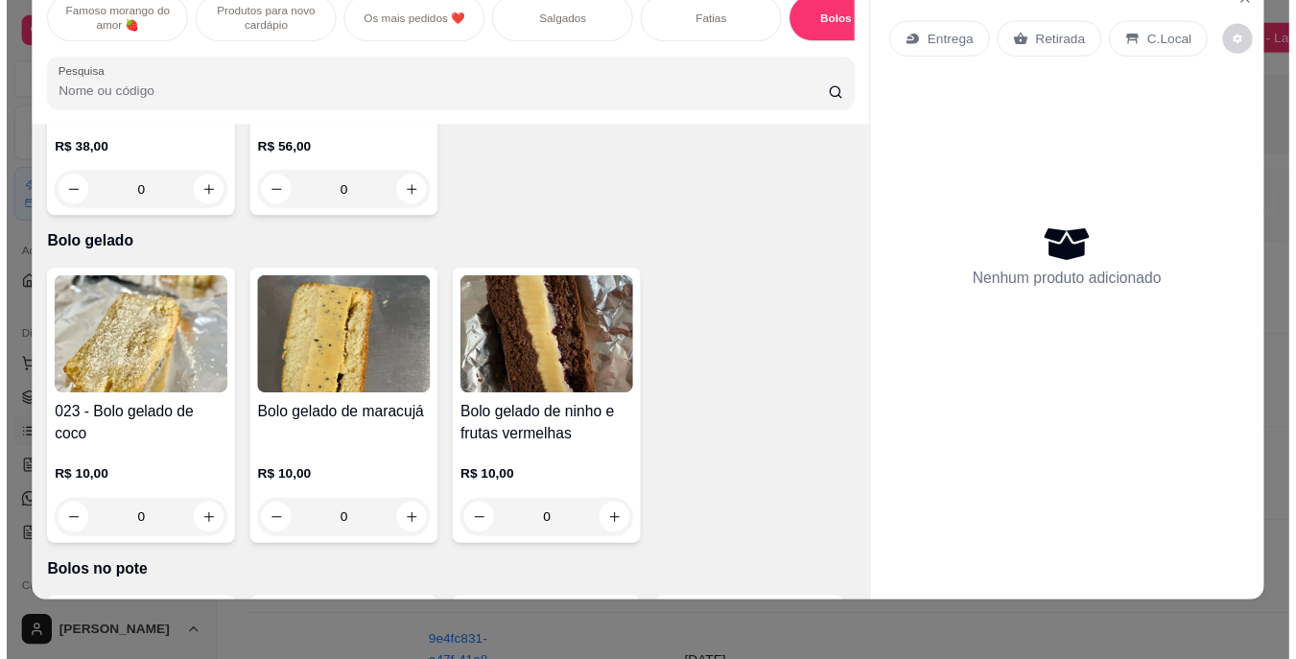
scroll to position [3414, 0]
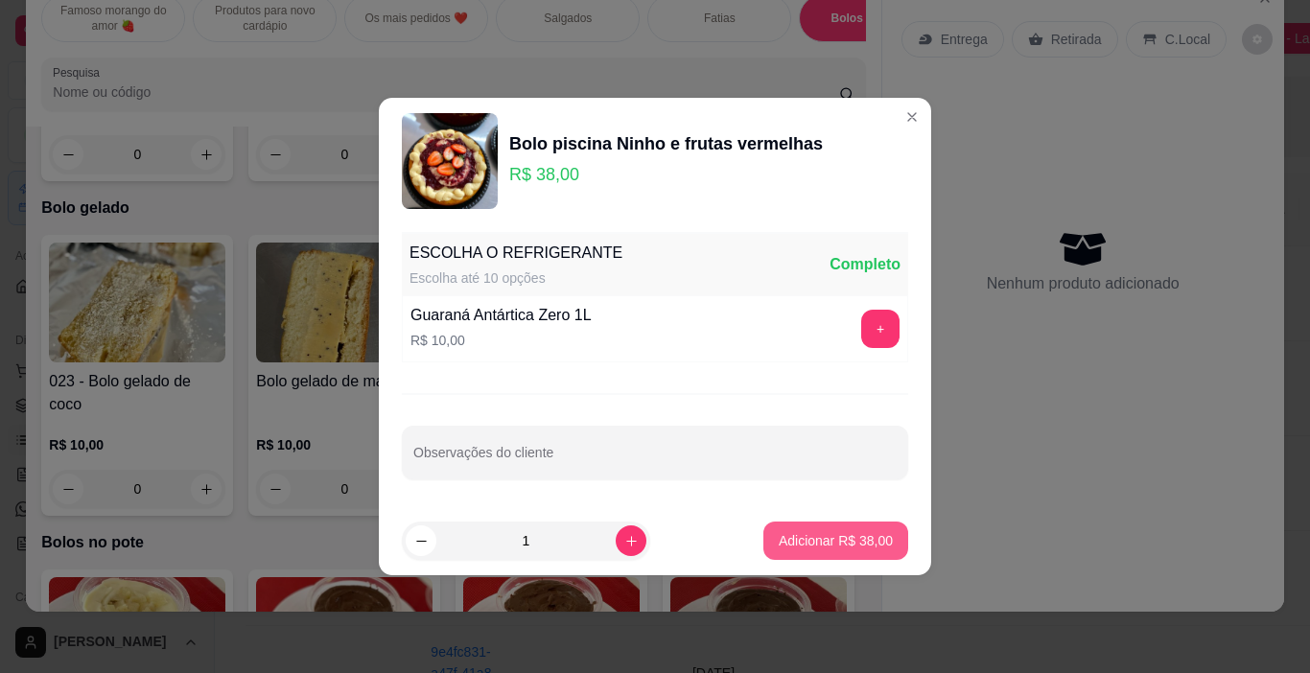
click at [791, 537] on p "Adicionar R$ 38,00" at bounding box center [836, 540] width 114 height 19
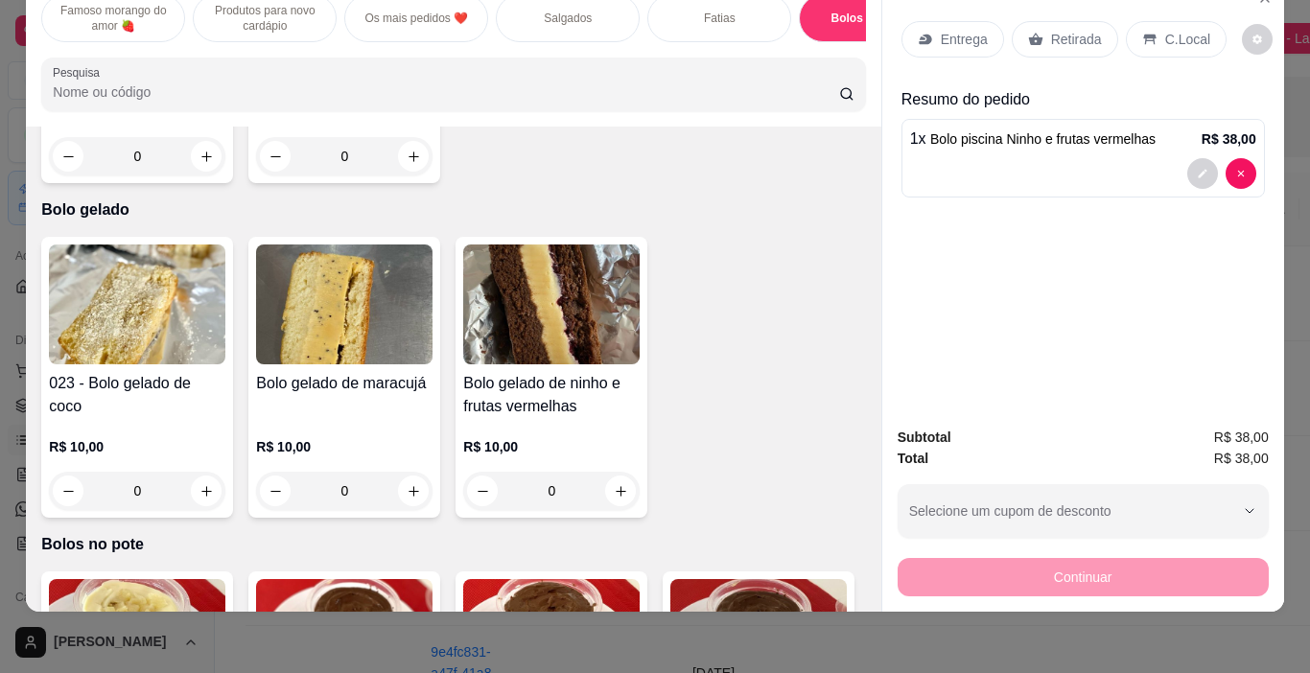
type input "1"
click at [1058, 30] on p "Retirada" at bounding box center [1076, 39] width 51 height 19
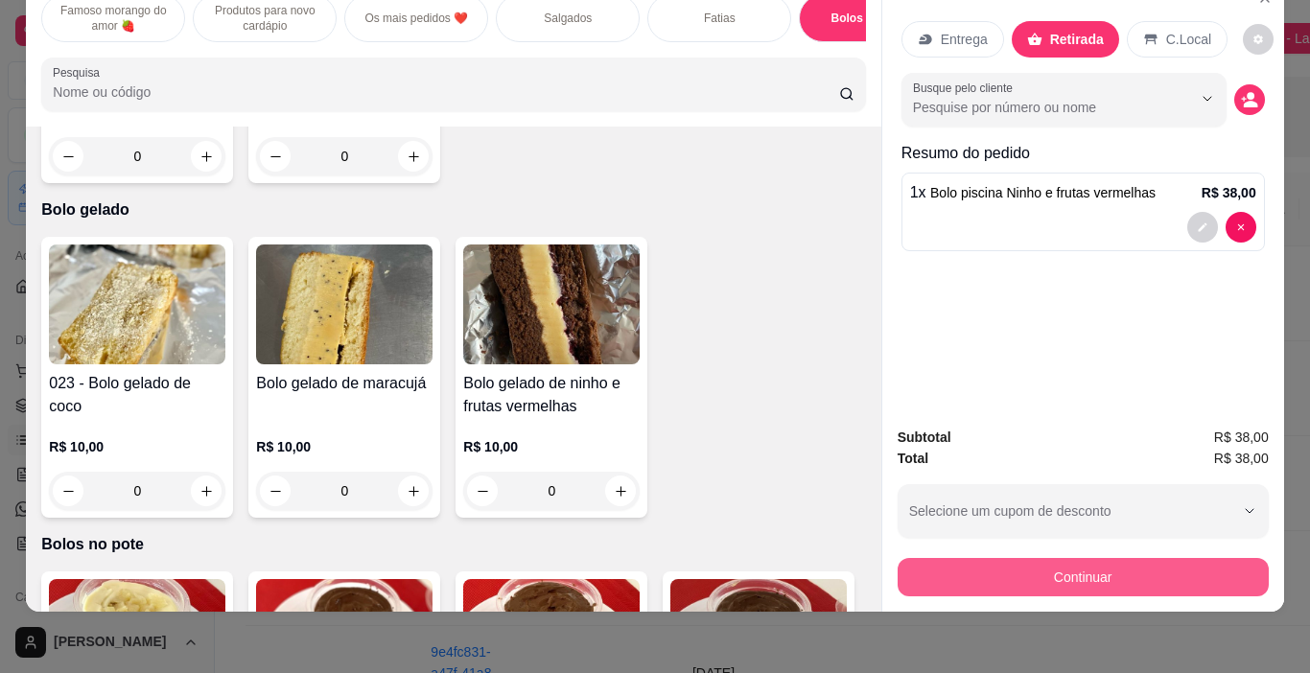
click at [1022, 558] on button "Continuar" at bounding box center [1083, 577] width 371 height 38
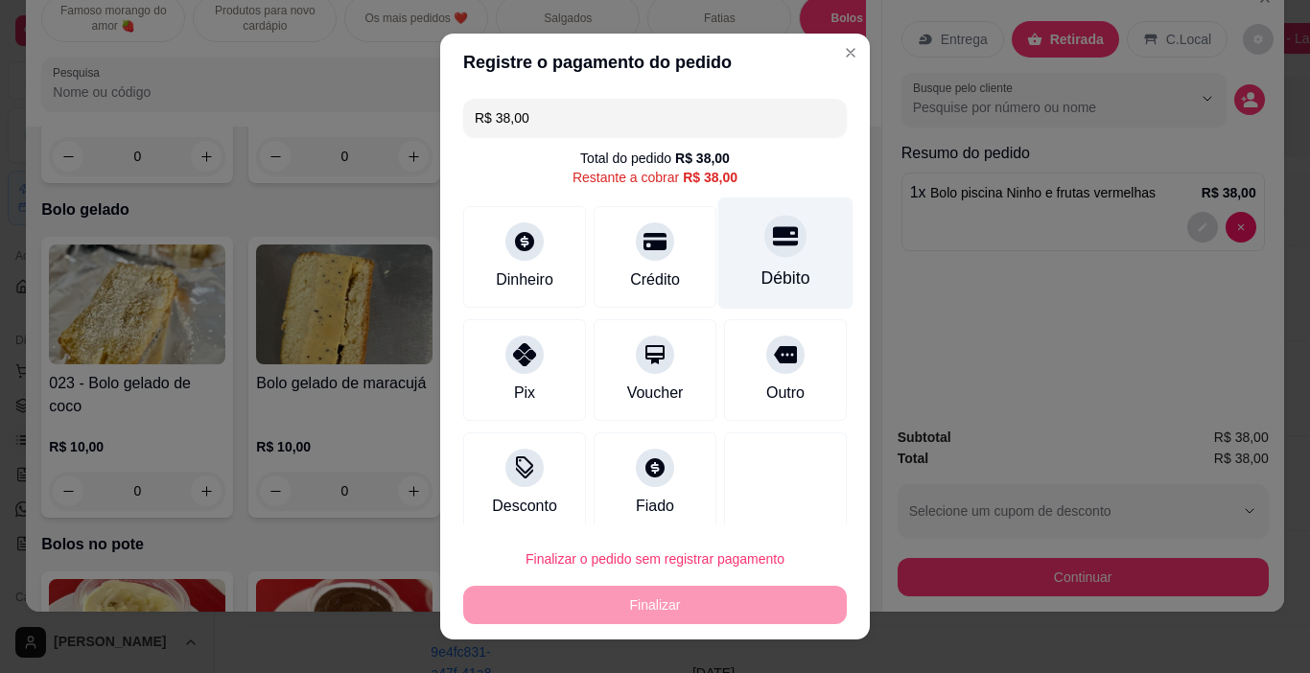
click at [741, 262] on div "Débito" at bounding box center [785, 254] width 135 height 112
type input "R$ 0,00"
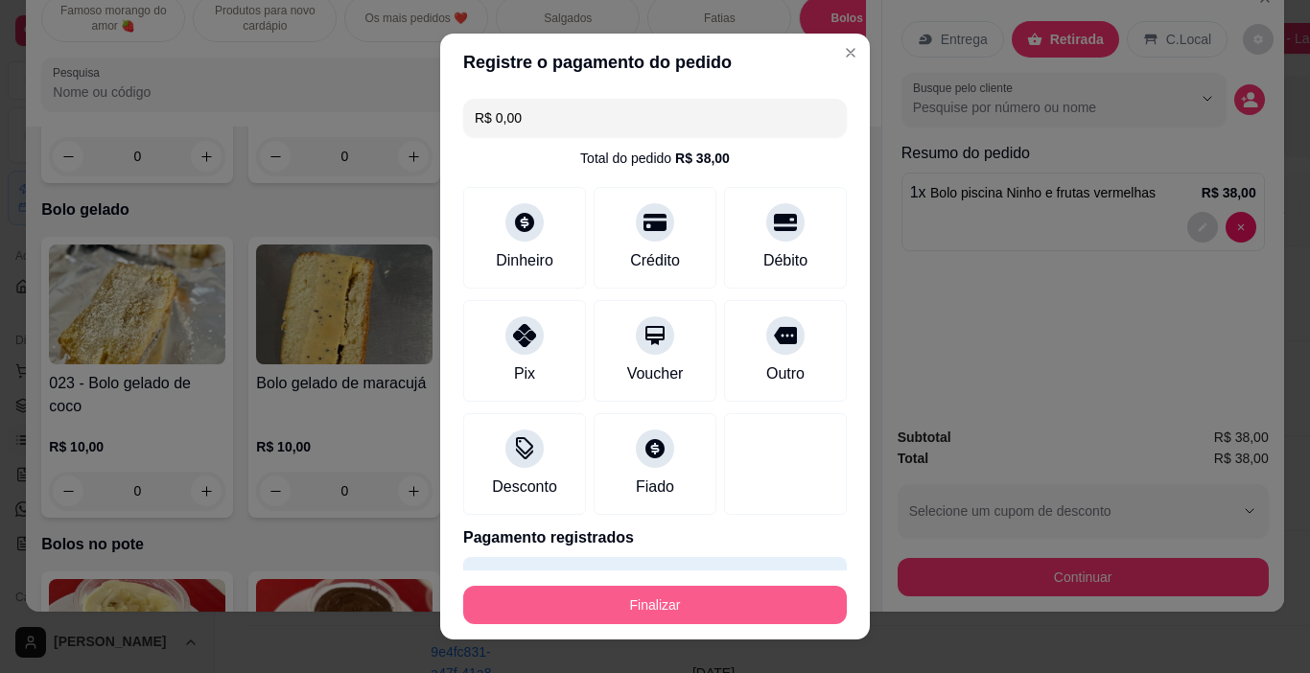
click at [616, 599] on button "Finalizar" at bounding box center [655, 605] width 384 height 38
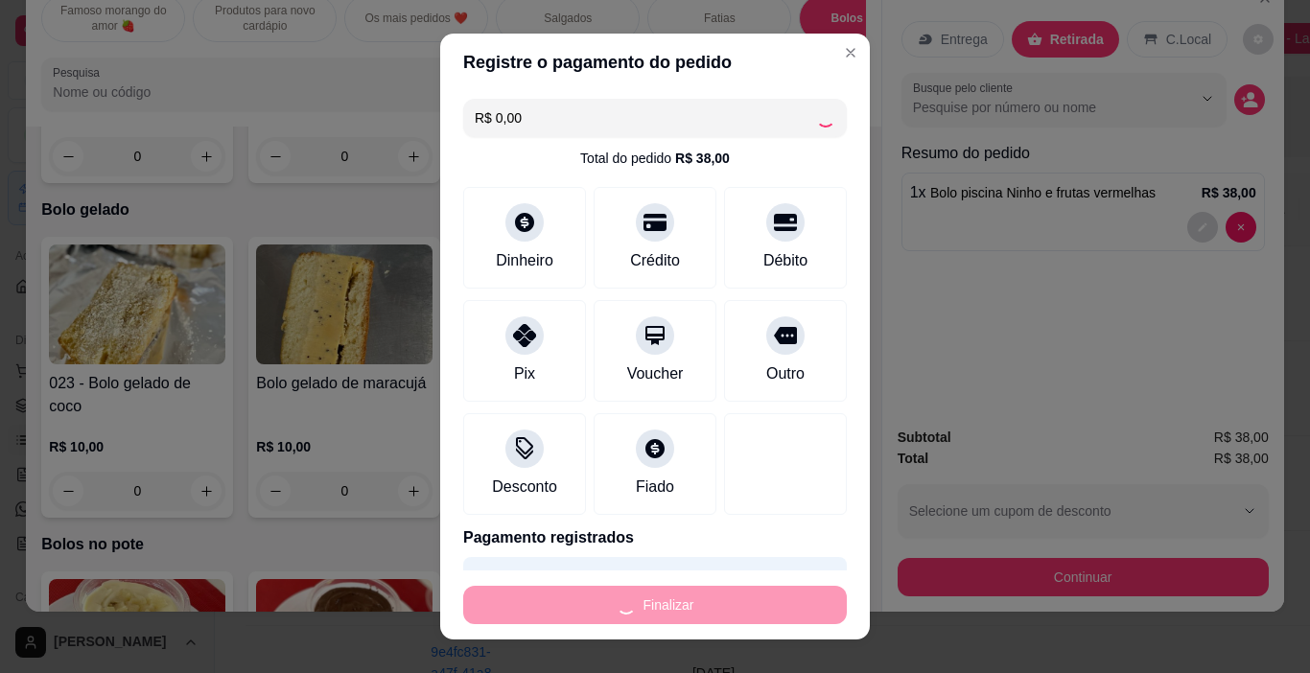
type input "0"
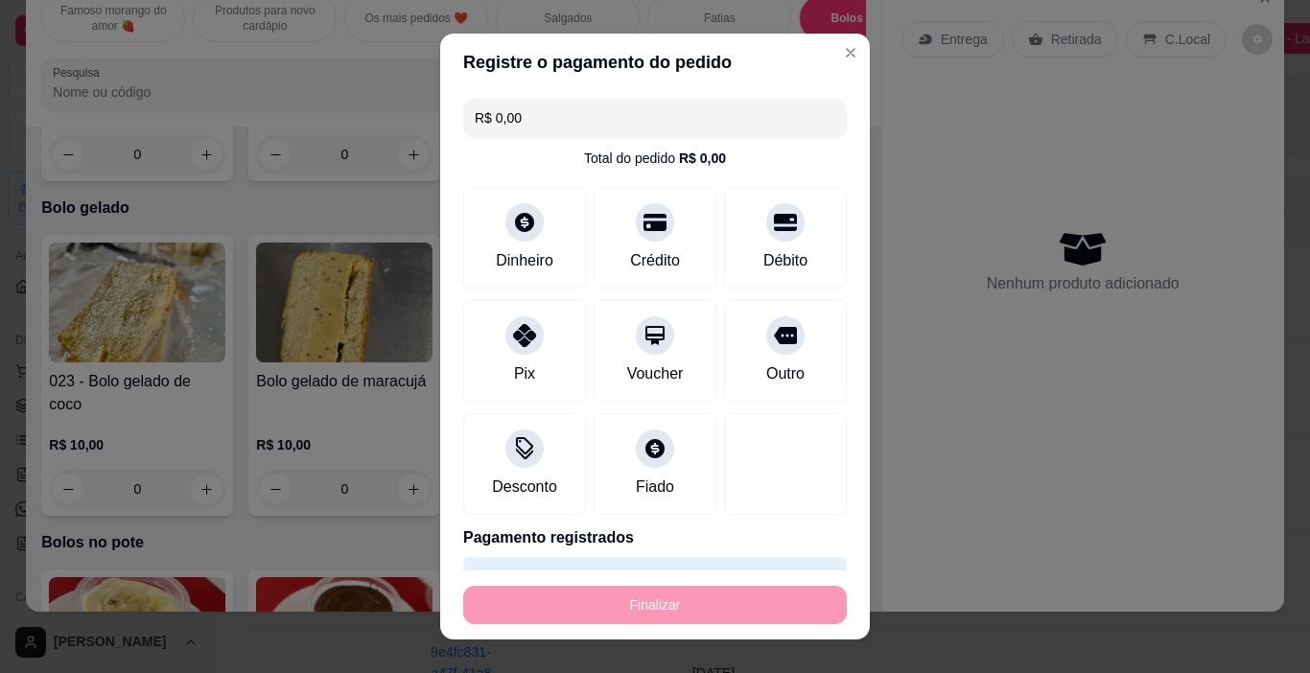
type input "-R$ 38,00"
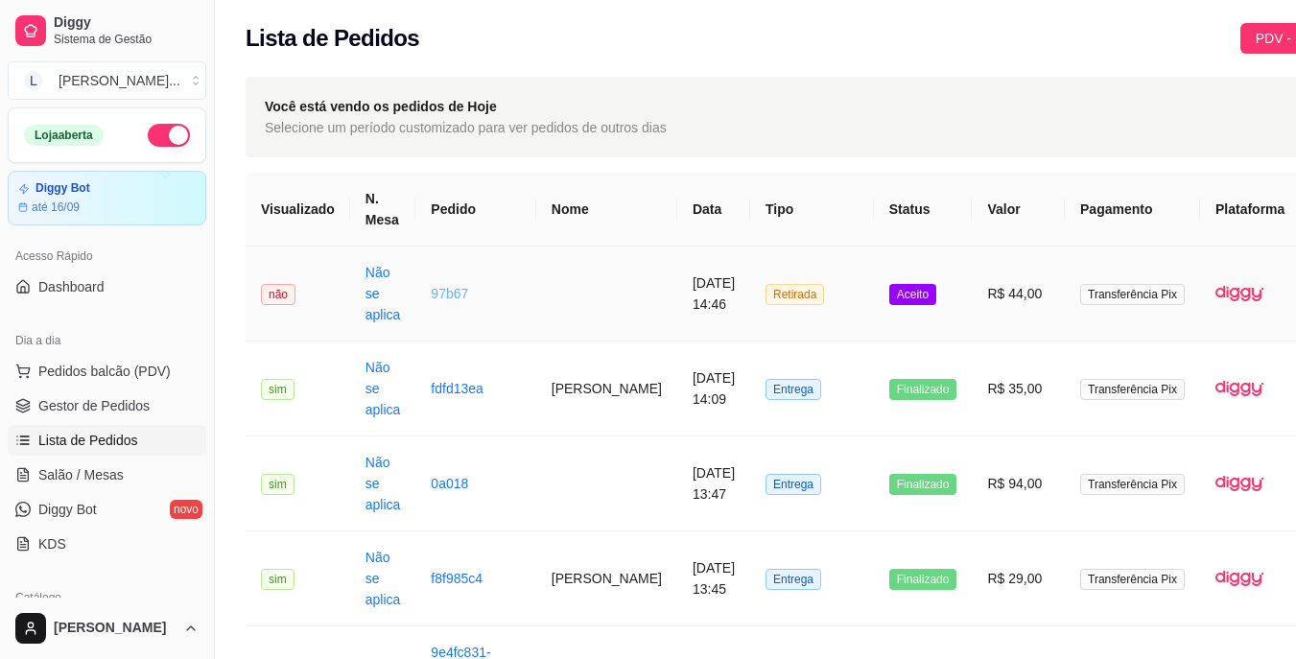
click at [446, 290] on link "97b67" at bounding box center [449, 293] width 37 height 15
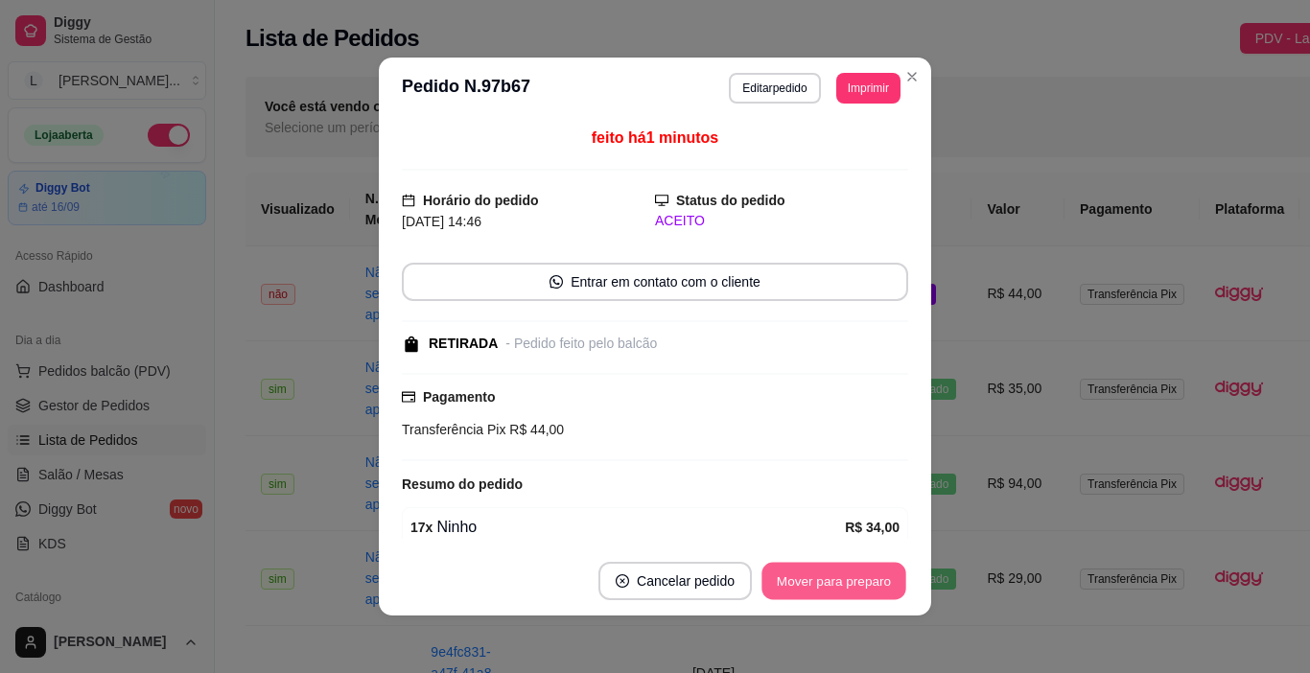
click at [832, 599] on button "Mover para preparo" at bounding box center [833, 581] width 144 height 37
click at [832, 593] on div "Mover para preparo" at bounding box center [821, 581] width 176 height 38
click at [832, 593] on button "Mover para retirada disponível" at bounding box center [802, 581] width 212 height 38
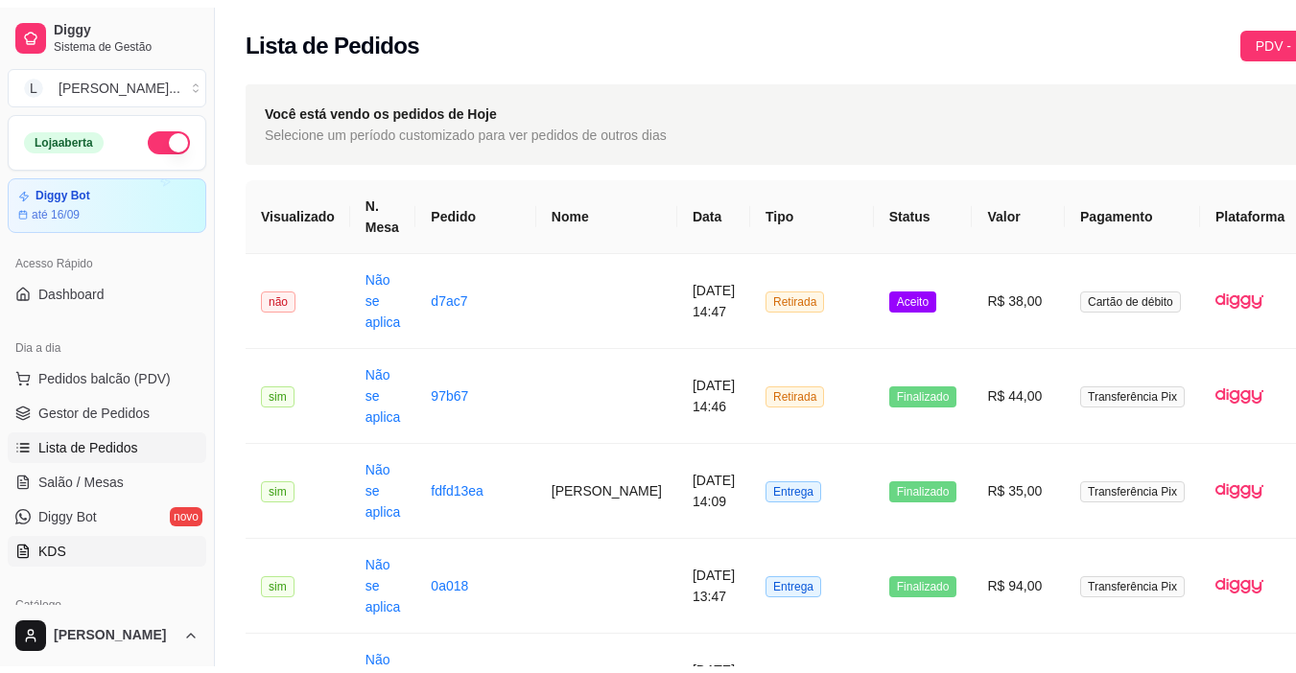
scroll to position [96, 0]
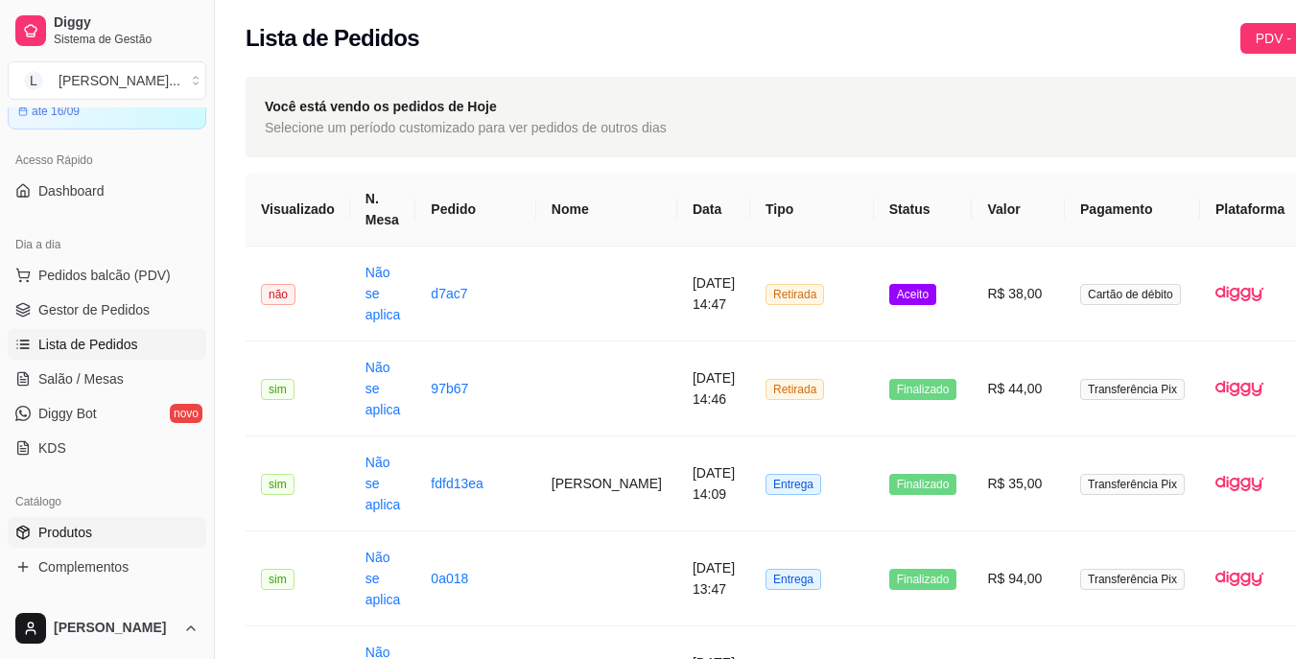
click at [117, 526] on link "Produtos" at bounding box center [107, 532] width 199 height 31
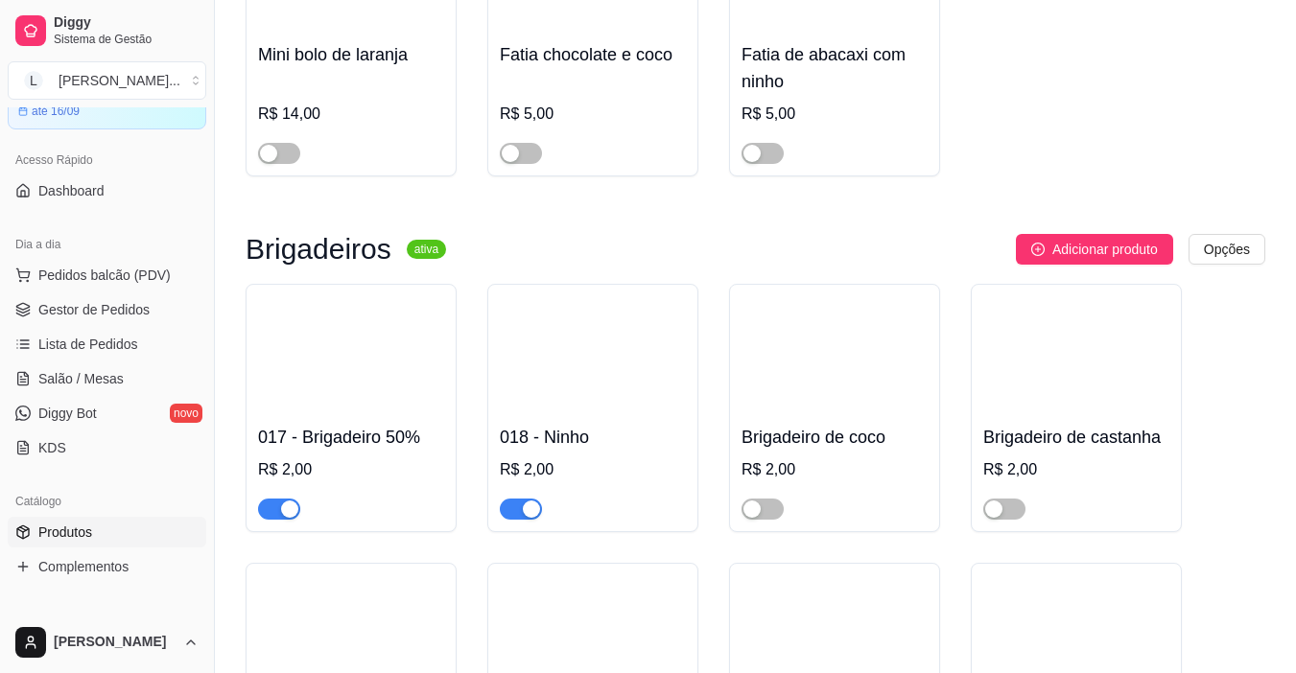
scroll to position [14525, 0]
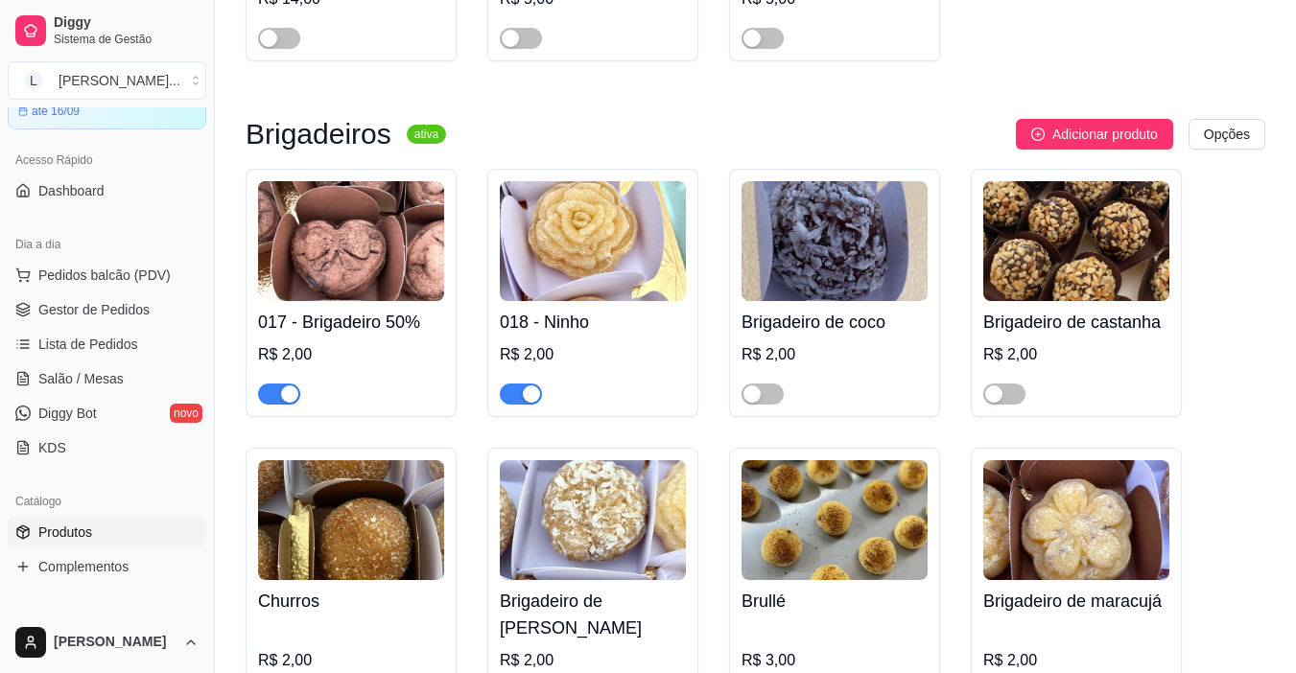
click at [527, 386] on div "button" at bounding box center [531, 394] width 17 height 17
